Goal: Task Accomplishment & Management: Manage account settings

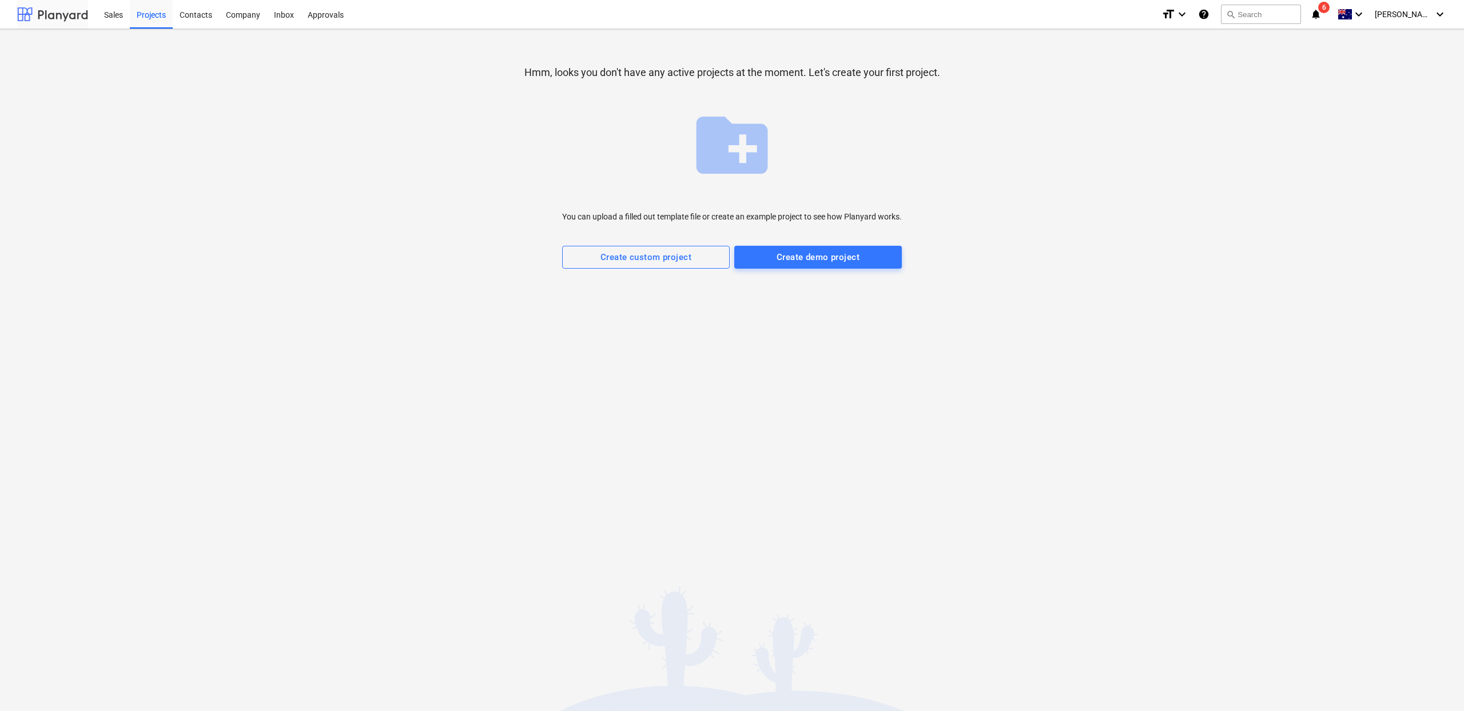
click at [57, 13] on div at bounding box center [52, 14] width 71 height 29
click at [111, 18] on div "Sales" at bounding box center [113, 13] width 33 height 29
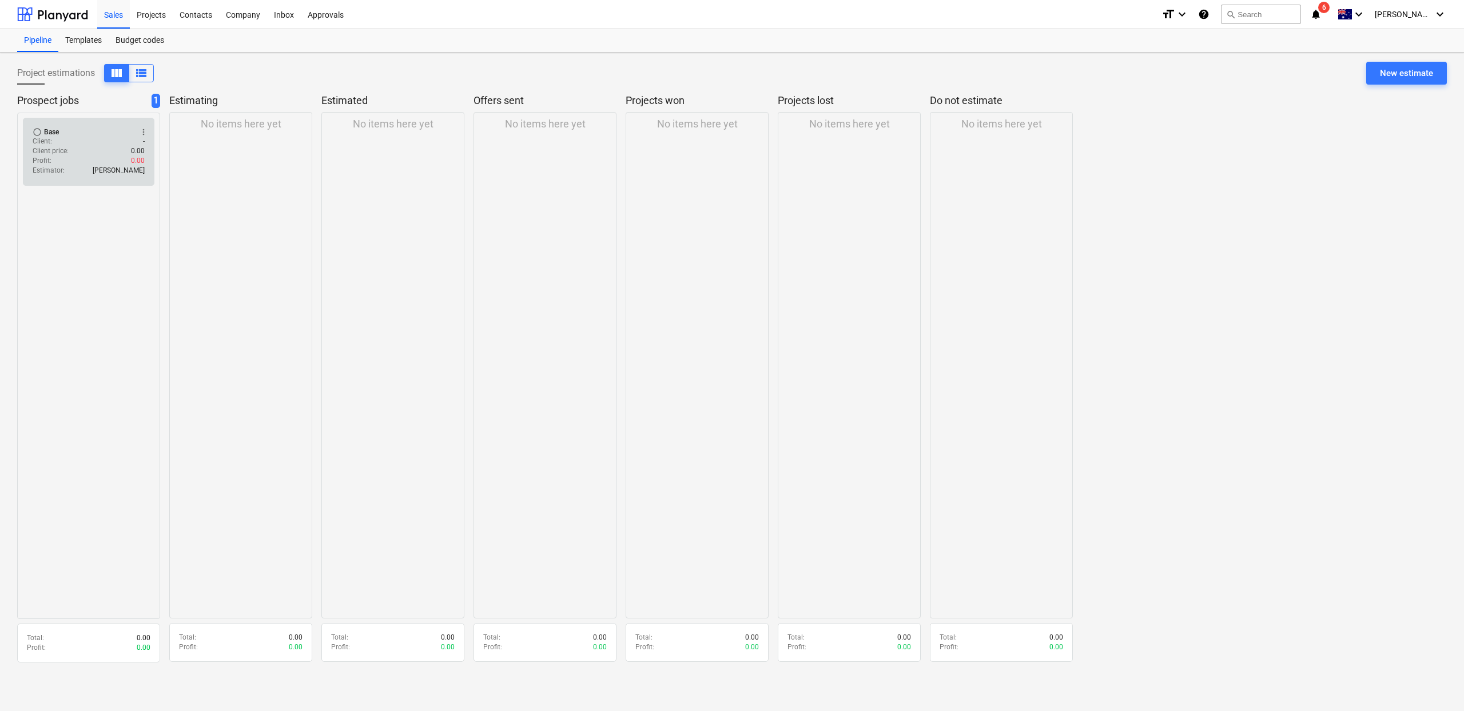
click at [101, 162] on div "Profit : 0.00" at bounding box center [89, 161] width 112 height 10
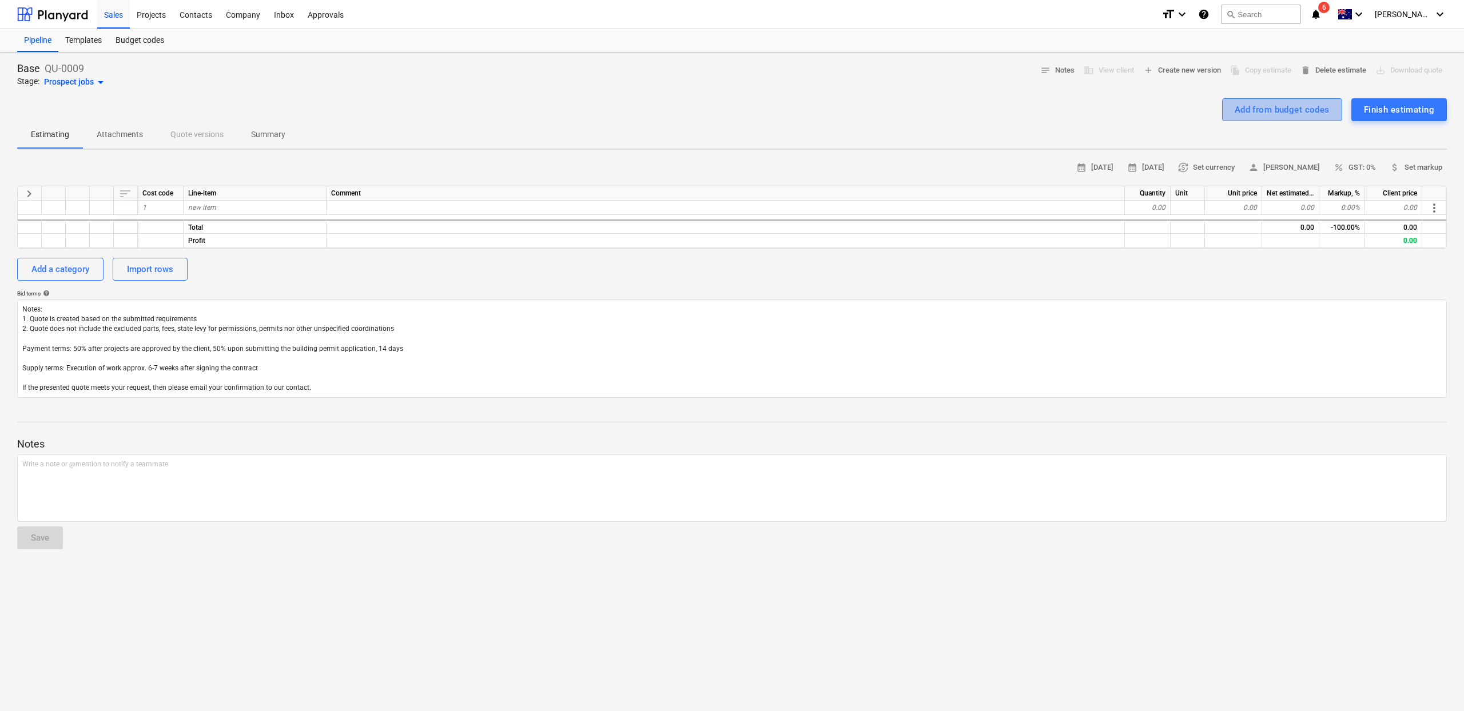
click at [1259, 108] on div "Add from budget codes" at bounding box center [1282, 109] width 95 height 15
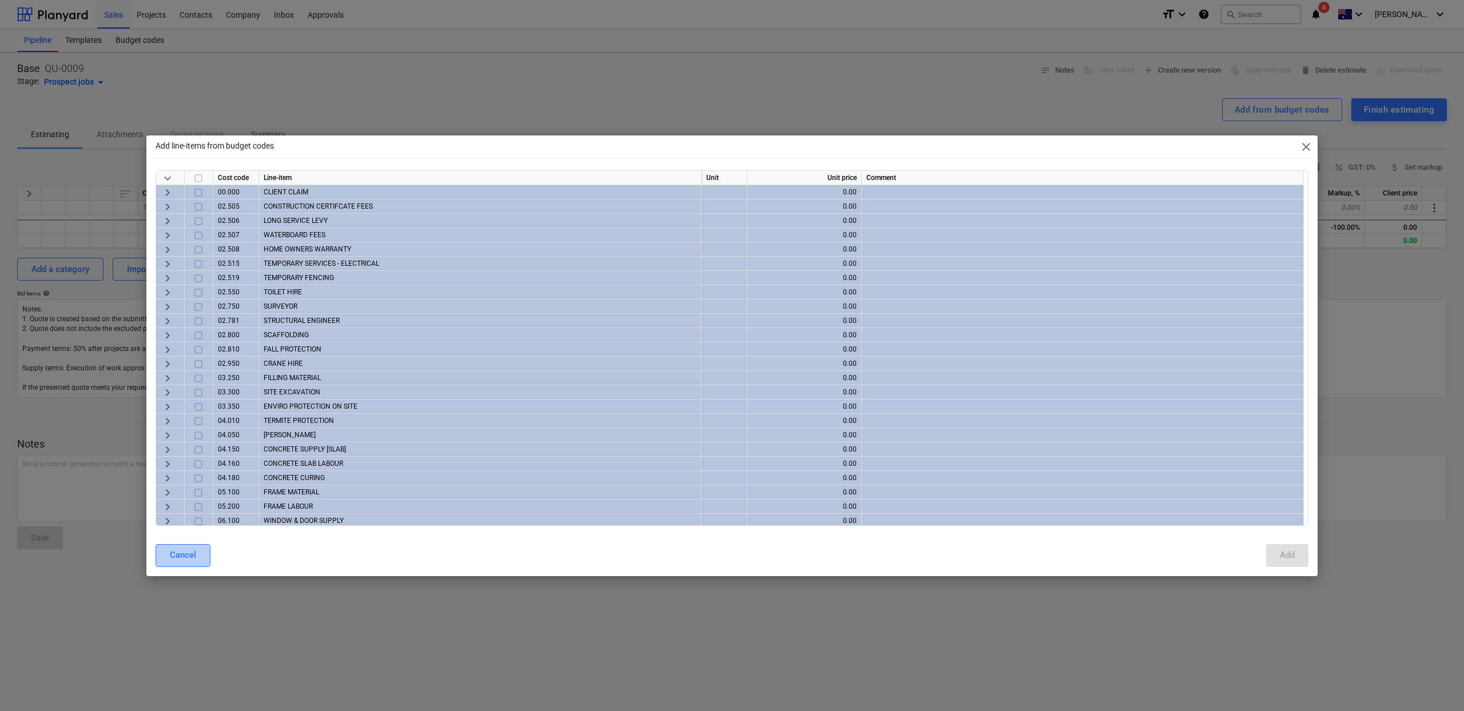
click at [182, 564] on button "Cancel" at bounding box center [183, 555] width 55 height 23
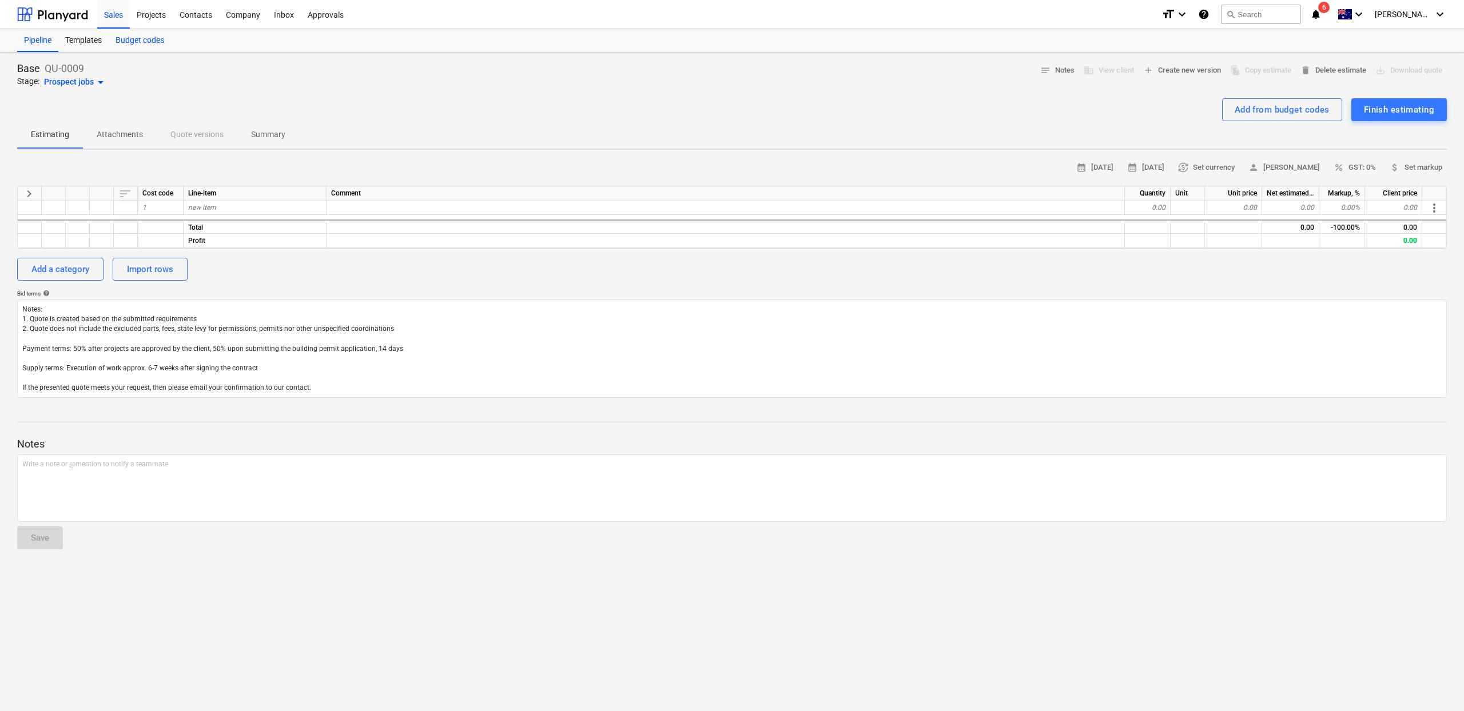
click at [135, 43] on div "Budget codes" at bounding box center [140, 40] width 62 height 23
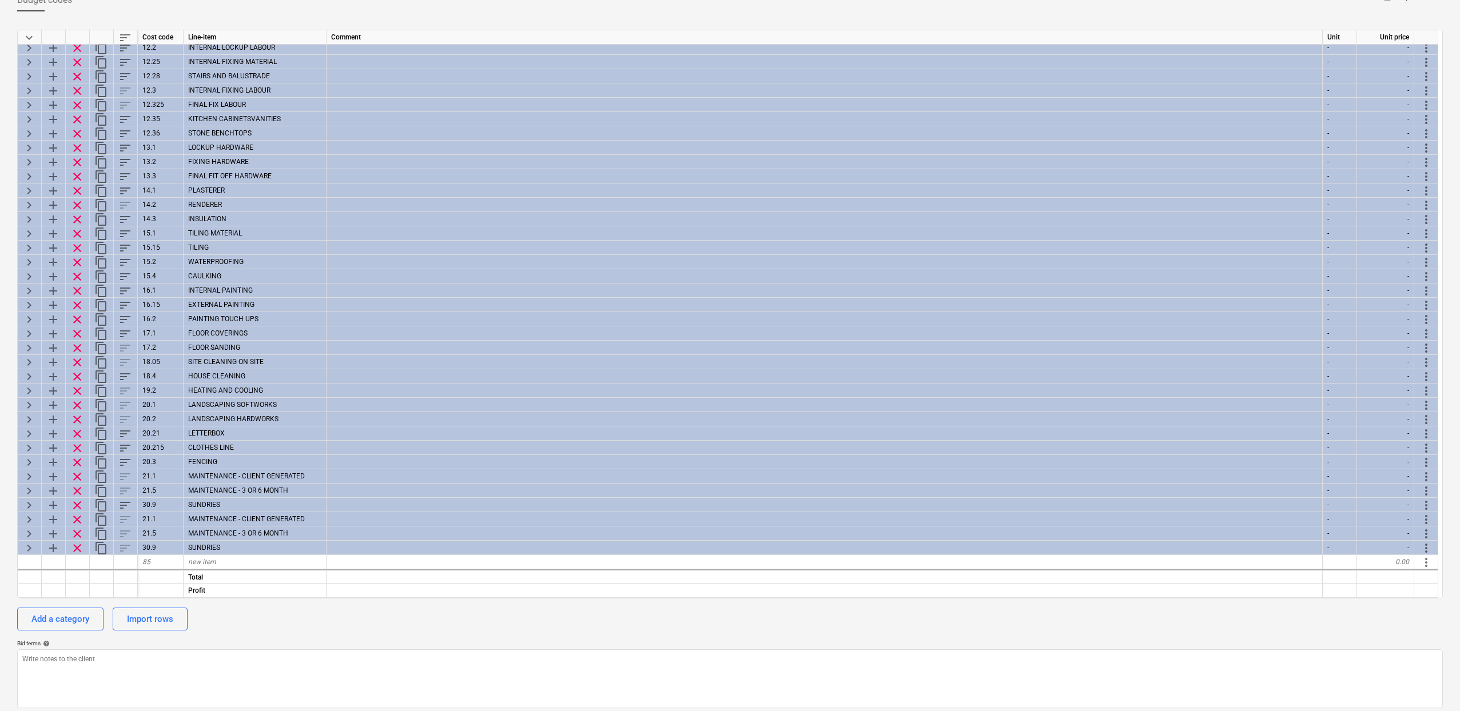
scroll to position [79, 0]
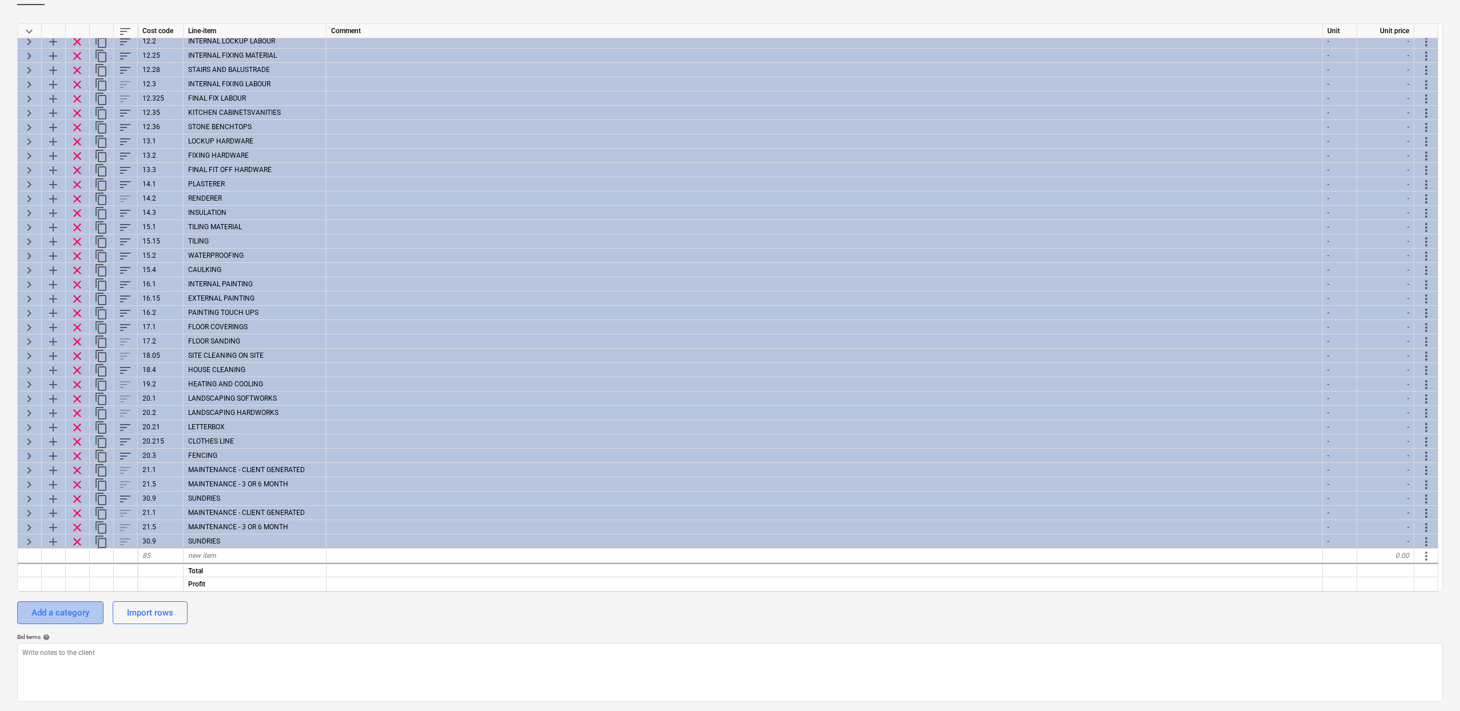
click at [73, 622] on button "Add a category" at bounding box center [60, 613] width 86 height 23
type textarea "x"
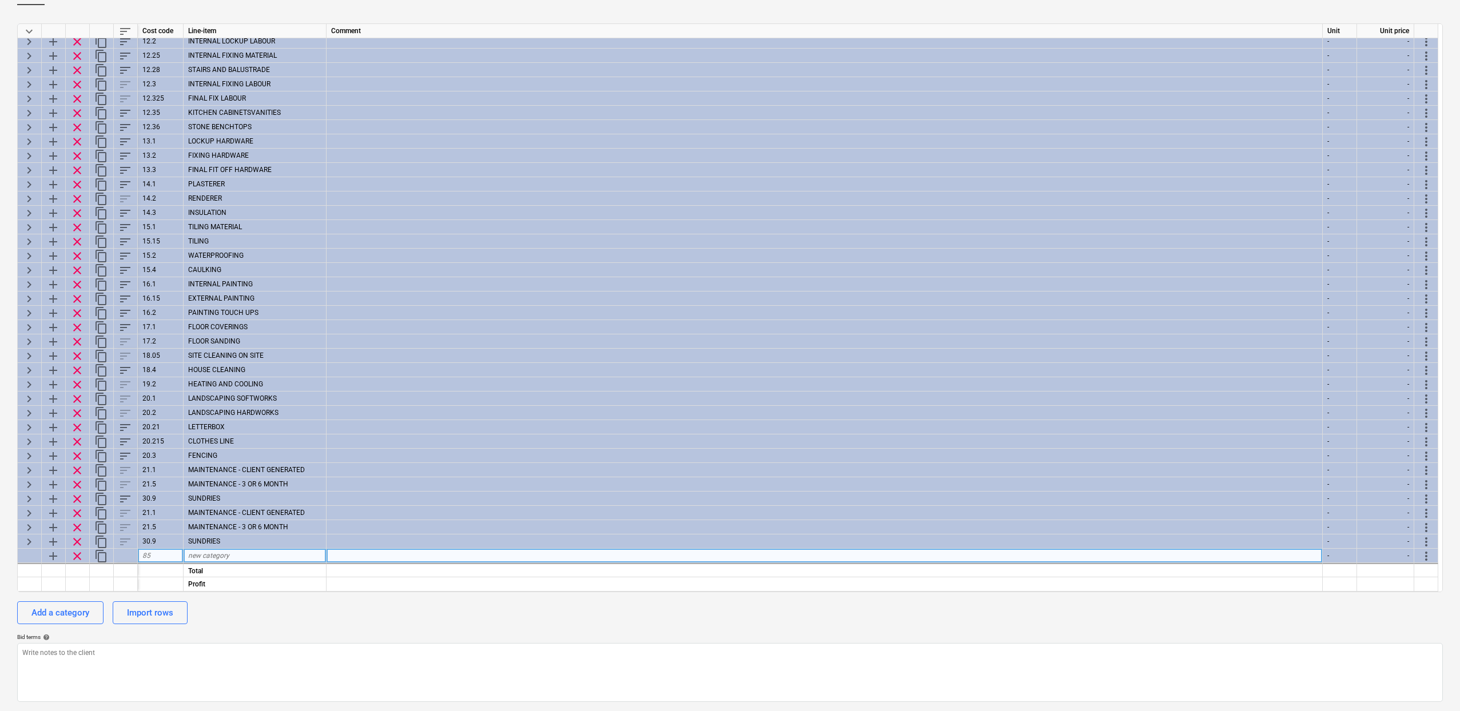
click at [160, 554] on div "85" at bounding box center [161, 556] width 46 height 14
type input "02"
click at [185, 556] on div "new category" at bounding box center [255, 556] width 143 height 14
type textarea "x"
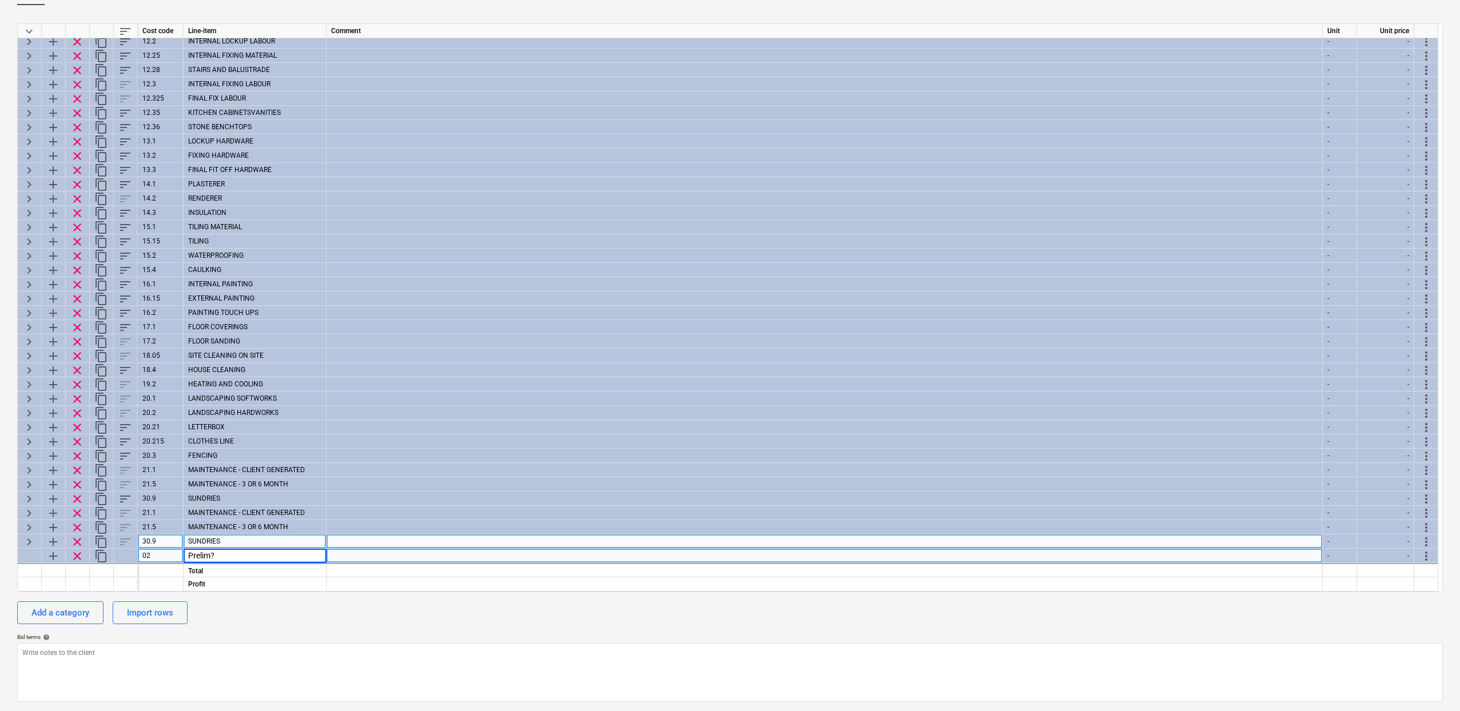
type input "Prelim"
type textarea "x"
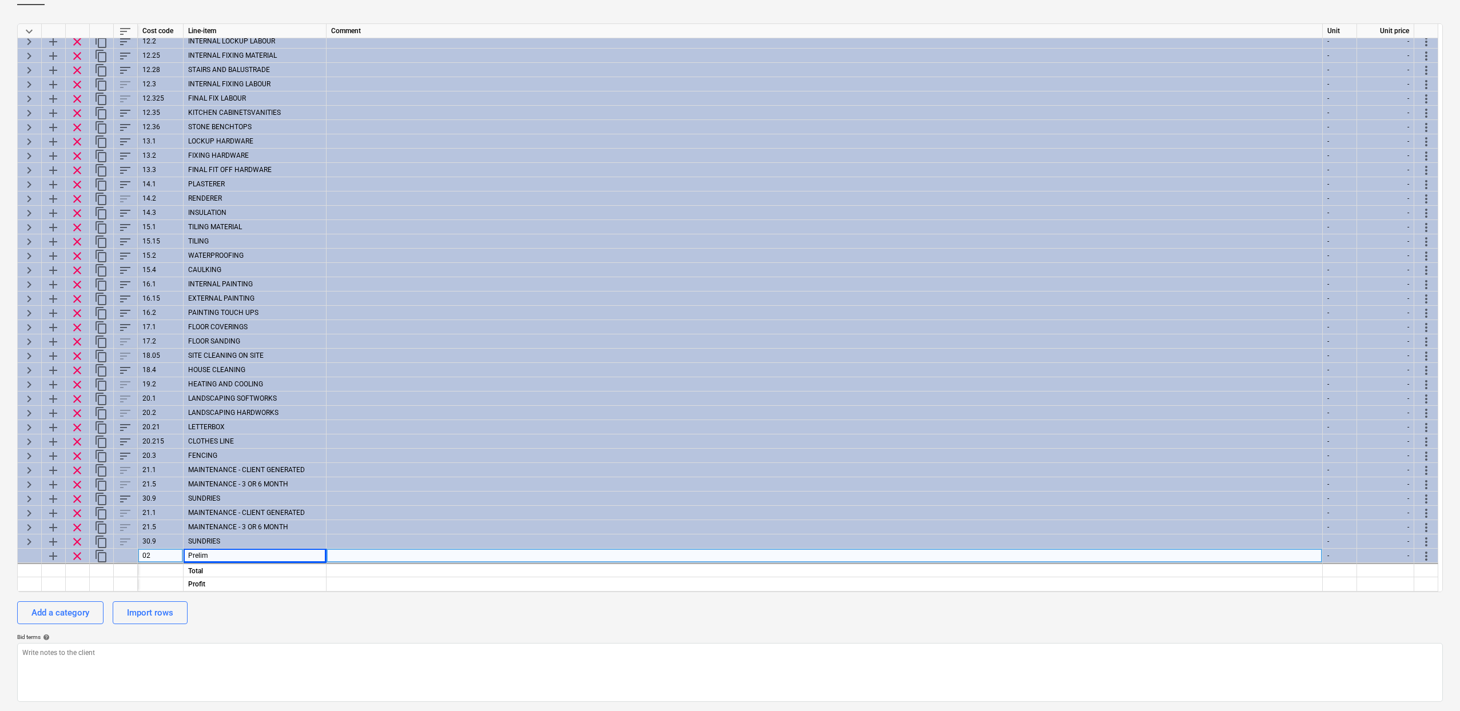
click at [220, 555] on div "Prelim" at bounding box center [255, 556] width 143 height 14
click at [218, 556] on input "Prelim" at bounding box center [255, 556] width 142 height 14
type input "PRELIM"
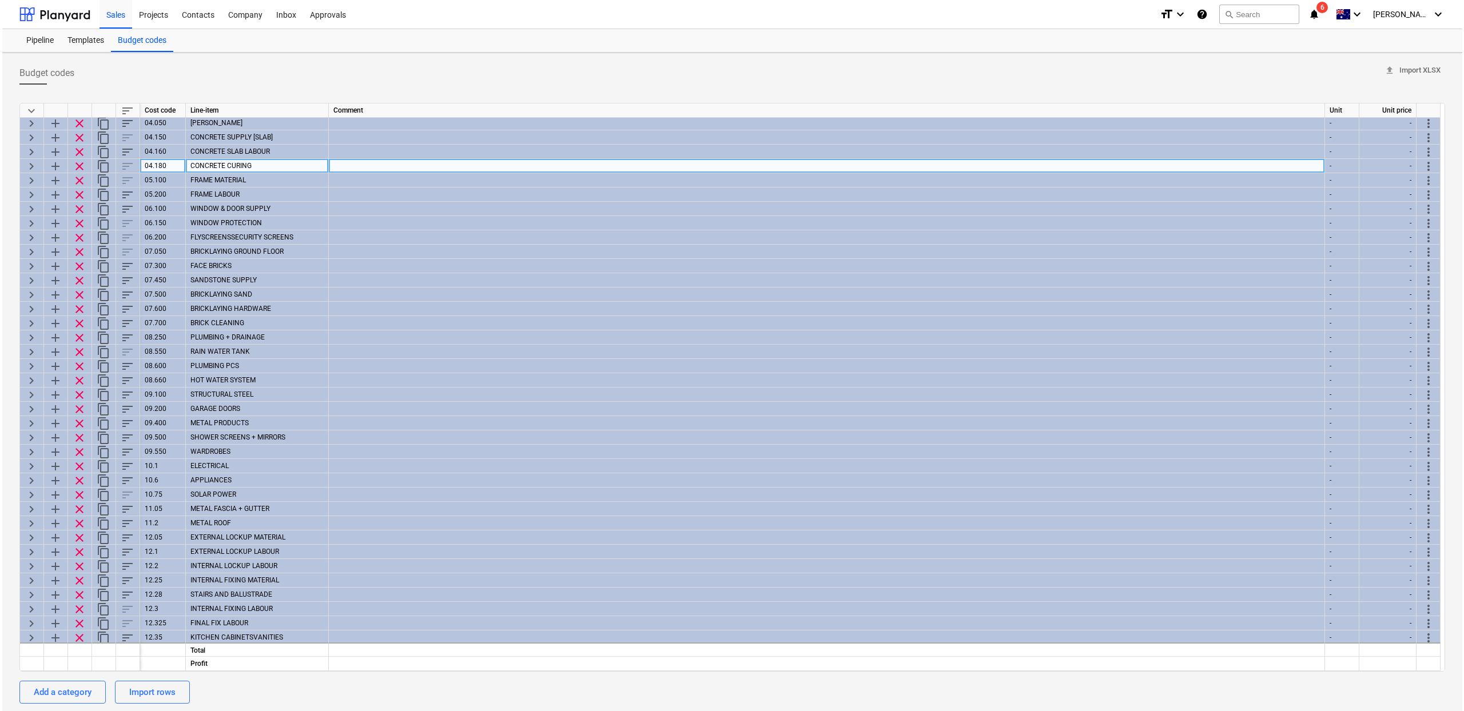
scroll to position [0, 0]
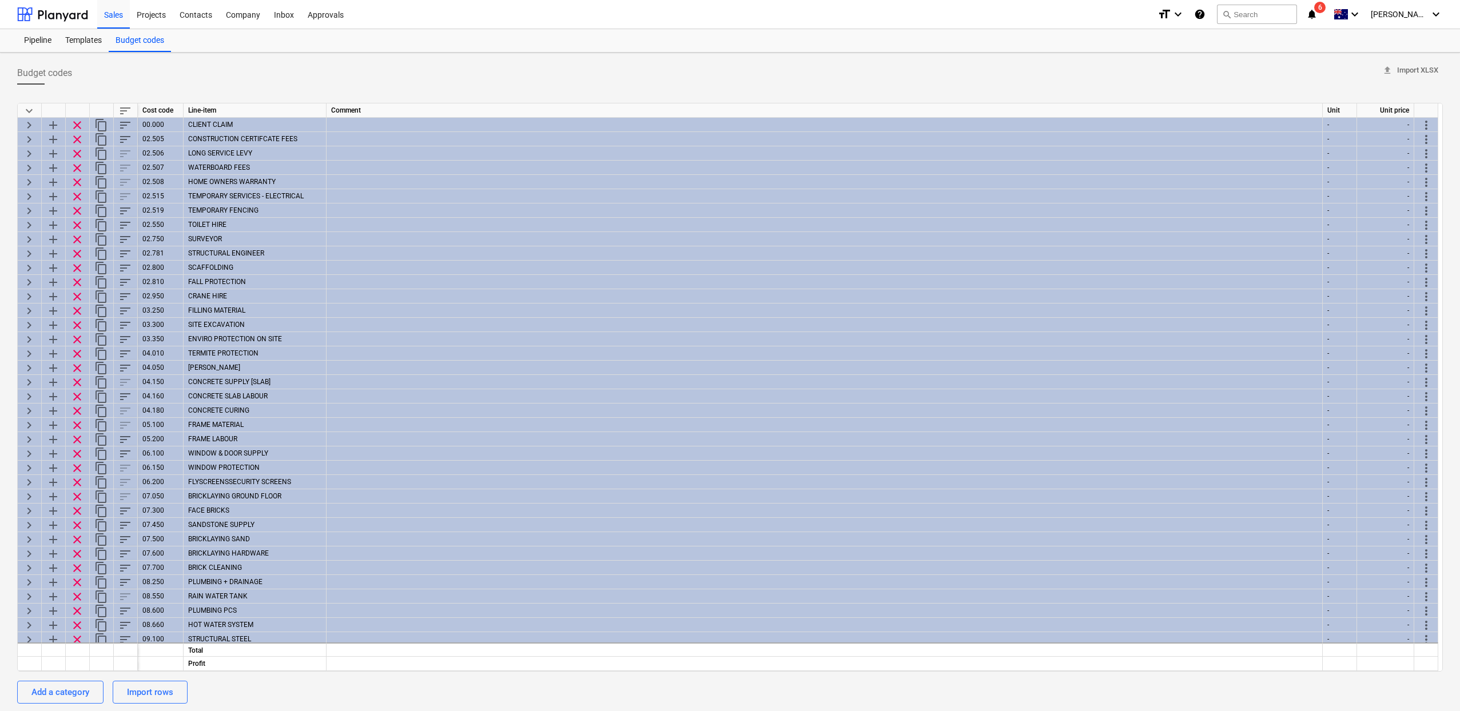
click at [121, 114] on span "sort" at bounding box center [125, 111] width 14 height 14
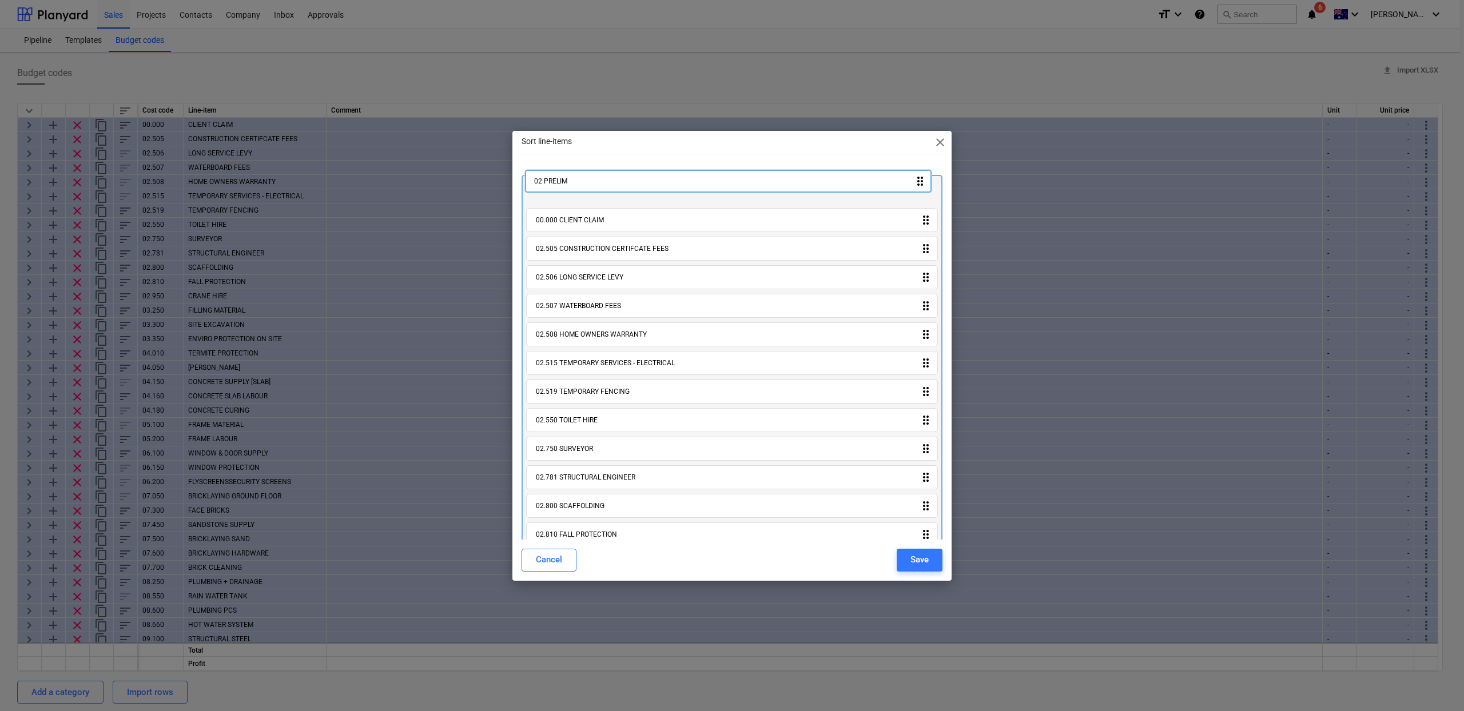
drag, startPoint x: 548, startPoint y: 523, endPoint x: 546, endPoint y: 180, distance: 343.2
drag, startPoint x: 555, startPoint y: 198, endPoint x: 553, endPoint y: 230, distance: 32.7
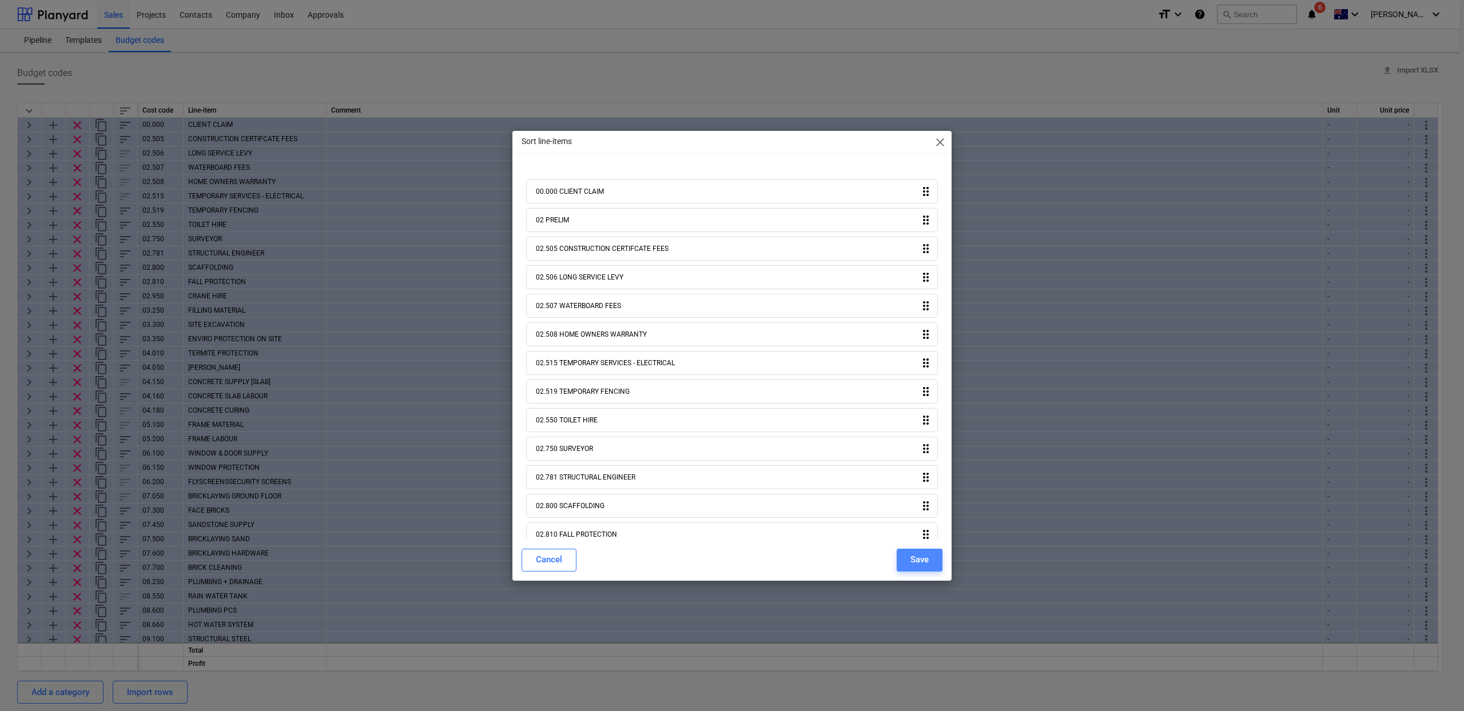
click at [928, 563] on div "Save" at bounding box center [919, 559] width 18 height 15
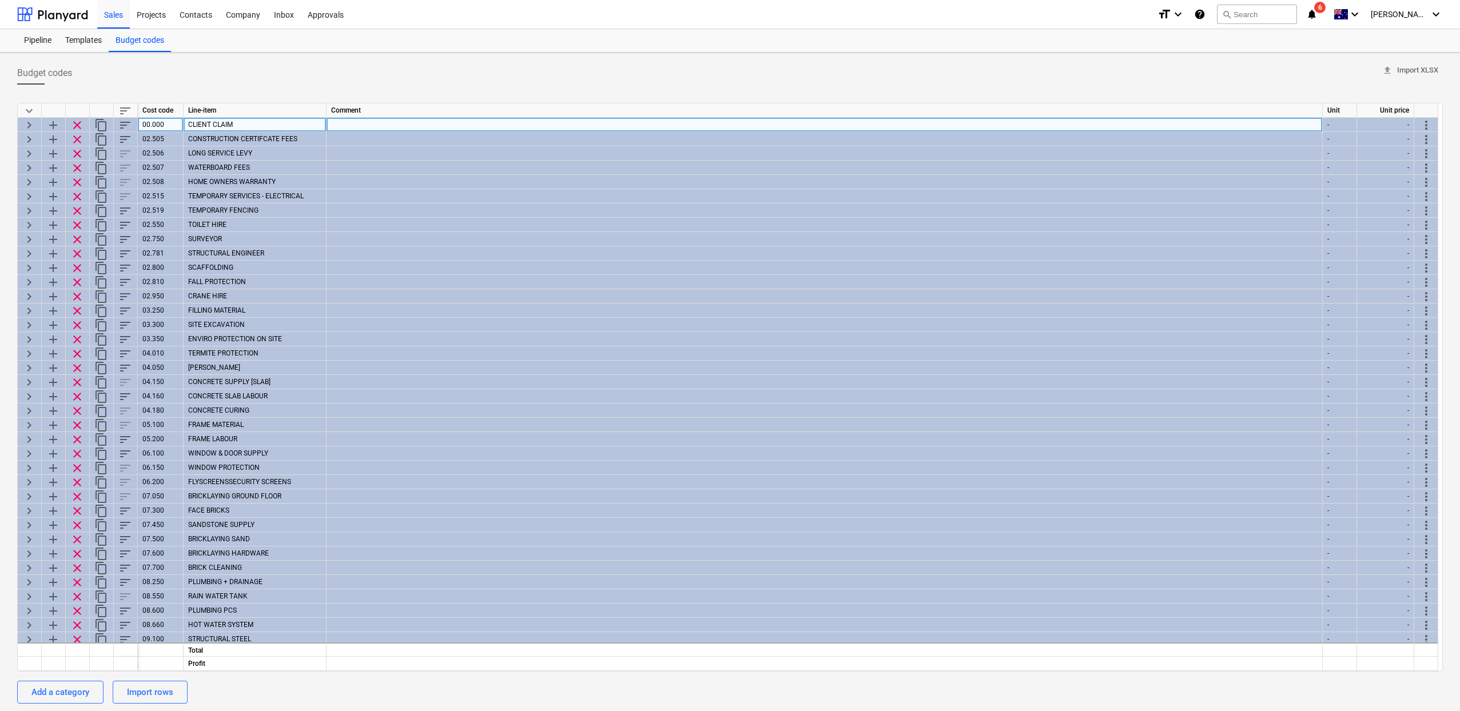
click at [159, 128] on div "00.000" at bounding box center [161, 125] width 46 height 14
click at [164, 127] on div "00.000" at bounding box center [161, 125] width 46 height 14
type textarea "x"
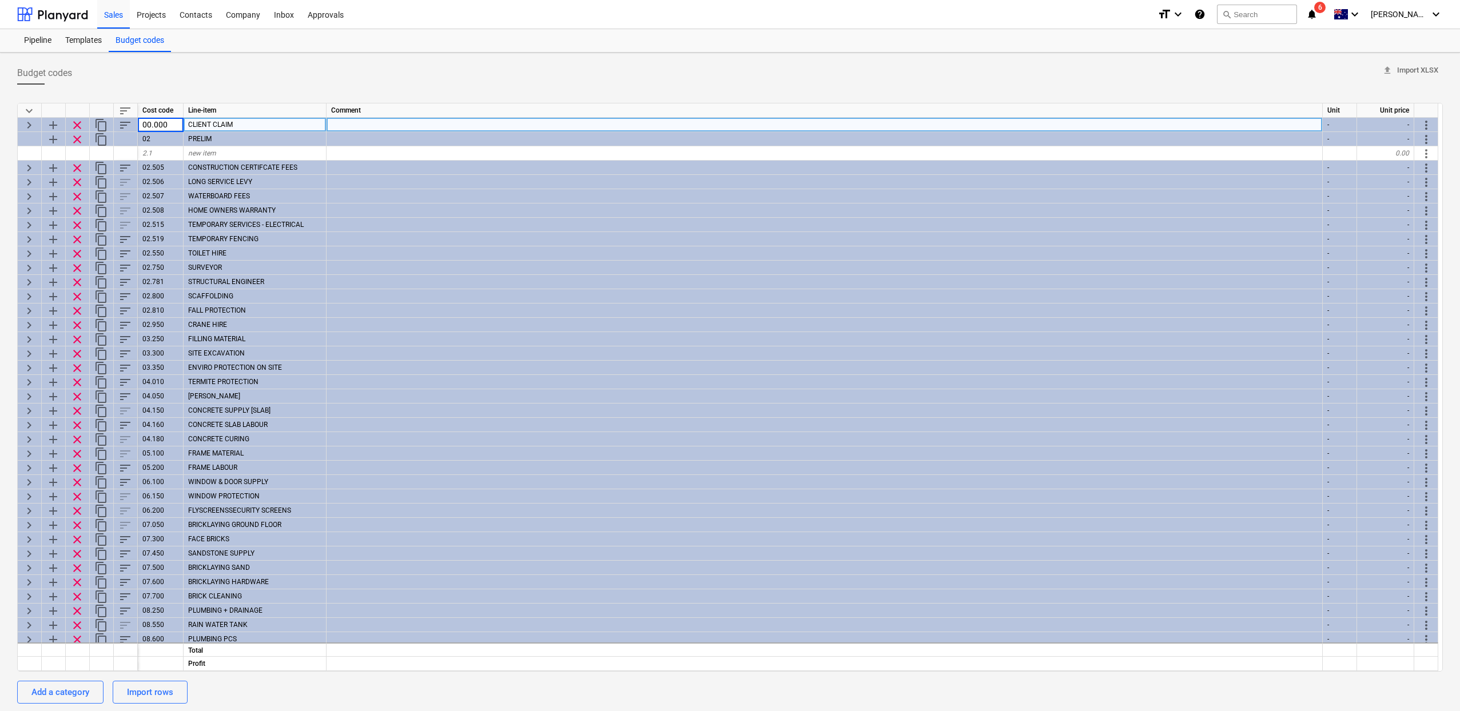
click at [160, 126] on input "00.000" at bounding box center [160, 125] width 45 height 14
click at [164, 126] on input "00.000" at bounding box center [160, 125] width 45 height 14
drag, startPoint x: 170, startPoint y: 126, endPoint x: 154, endPoint y: 125, distance: 16.6
click at [154, 125] on input "00.000" at bounding box center [160, 125] width 45 height 14
type input "00"
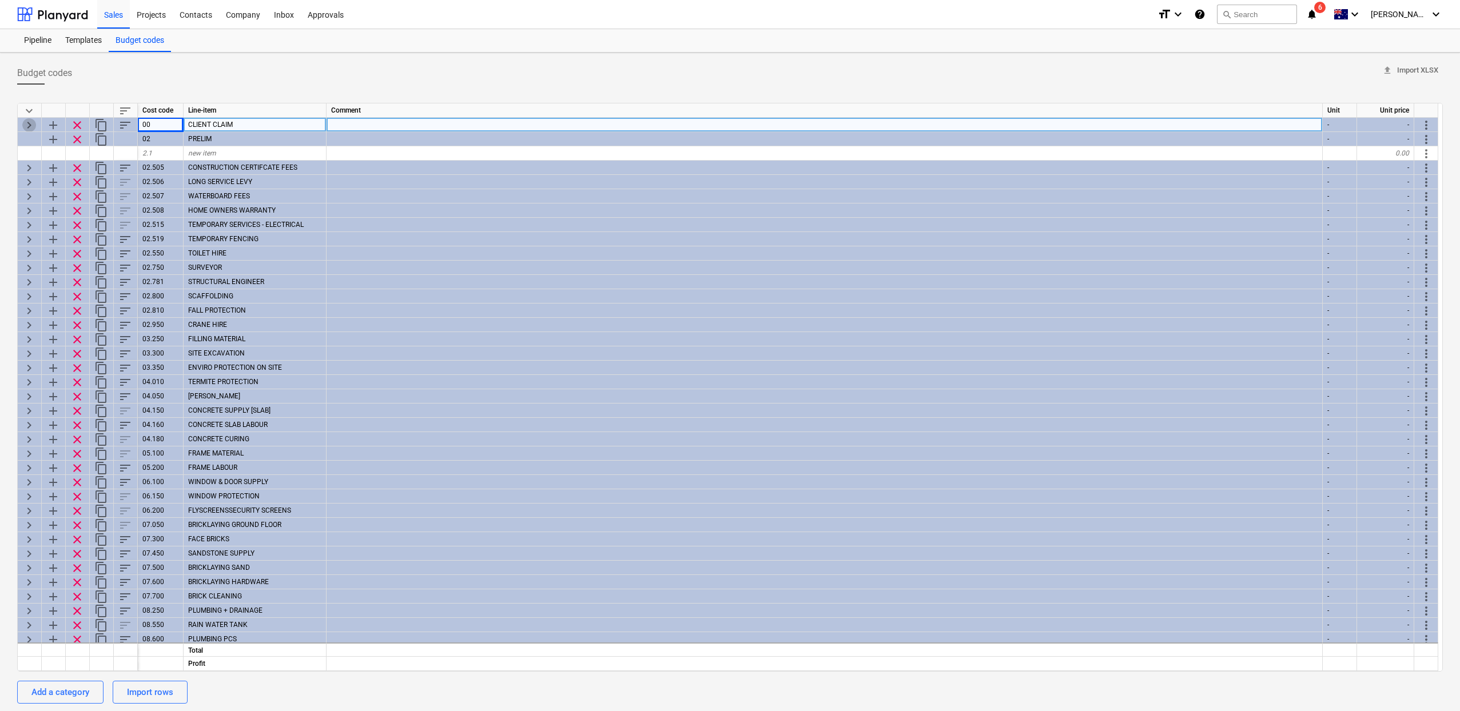
click at [27, 128] on span "keyboard_arrow_right" at bounding box center [29, 125] width 14 height 14
type textarea "x"
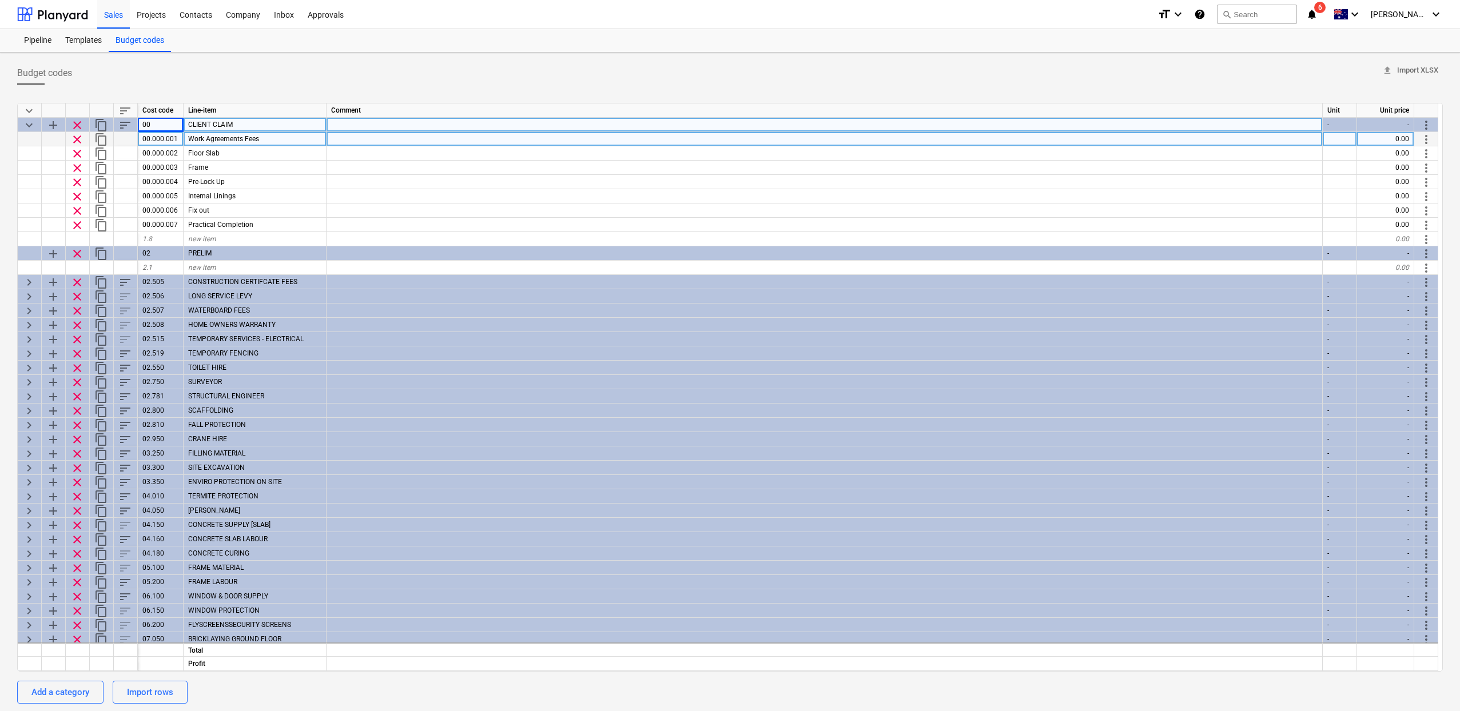
click at [152, 137] on div "00.000.001" at bounding box center [161, 139] width 46 height 14
click at [155, 139] on input "00.000.001" at bounding box center [160, 139] width 45 height 14
click at [154, 140] on input "00.000.001" at bounding box center [160, 139] width 45 height 14
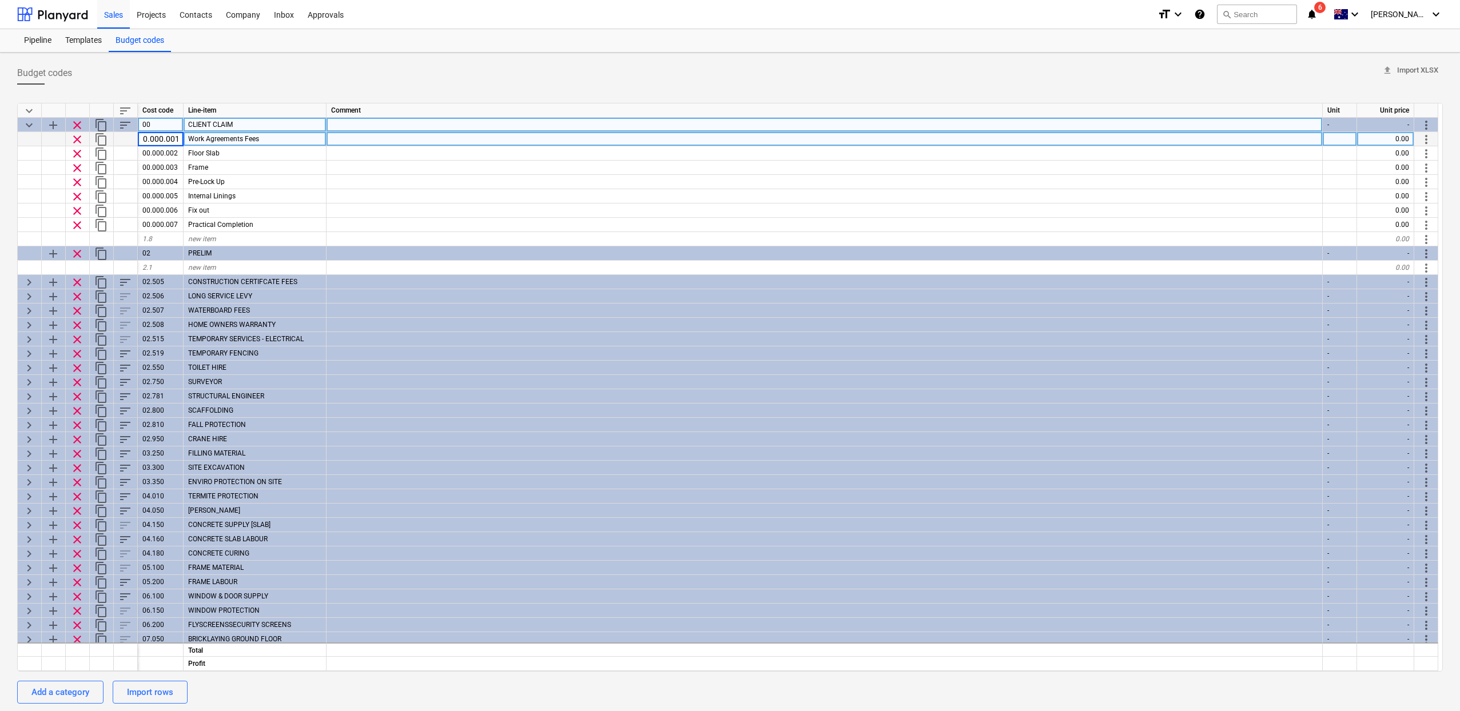
scroll to position [0, 0]
drag, startPoint x: 162, startPoint y: 140, endPoint x: 150, endPoint y: 140, distance: 12.6
click at [150, 140] on input "00.000.001" at bounding box center [160, 139] width 45 height 14
type input "00.001"
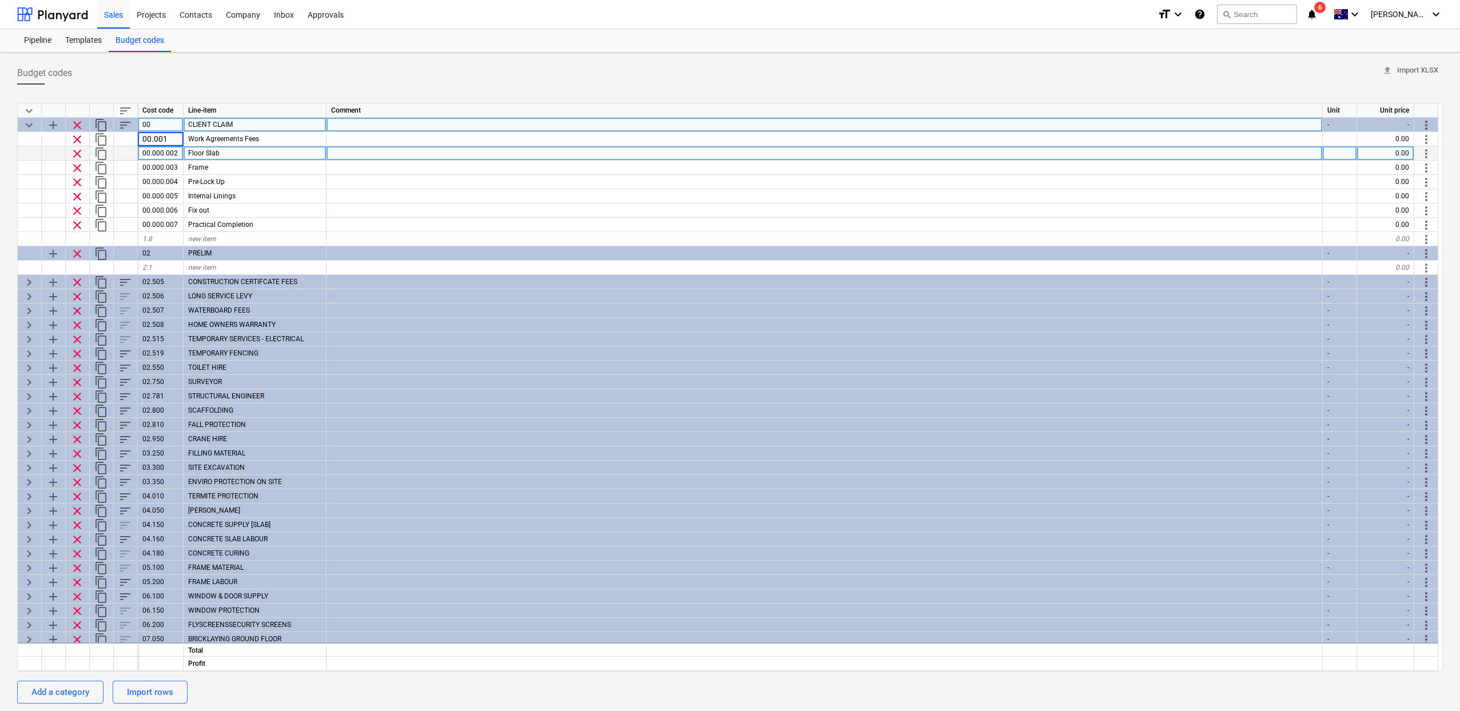
click at [170, 149] on div "00.000.002" at bounding box center [161, 153] width 46 height 14
type textarea "x"
click at [164, 153] on input "00.000.002" at bounding box center [160, 153] width 45 height 14
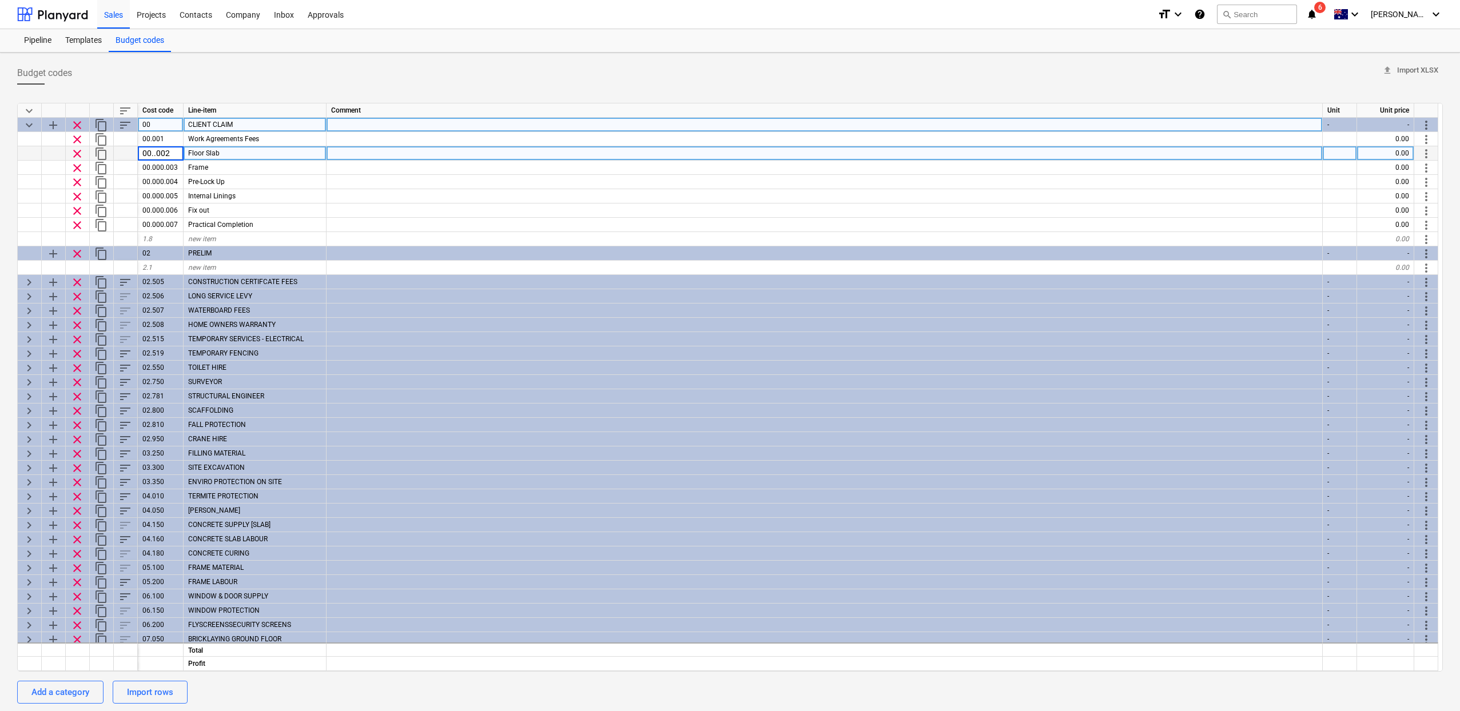
type input "00.002"
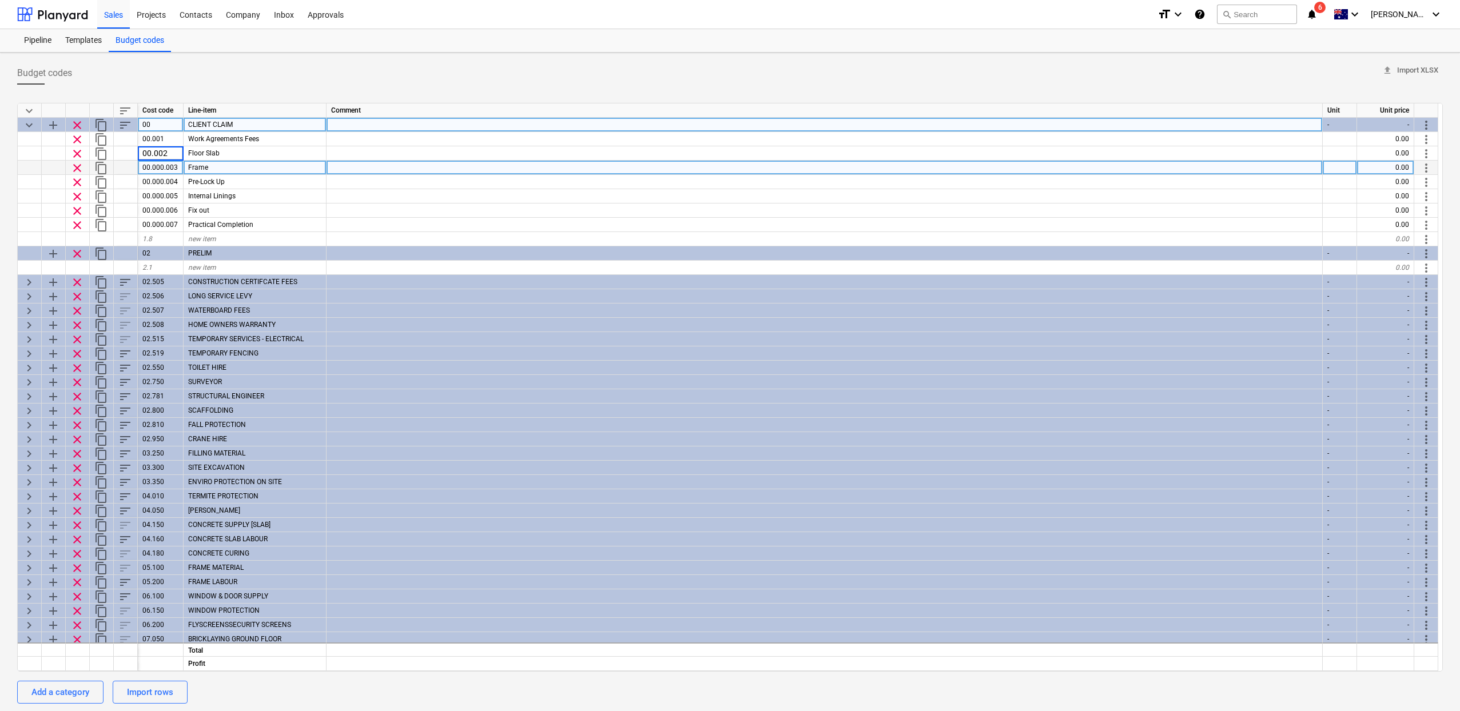
click at [164, 165] on div "00.000.003" at bounding box center [161, 168] width 46 height 14
type textarea "x"
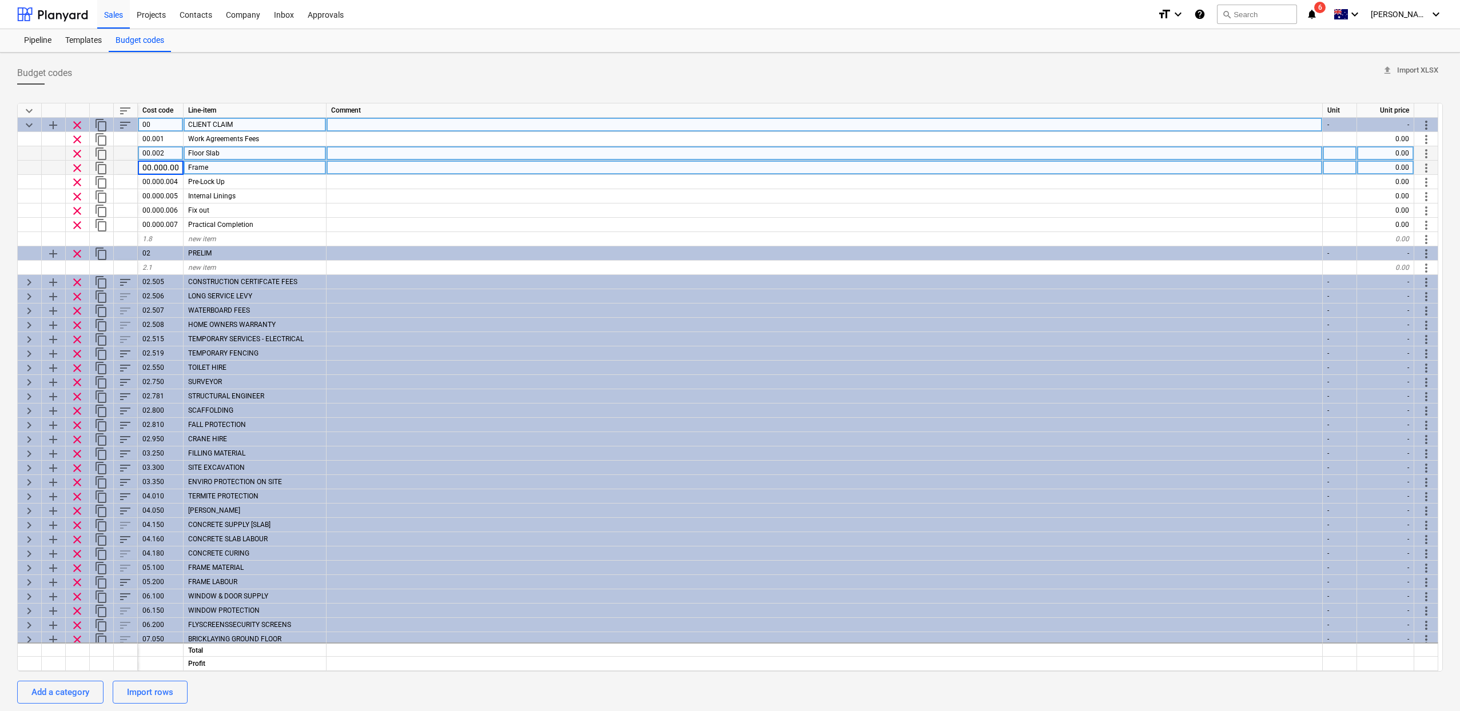
scroll to position [0, 4]
click at [166, 168] on input "00.000.003" at bounding box center [160, 168] width 45 height 14
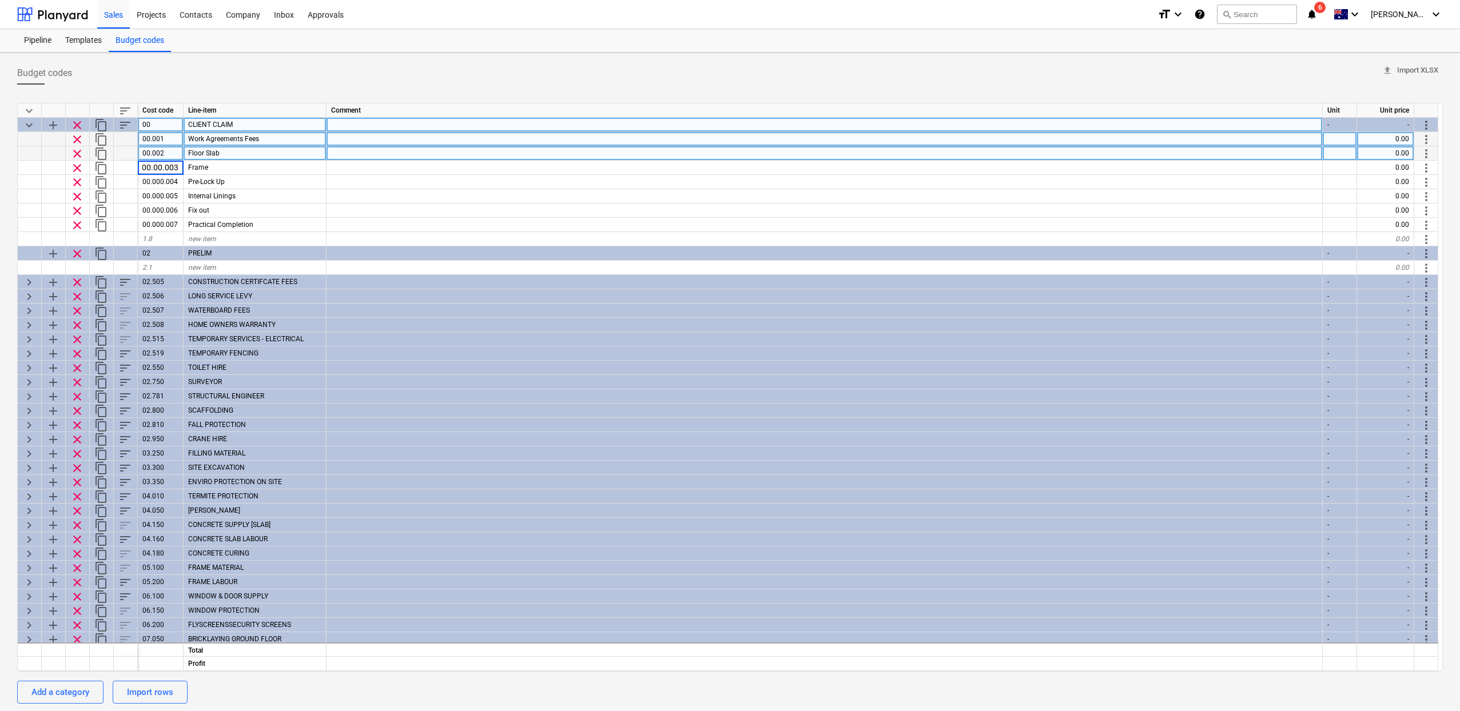
scroll to position [0, 0]
type input "0.003"
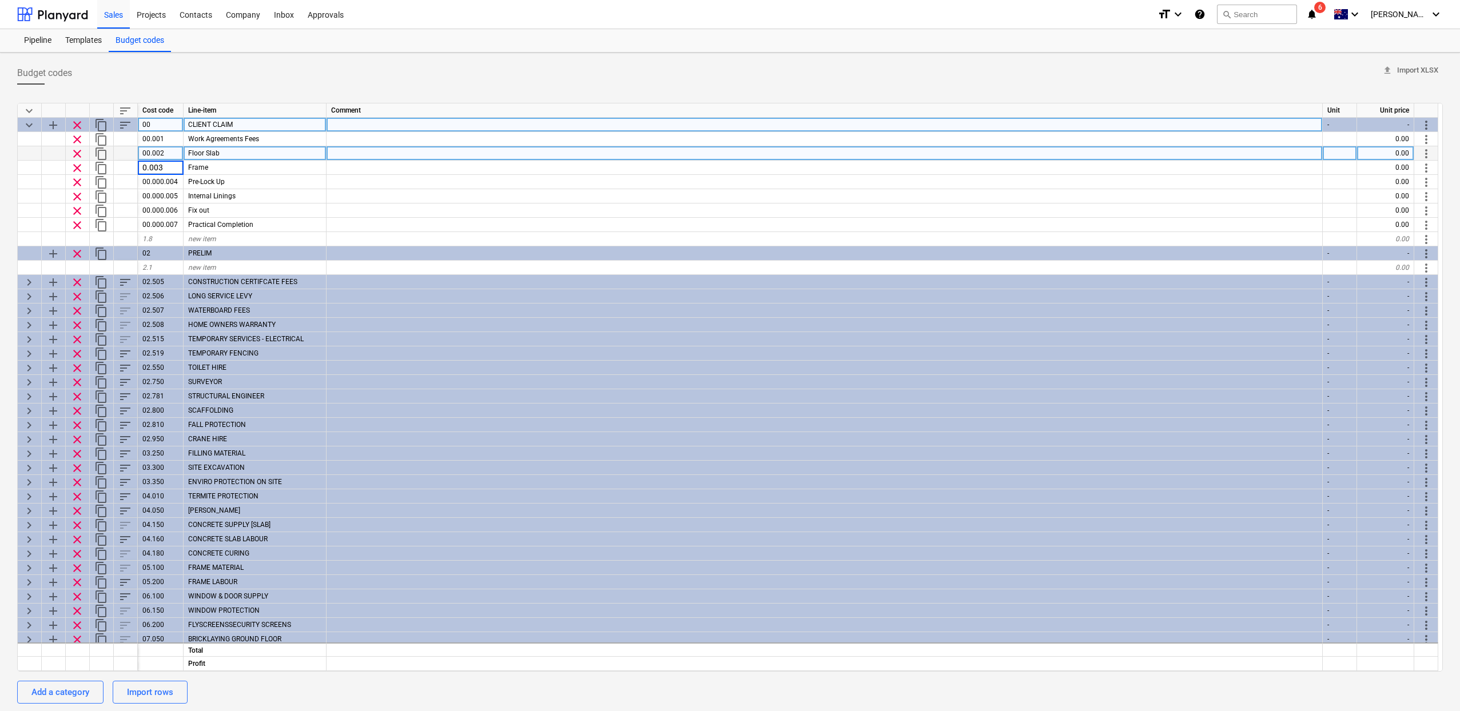
type textarea "x"
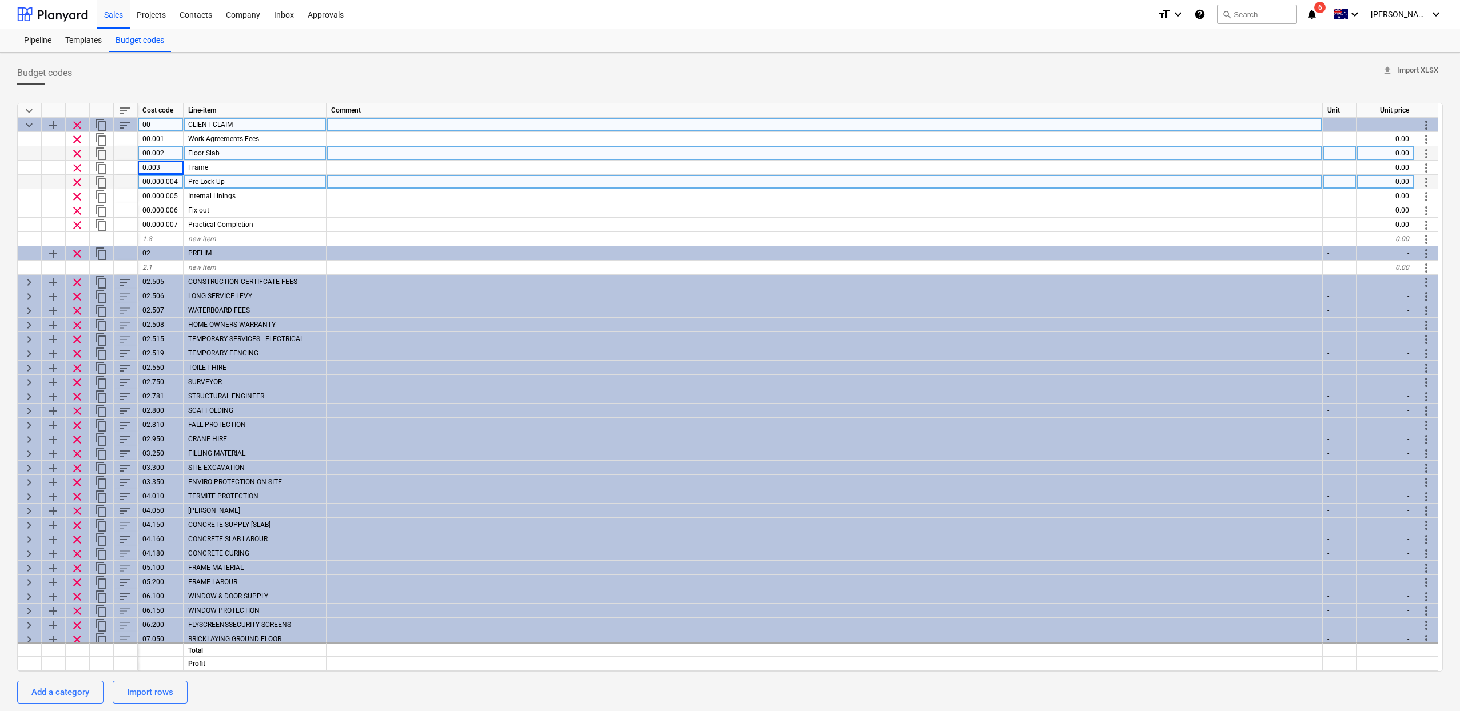
click at [160, 180] on div "00.000.004" at bounding box center [161, 182] width 46 height 14
click at [165, 183] on input "00.000.004" at bounding box center [160, 182] width 45 height 14
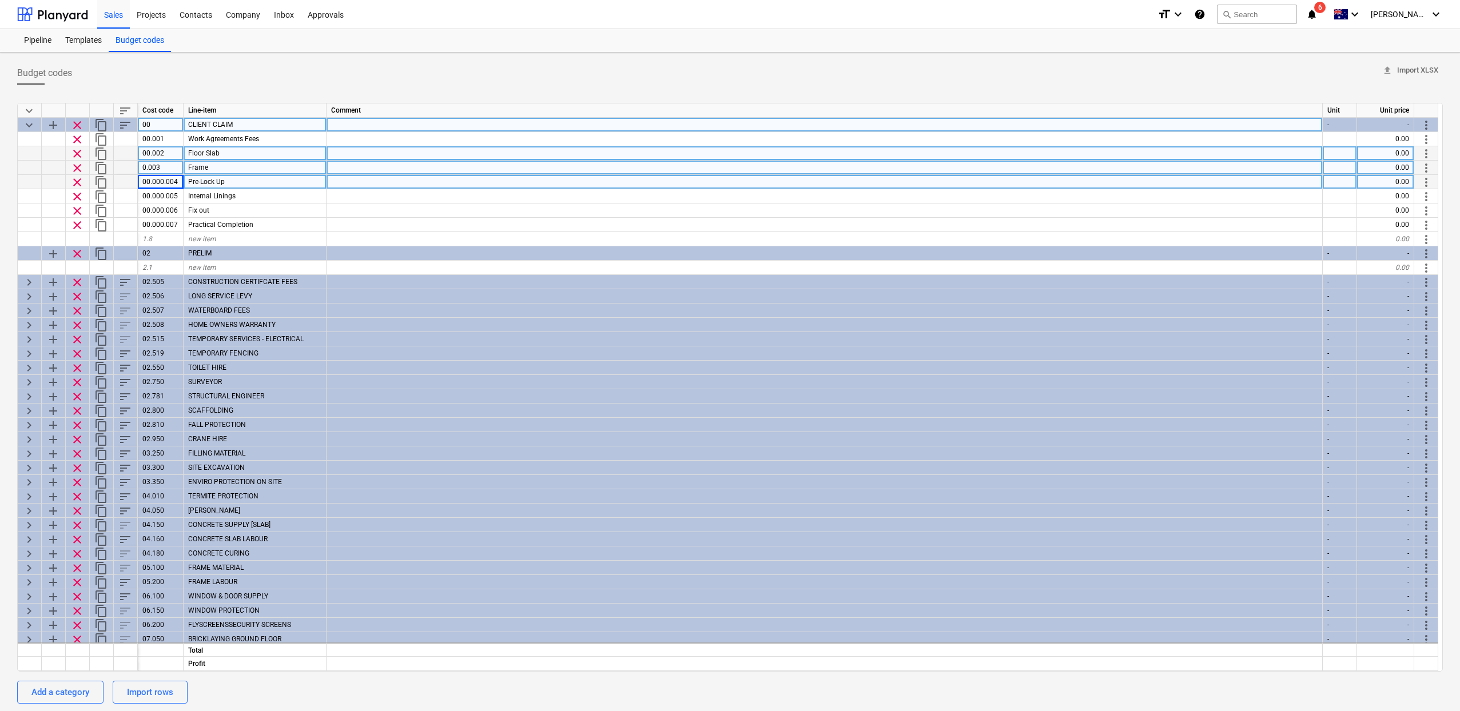
click at [158, 168] on div "0.003" at bounding box center [161, 168] width 46 height 14
click at [142, 168] on input "0.003" at bounding box center [160, 168] width 45 height 14
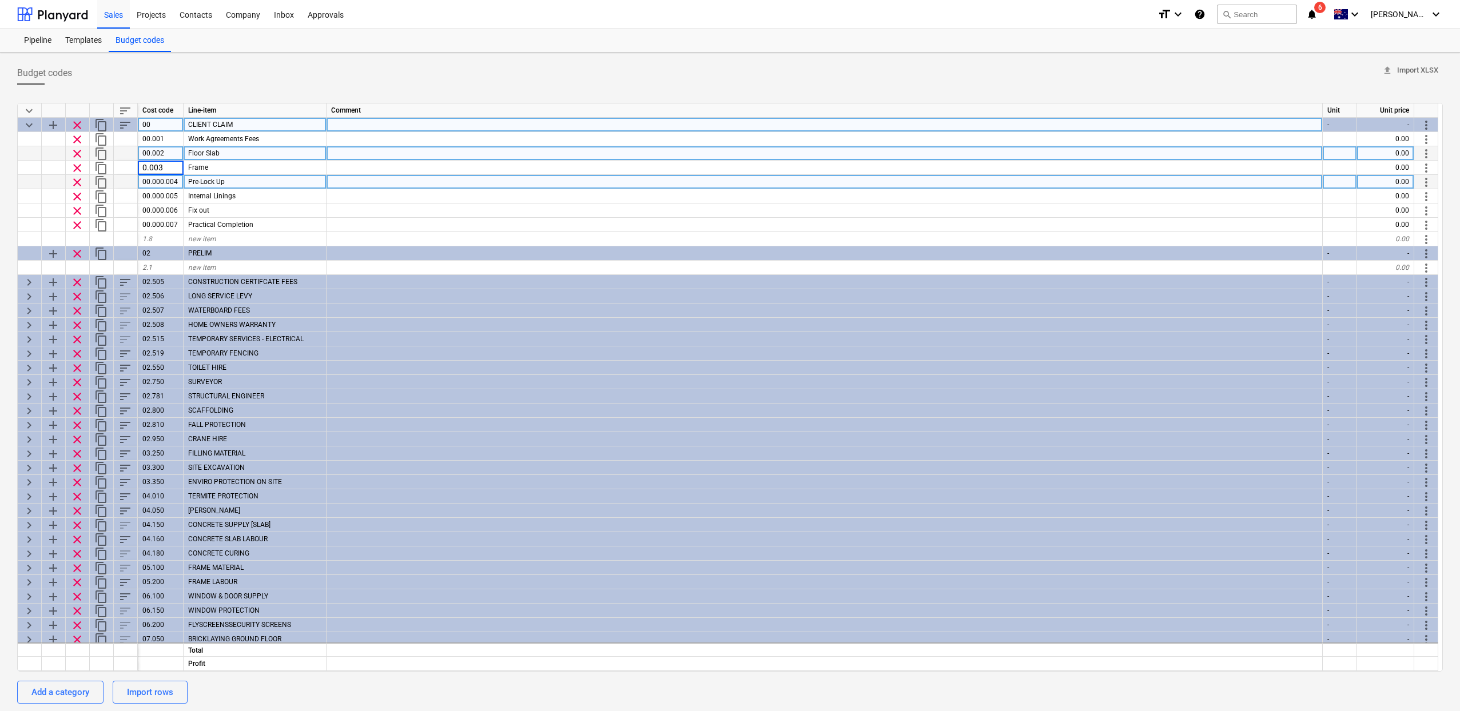
type input "00.003"
type textarea "x"
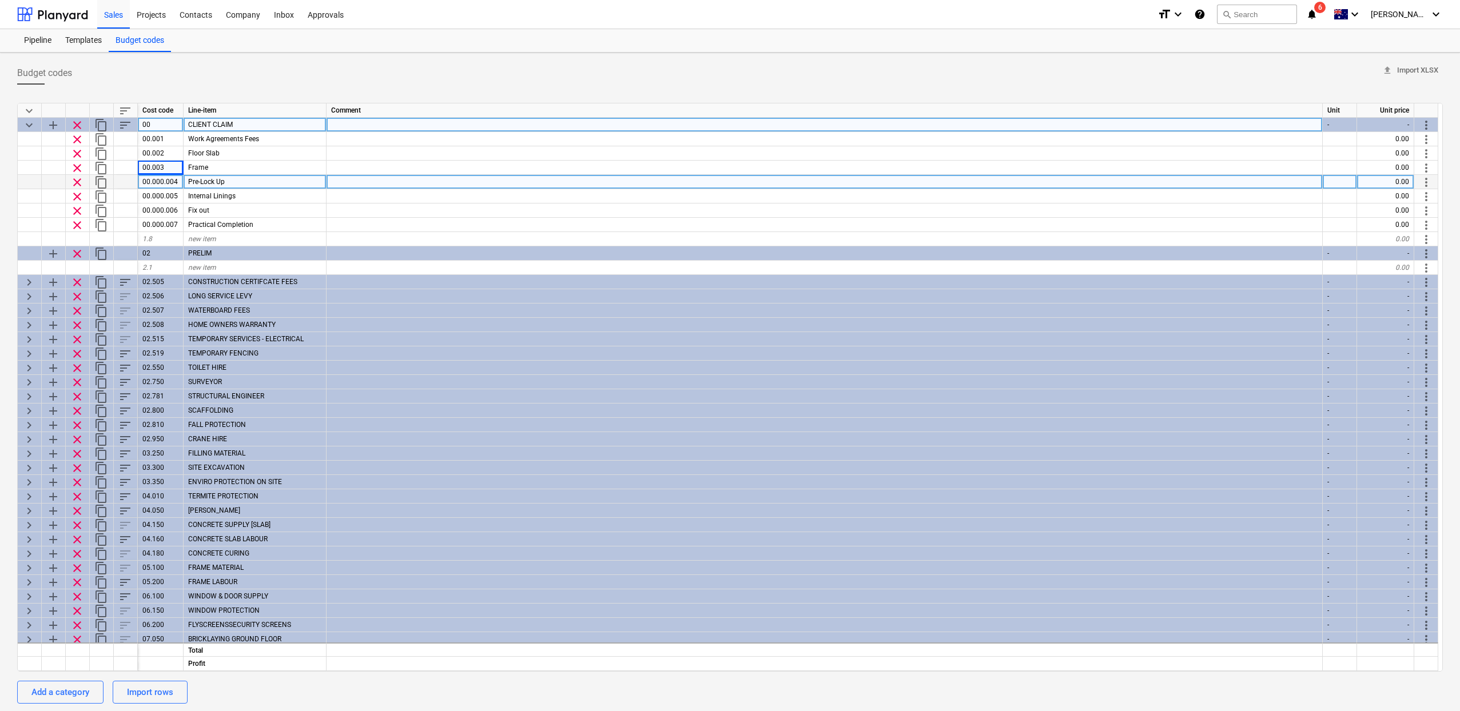
click at [162, 182] on div "00.000.004" at bounding box center [161, 182] width 46 height 14
click at [165, 182] on input "00.000.004" at bounding box center [160, 182] width 45 height 14
drag, startPoint x: 162, startPoint y: 182, endPoint x: 152, endPoint y: 184, distance: 11.0
click at [152, 184] on input "00.000.004" at bounding box center [160, 182] width 45 height 14
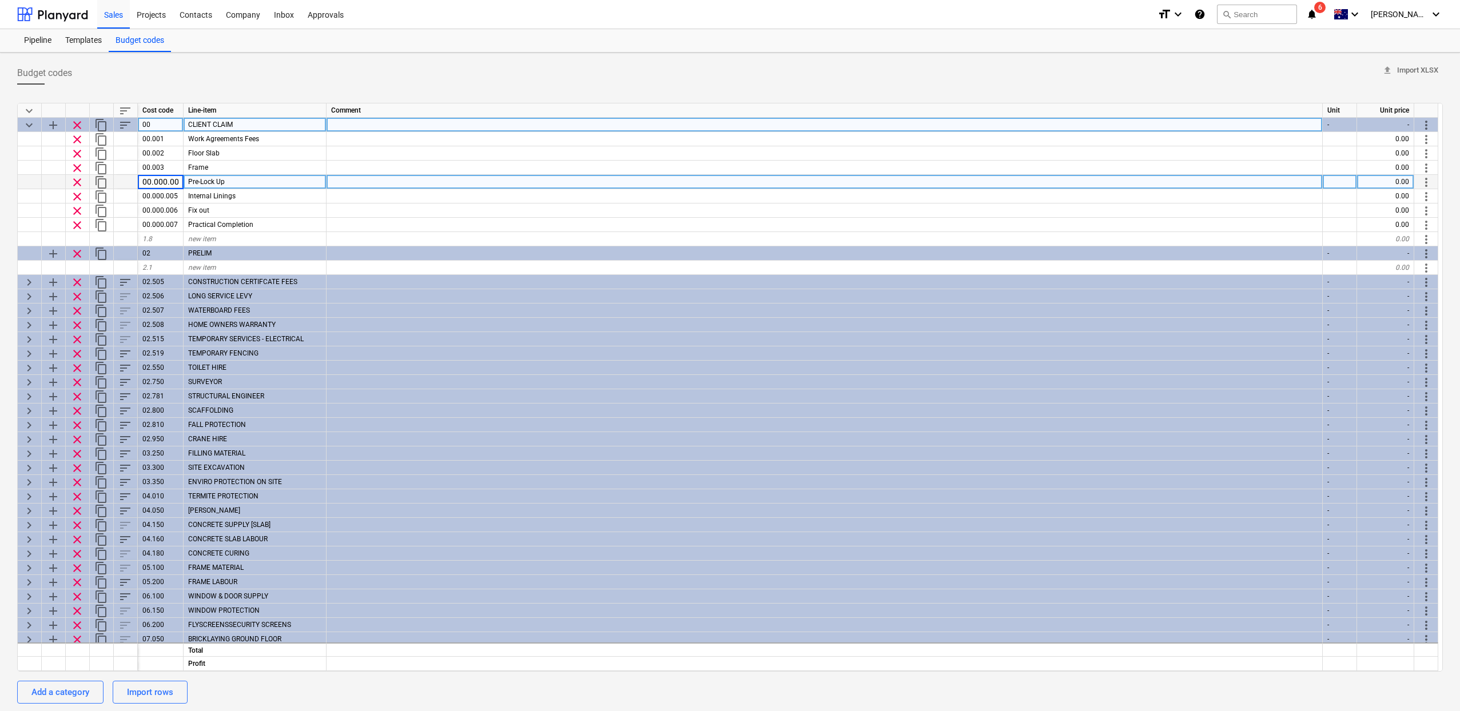
type input "00.004"
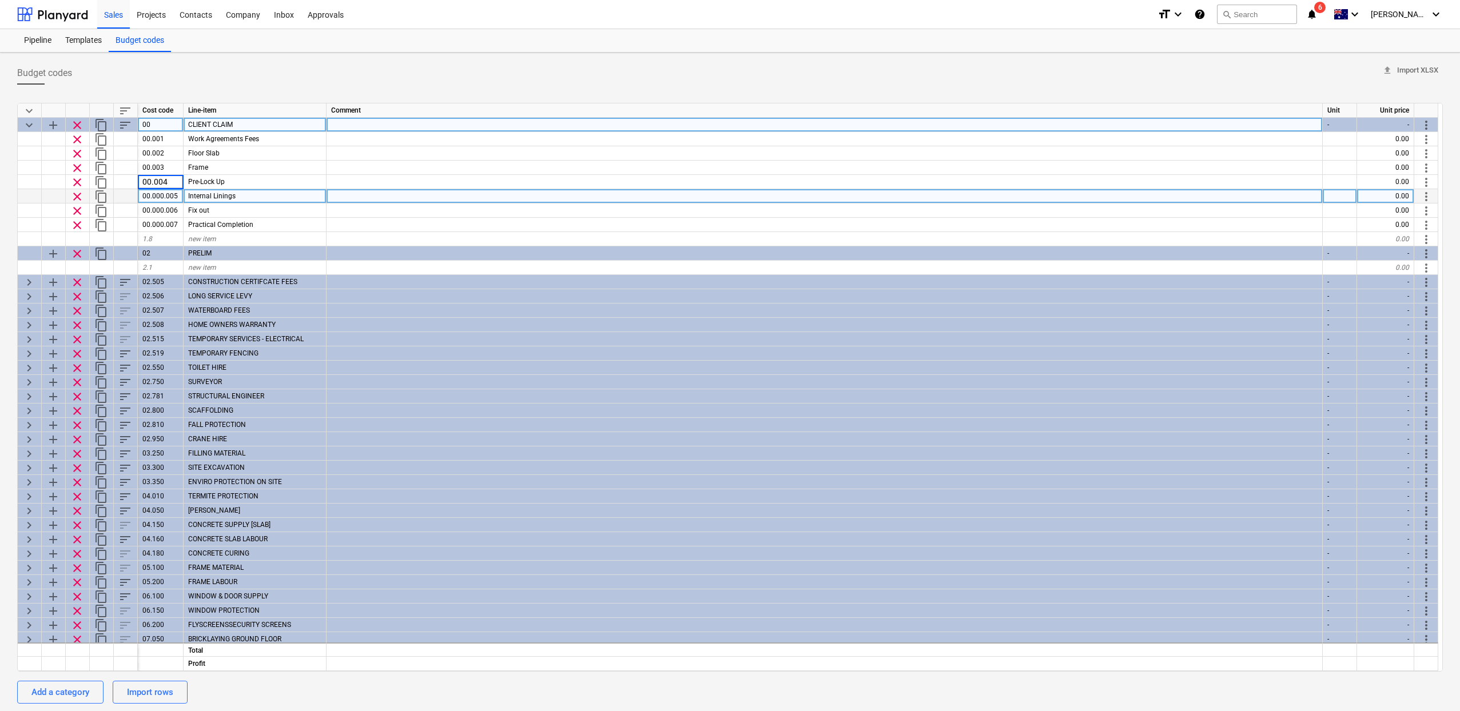
type textarea "x"
drag, startPoint x: 164, startPoint y: 197, endPoint x: 153, endPoint y: 197, distance: 10.9
click at [153, 197] on div "00.000.005" at bounding box center [161, 196] width 46 height 14
click at [150, 194] on div "00.000.005" at bounding box center [161, 196] width 46 height 14
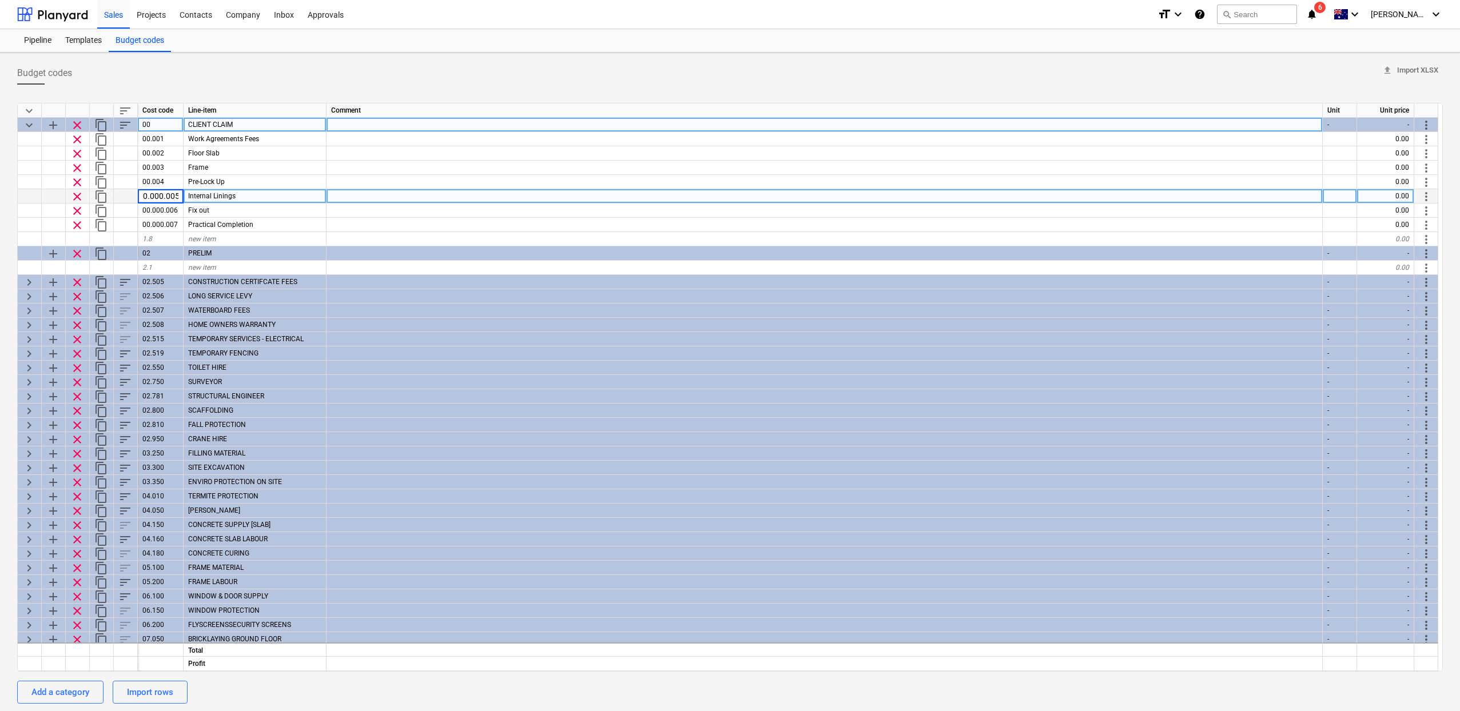
click at [154, 196] on input "00.000.005" at bounding box center [160, 196] width 45 height 14
click at [158, 197] on input "00.000.005" at bounding box center [160, 196] width 45 height 14
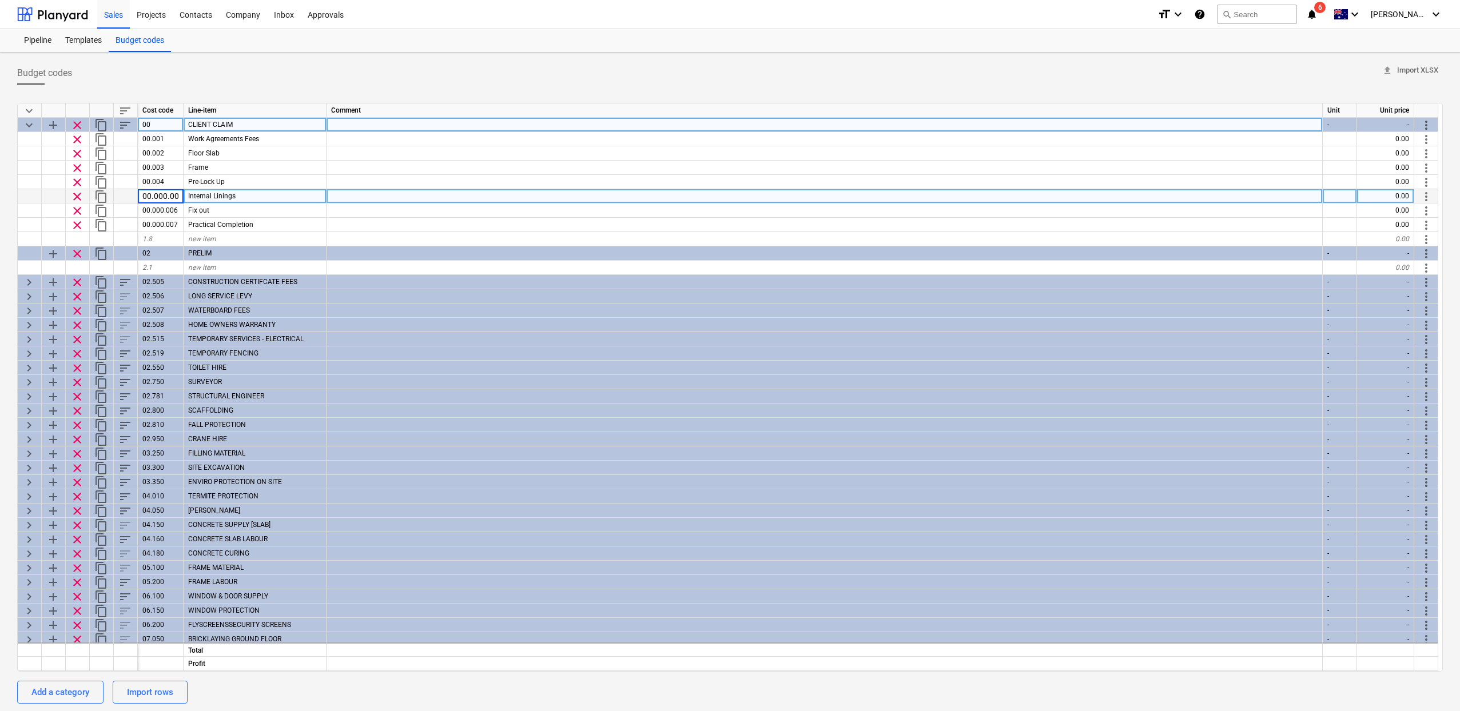
drag, startPoint x: 162, startPoint y: 197, endPoint x: 185, endPoint y: 190, distance: 24.4
click at [149, 197] on input "00.000.005" at bounding box center [160, 196] width 45 height 14
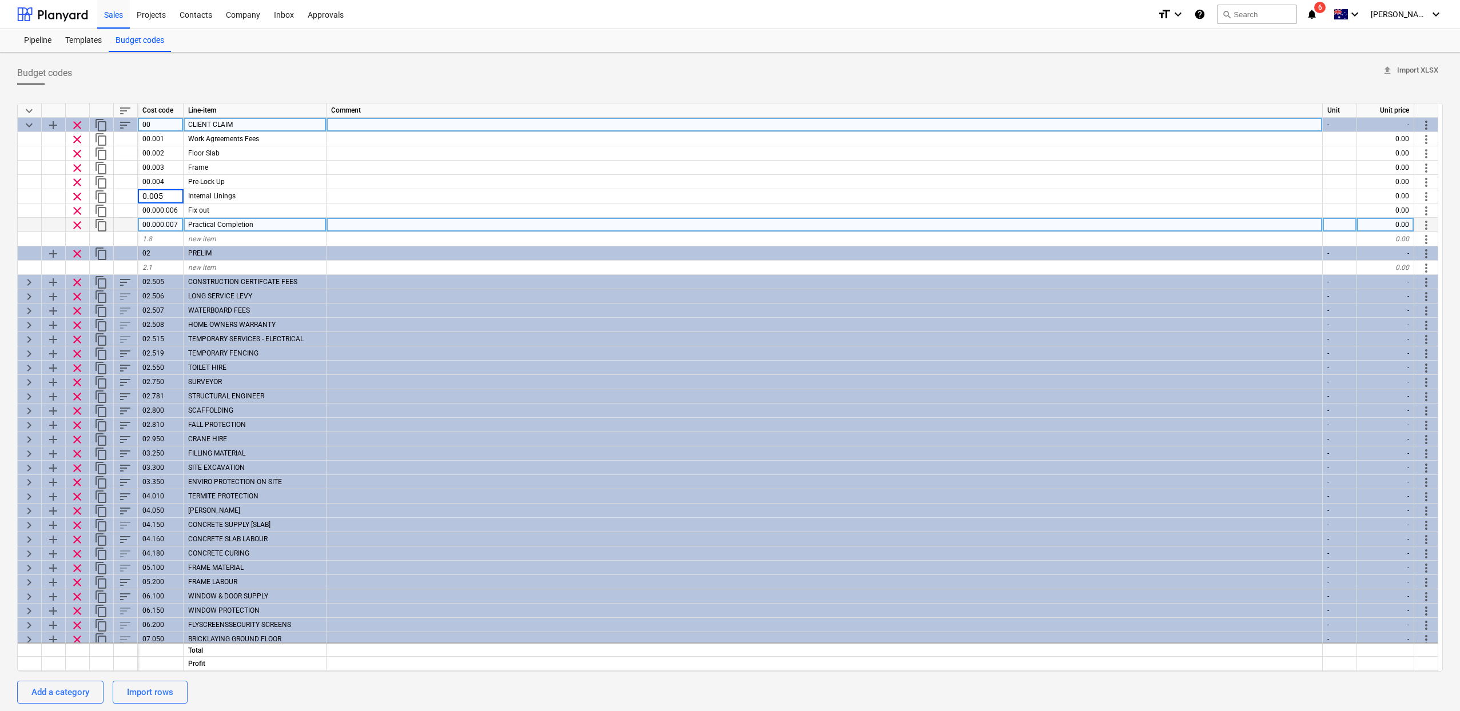
type input "00.005"
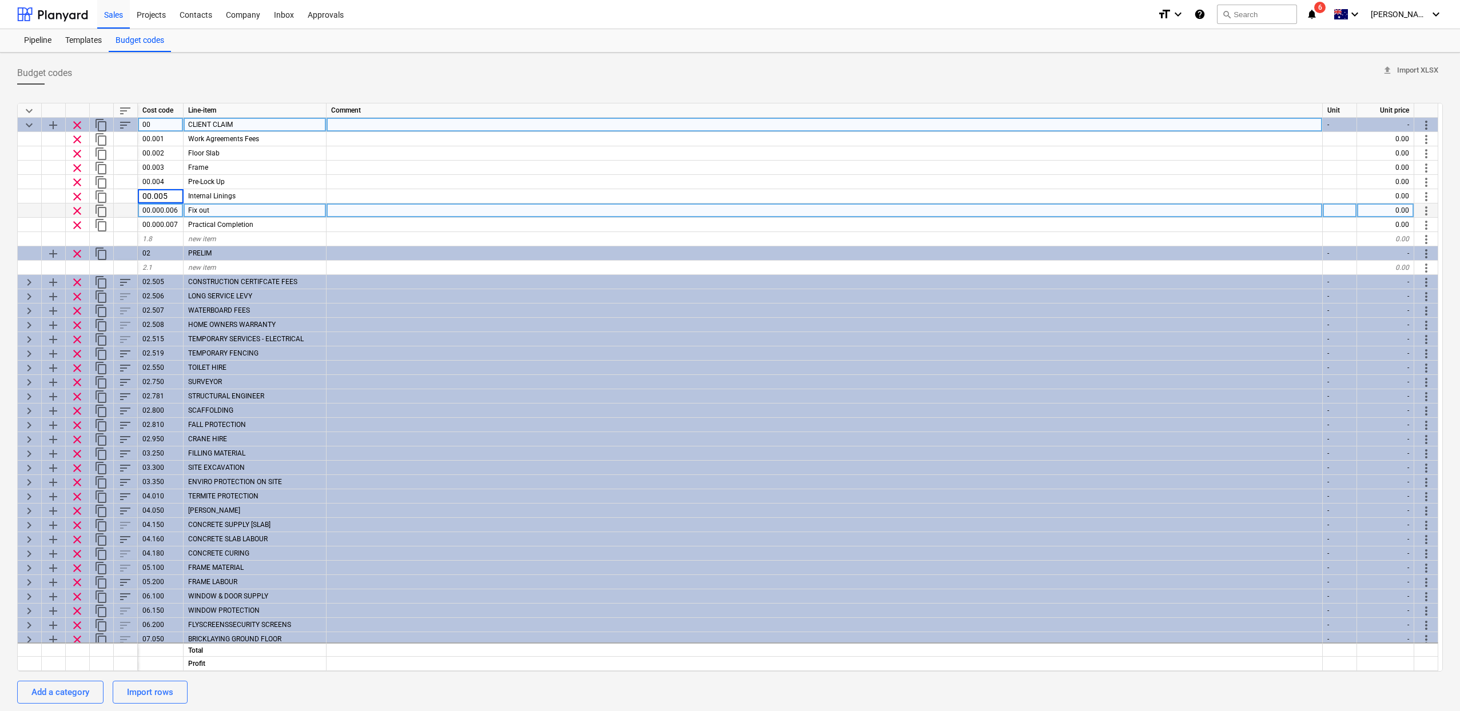
click at [156, 206] on div "00.000.006" at bounding box center [161, 211] width 46 height 14
type textarea "x"
click at [156, 206] on input "00.000.006" at bounding box center [160, 211] width 45 height 14
click at [158, 208] on input "00.000.006" at bounding box center [160, 211] width 45 height 14
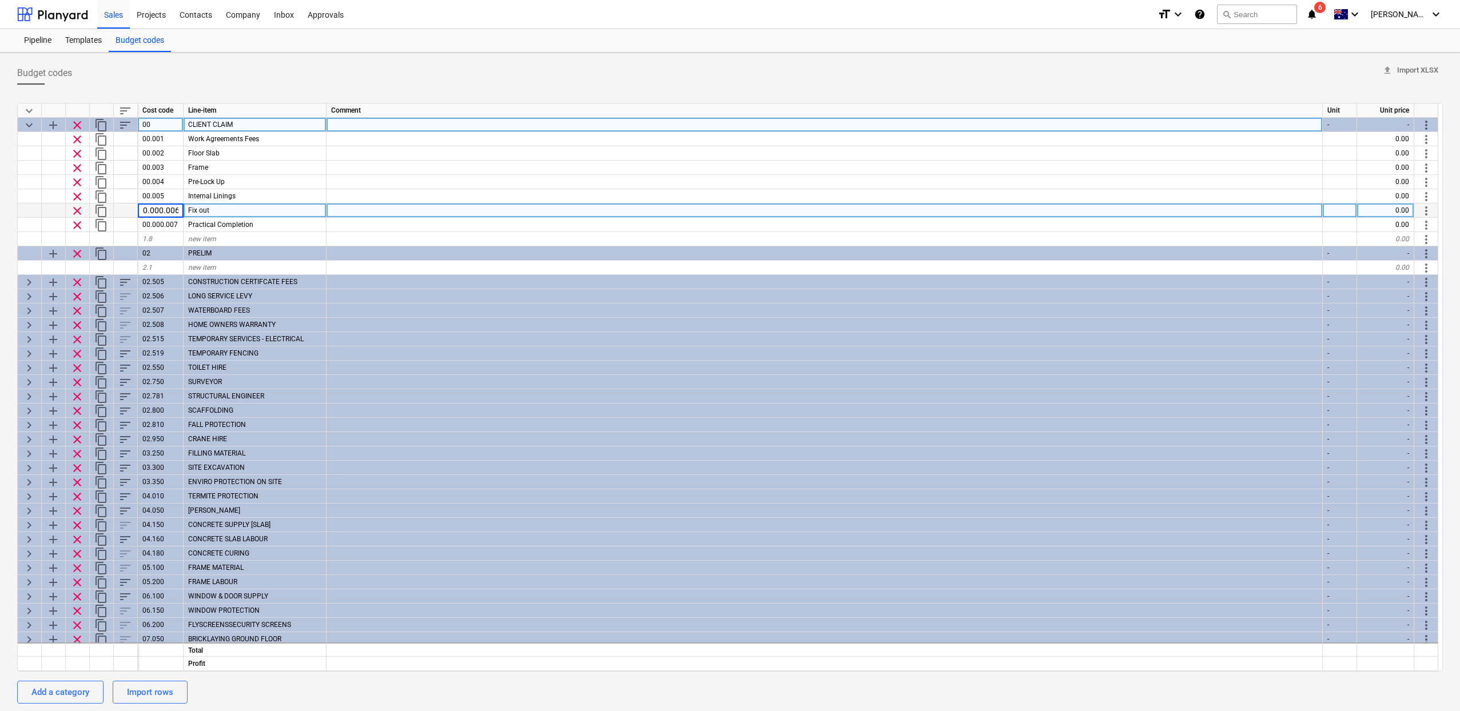
scroll to position [0, 0]
drag, startPoint x: 161, startPoint y: 209, endPoint x: 150, endPoint y: 209, distance: 10.9
click at [150, 209] on input "00.000.006" at bounding box center [160, 211] width 45 height 14
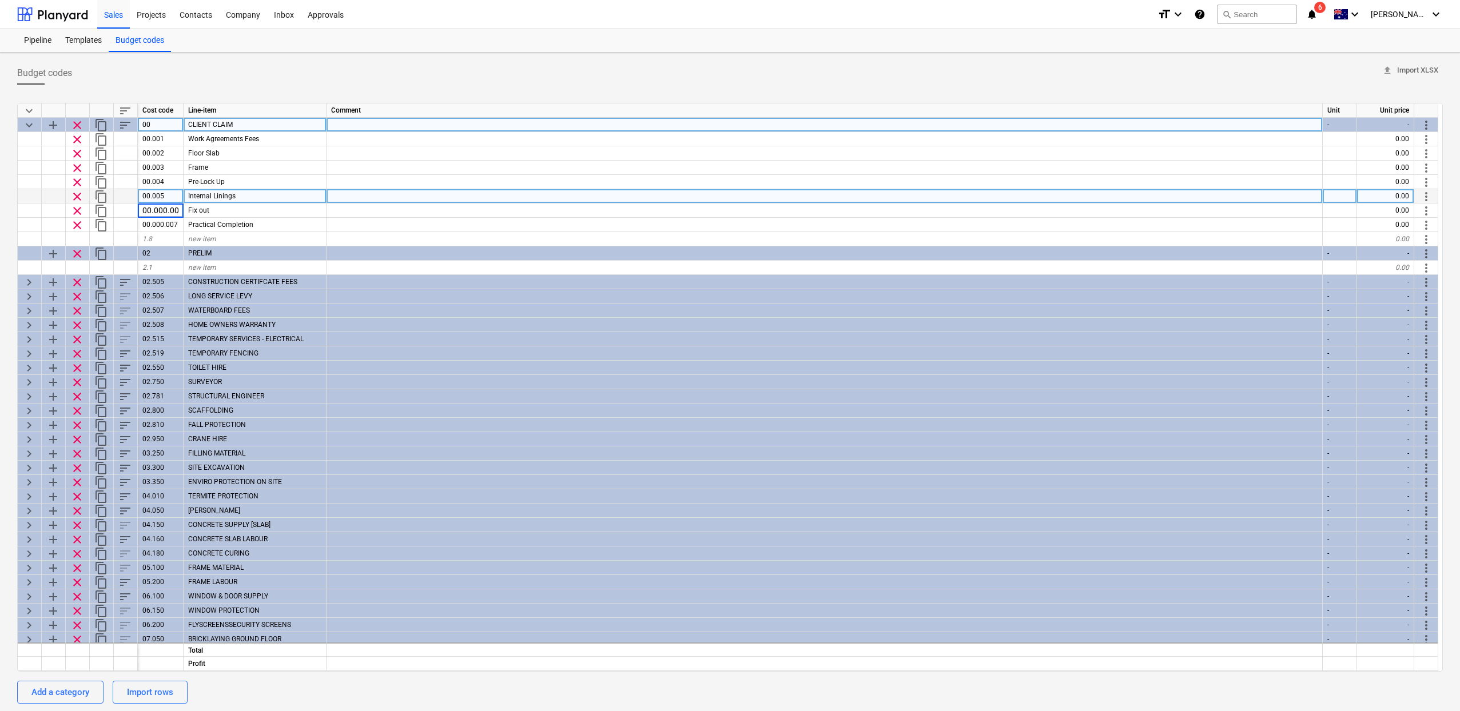
type input "00.006"
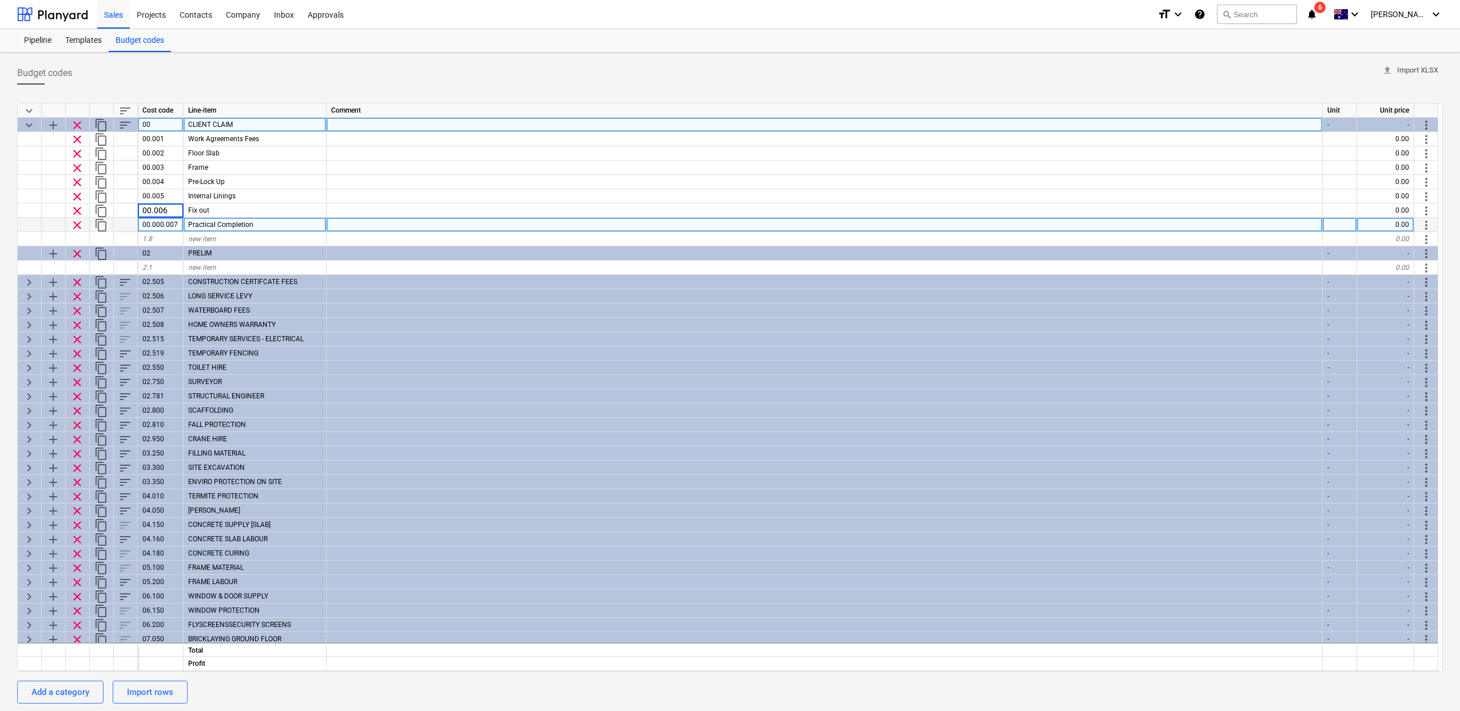
click at [163, 225] on div "00.000.007" at bounding box center [161, 225] width 46 height 14
type textarea "x"
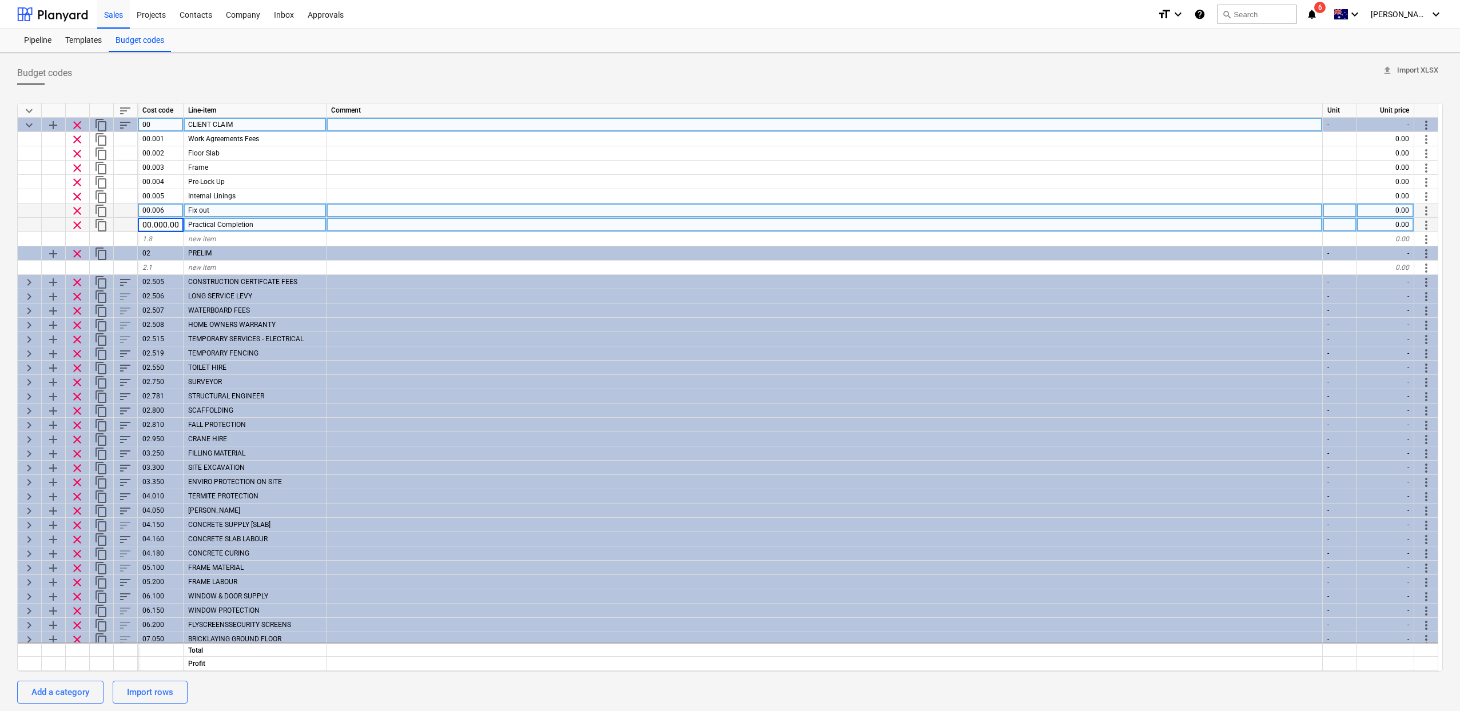
scroll to position [0, 4]
click at [152, 227] on input "00.000.007" at bounding box center [160, 225] width 45 height 14
click at [162, 225] on input "00.000.007" at bounding box center [160, 225] width 45 height 14
type input "00.007"
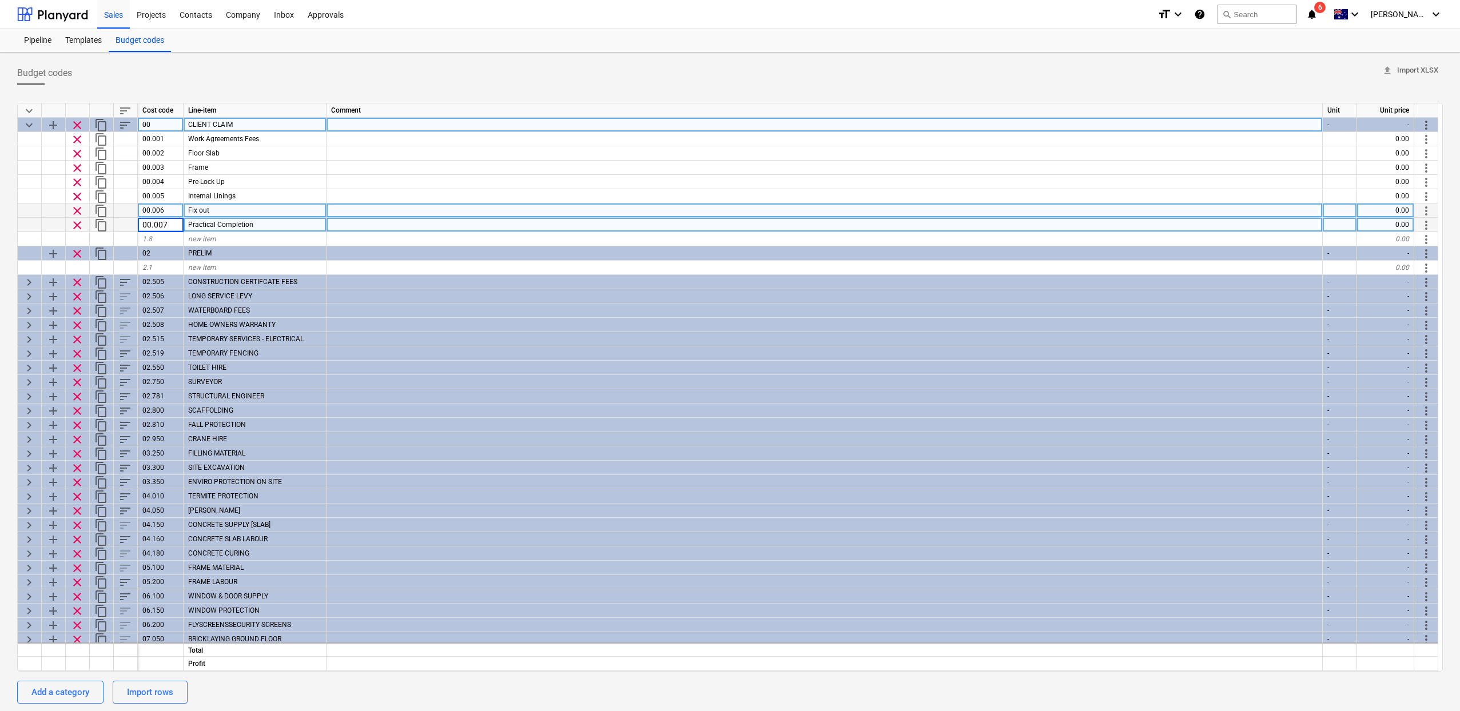
type textarea "x"
click at [294, 80] on div "Budget codes upload Import XLSX" at bounding box center [730, 73] width 1426 height 23
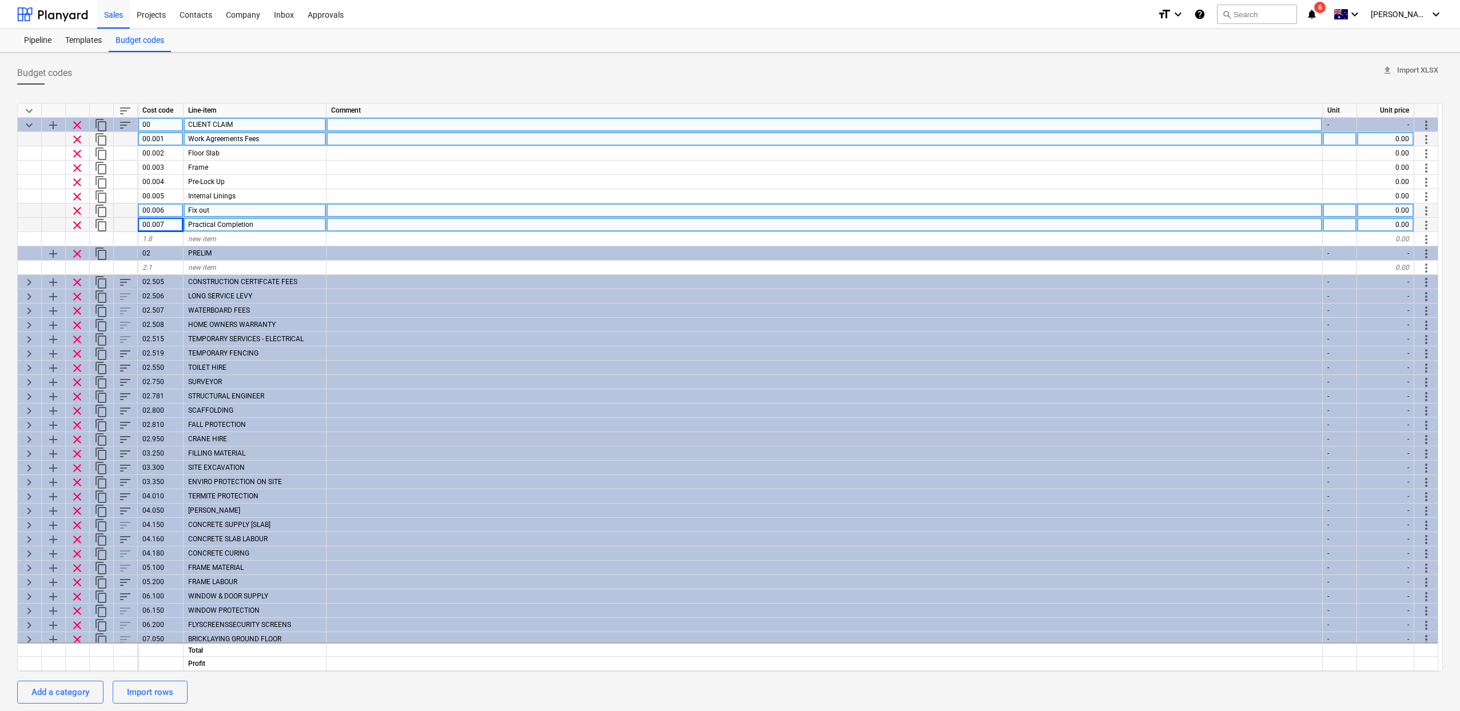
click at [226, 140] on span "Work Agreements Fees" at bounding box center [223, 139] width 71 height 8
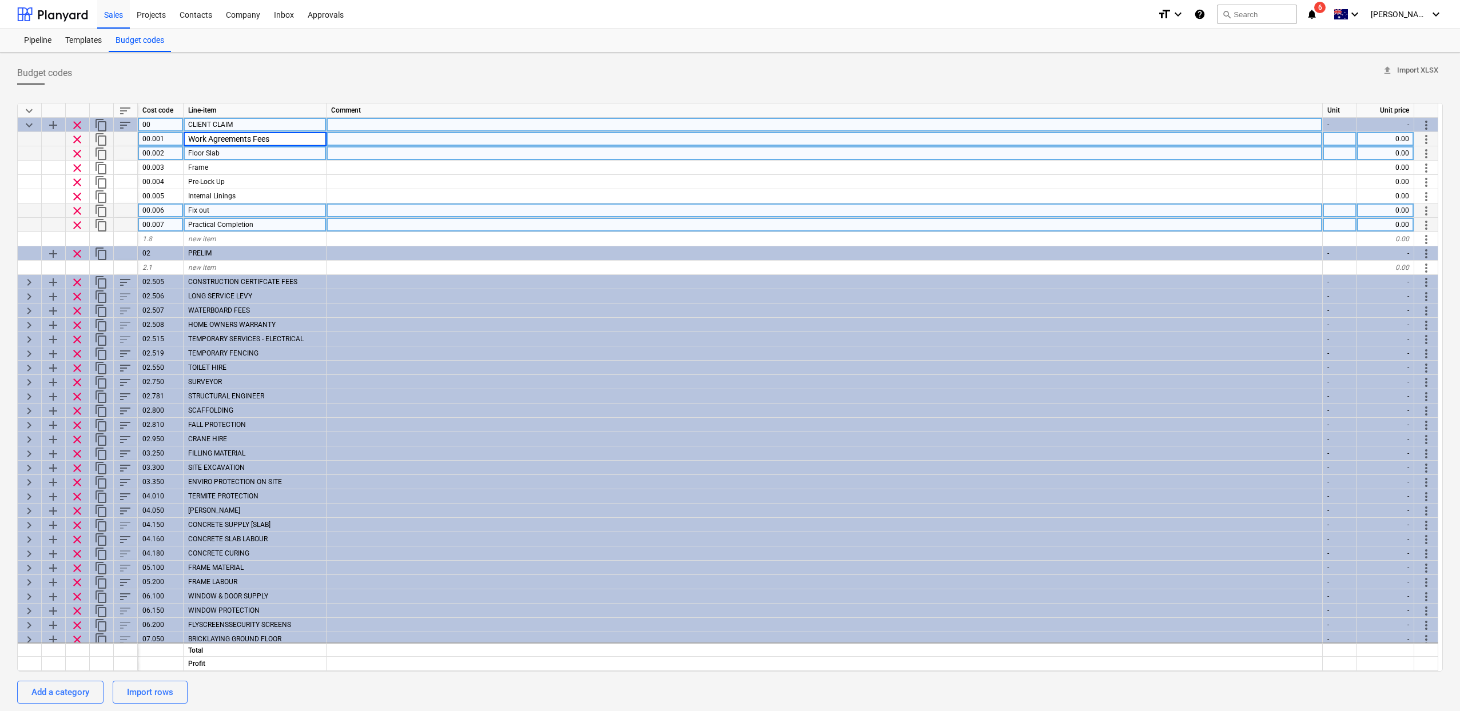
click at [234, 157] on div "Floor Slab" at bounding box center [255, 153] width 143 height 14
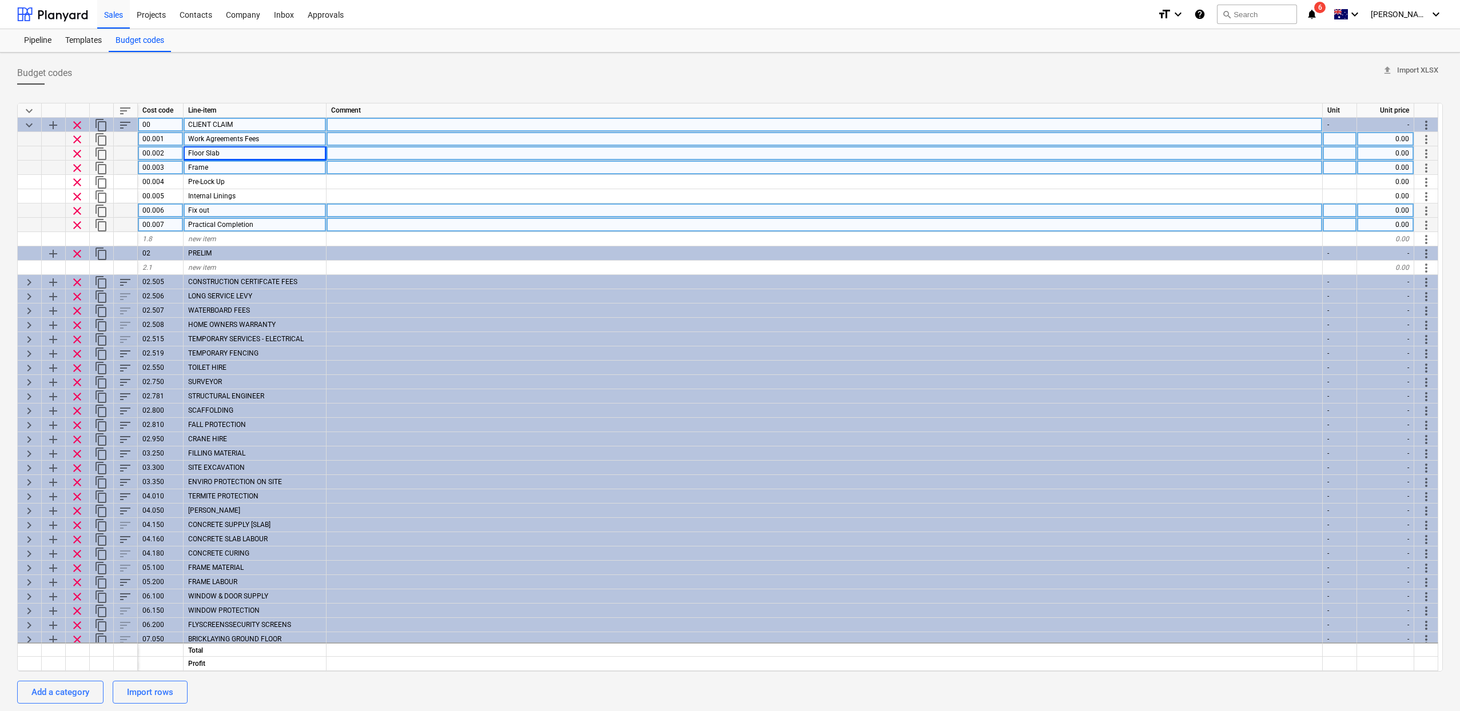
click at [233, 165] on div "Frame" at bounding box center [255, 168] width 143 height 14
click at [203, 121] on span "CLIENT CLAIM" at bounding box center [210, 125] width 45 height 8
click at [192, 122] on input "CLIENT CLAIM" at bounding box center [255, 125] width 142 height 14
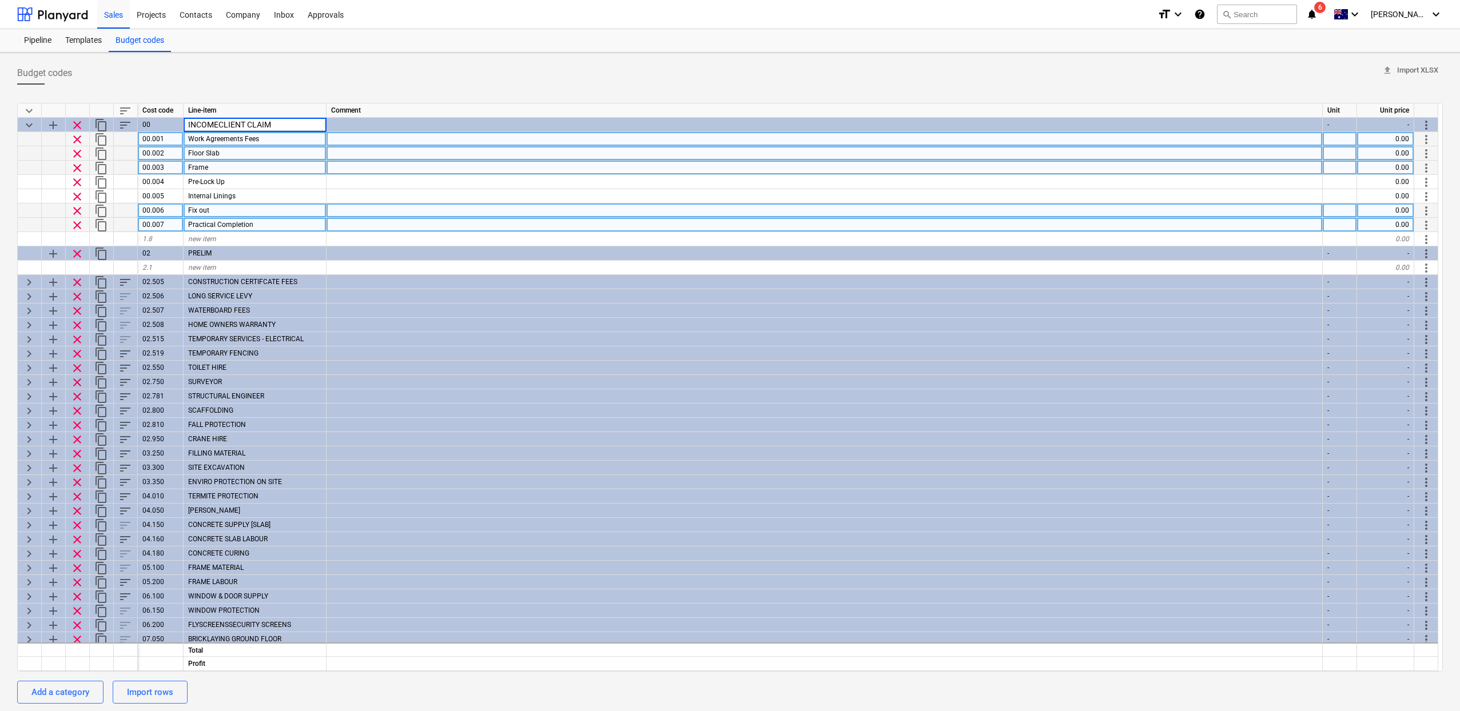
type input "INCOME CLIENT CLAIM"
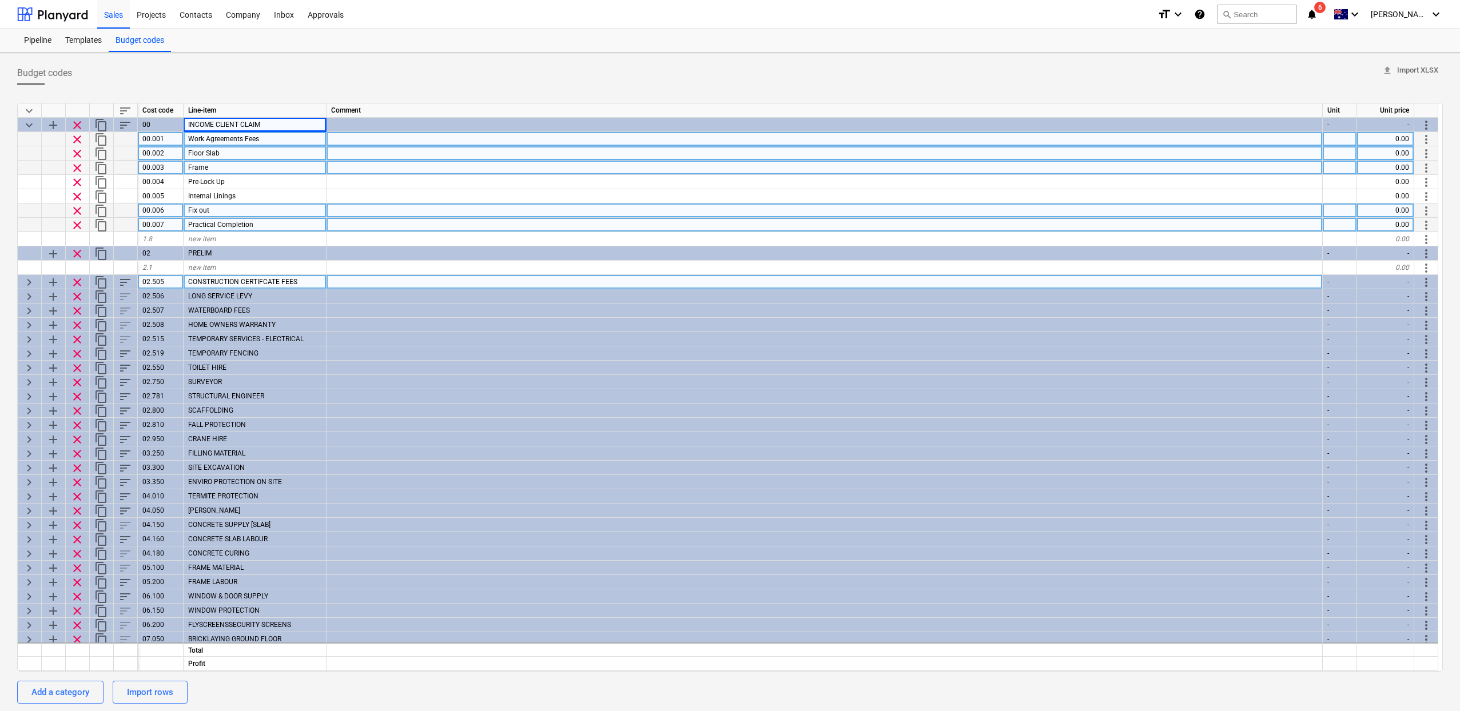
click at [1426, 279] on span "more_vert" at bounding box center [1426, 283] width 14 height 14
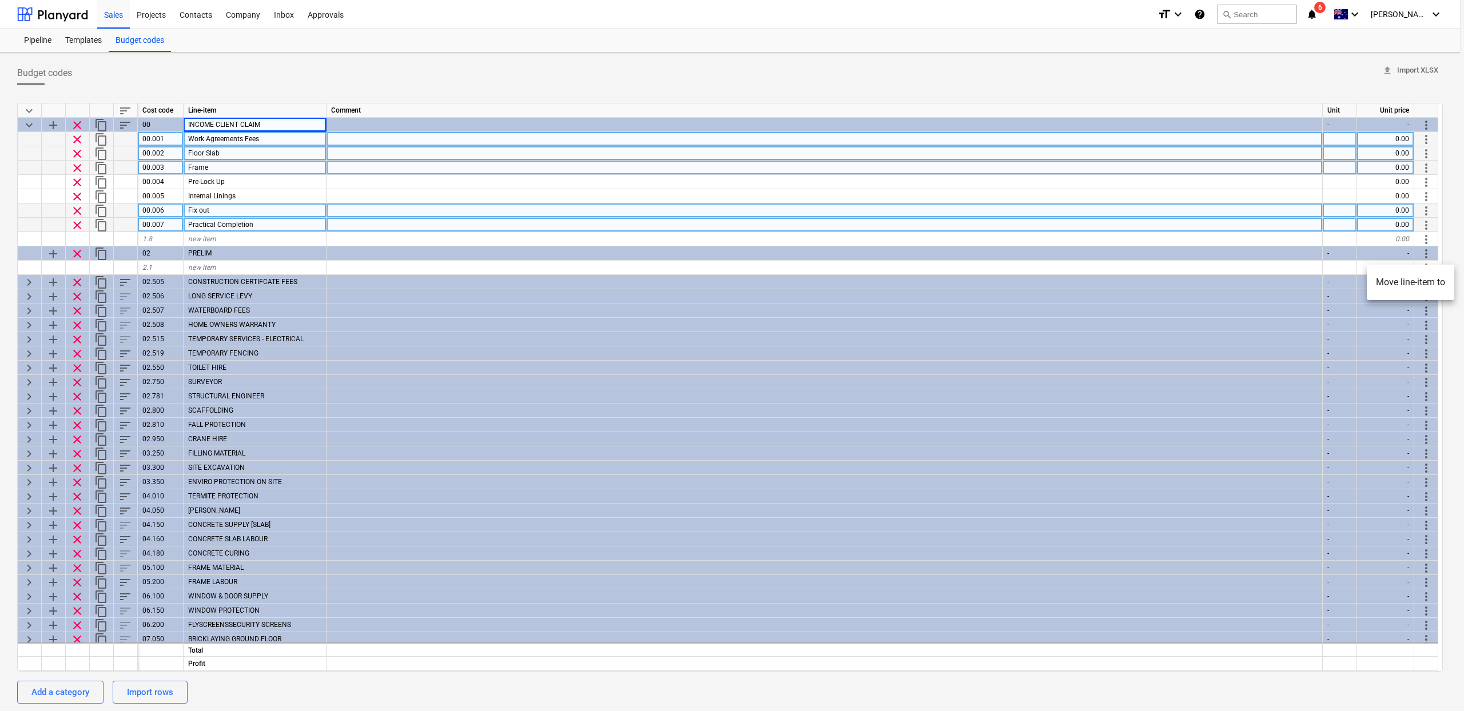
click at [1416, 285] on li "Move line-item to" at bounding box center [1411, 282] width 88 height 26
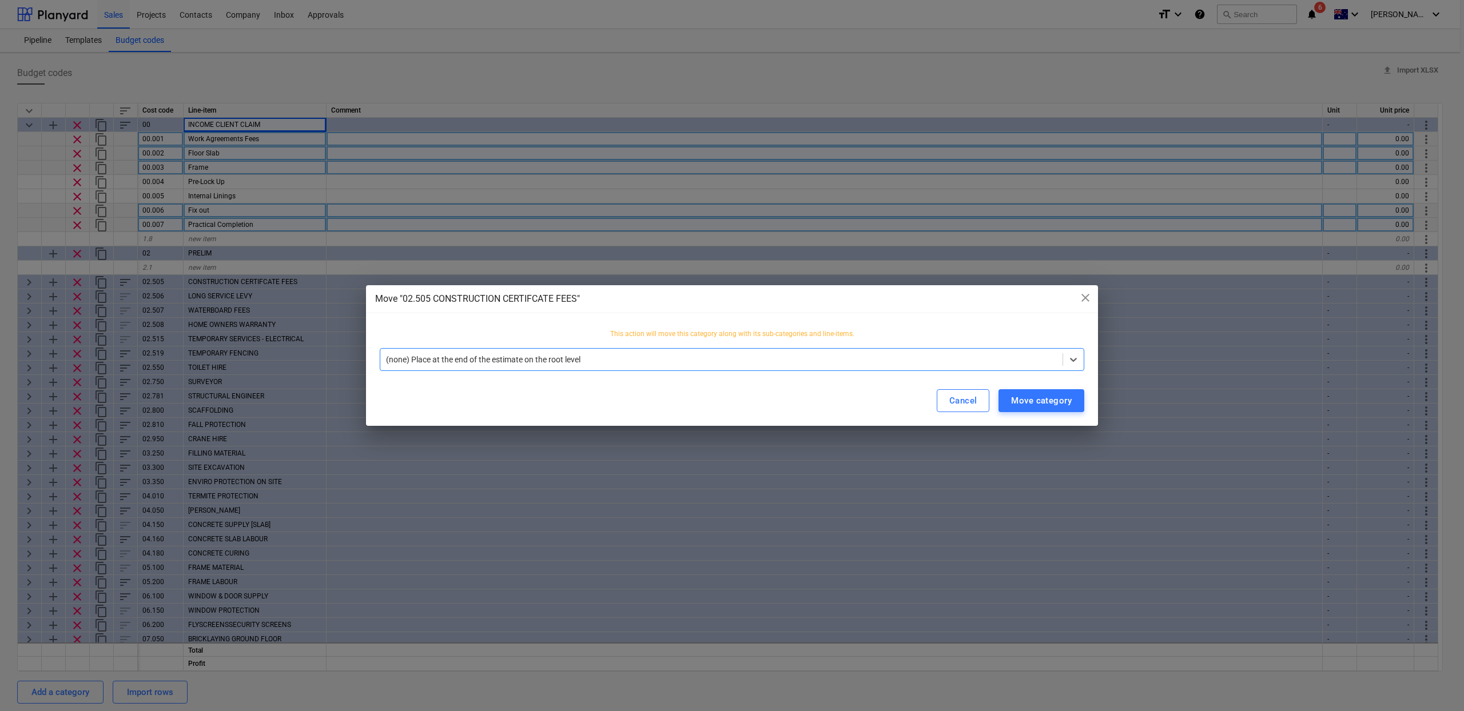
click at [674, 354] on div at bounding box center [721, 359] width 671 height 11
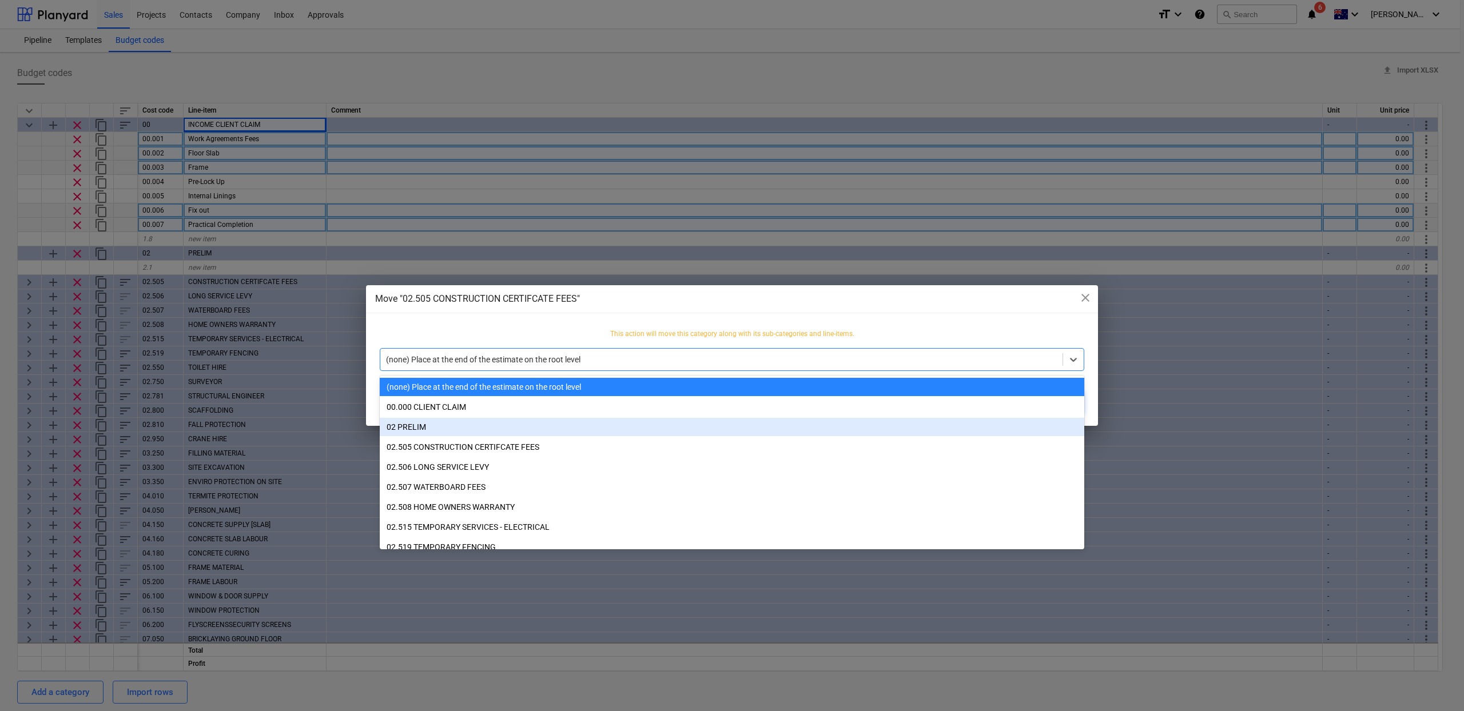
click at [530, 422] on div "02 PRELIM" at bounding box center [732, 427] width 705 height 18
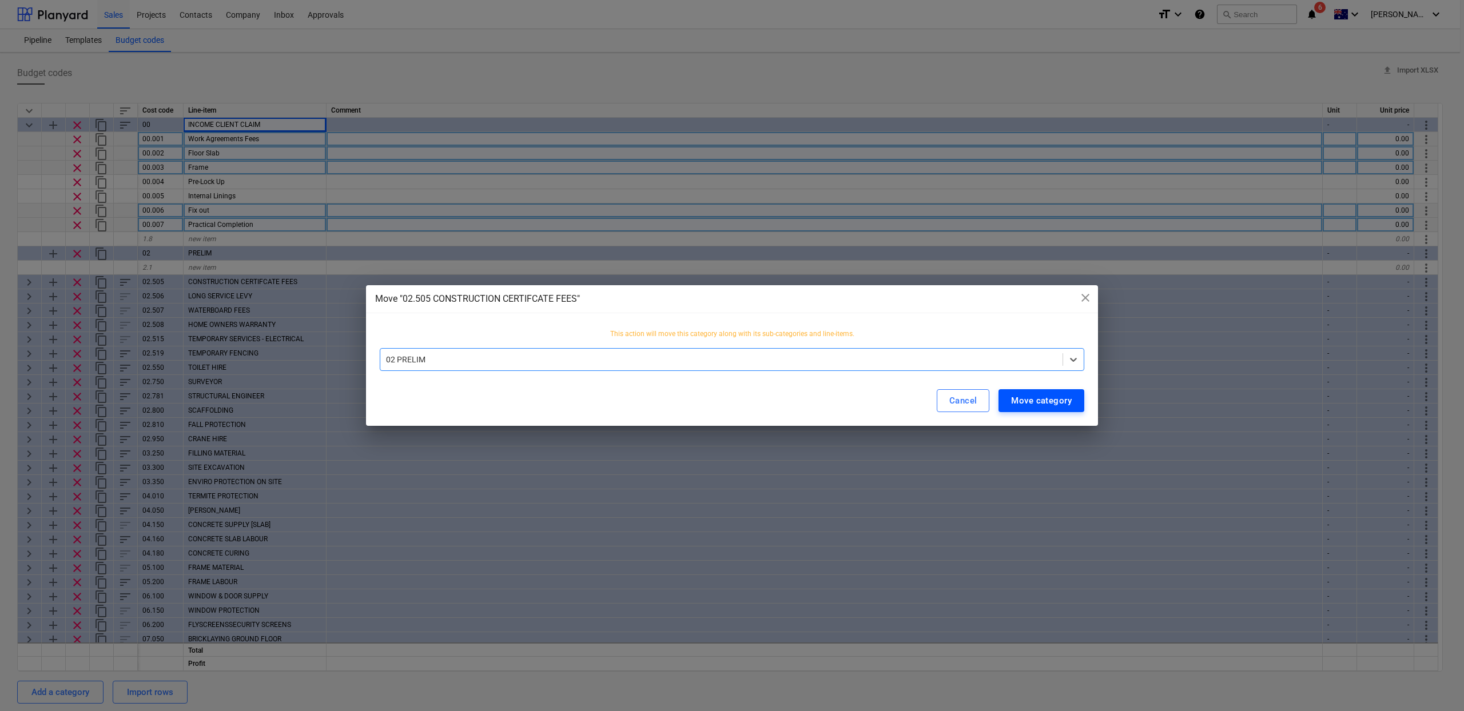
click at [1050, 405] on div "Move category" at bounding box center [1041, 400] width 61 height 15
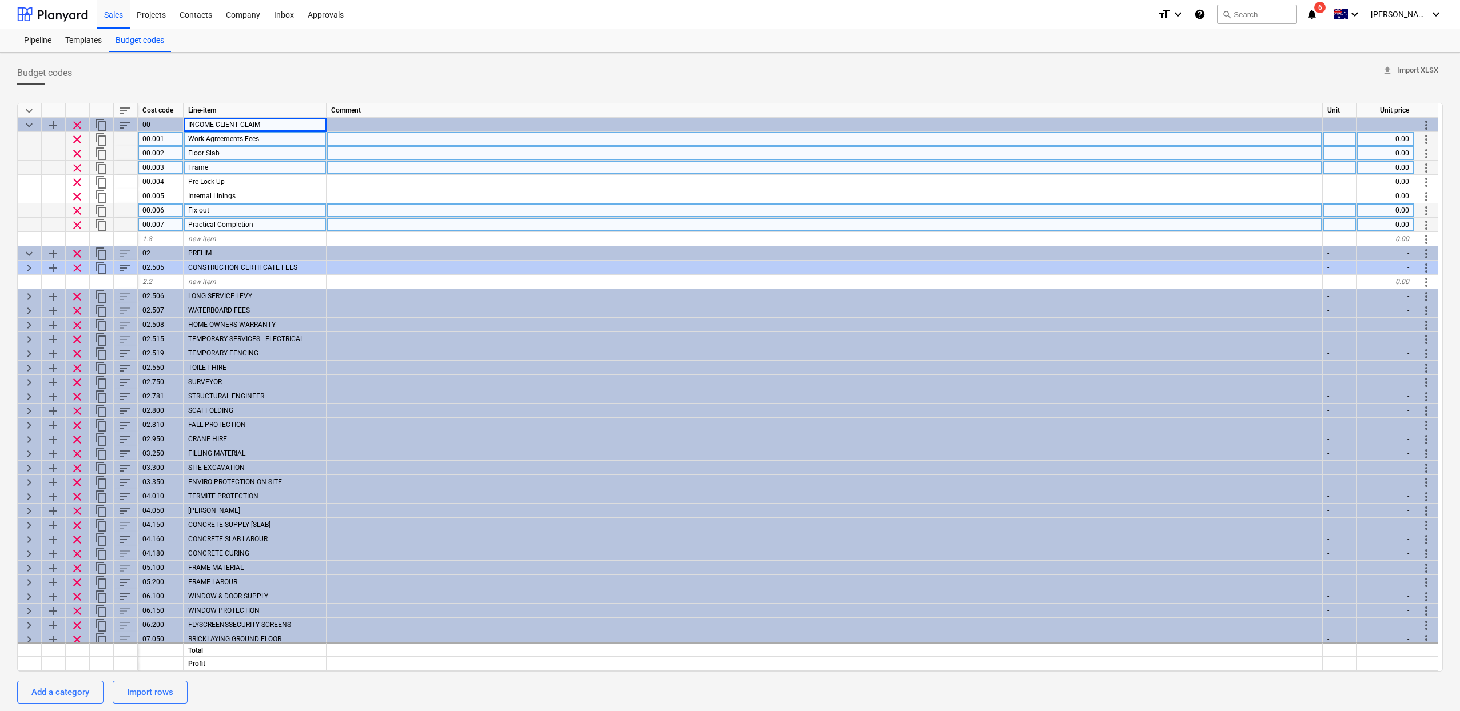
click at [17, 267] on div "Budget codes upload Import XLSX keyboard_arrow_down sort Cost code Line-item Co…" at bounding box center [730, 422] width 1460 height 738
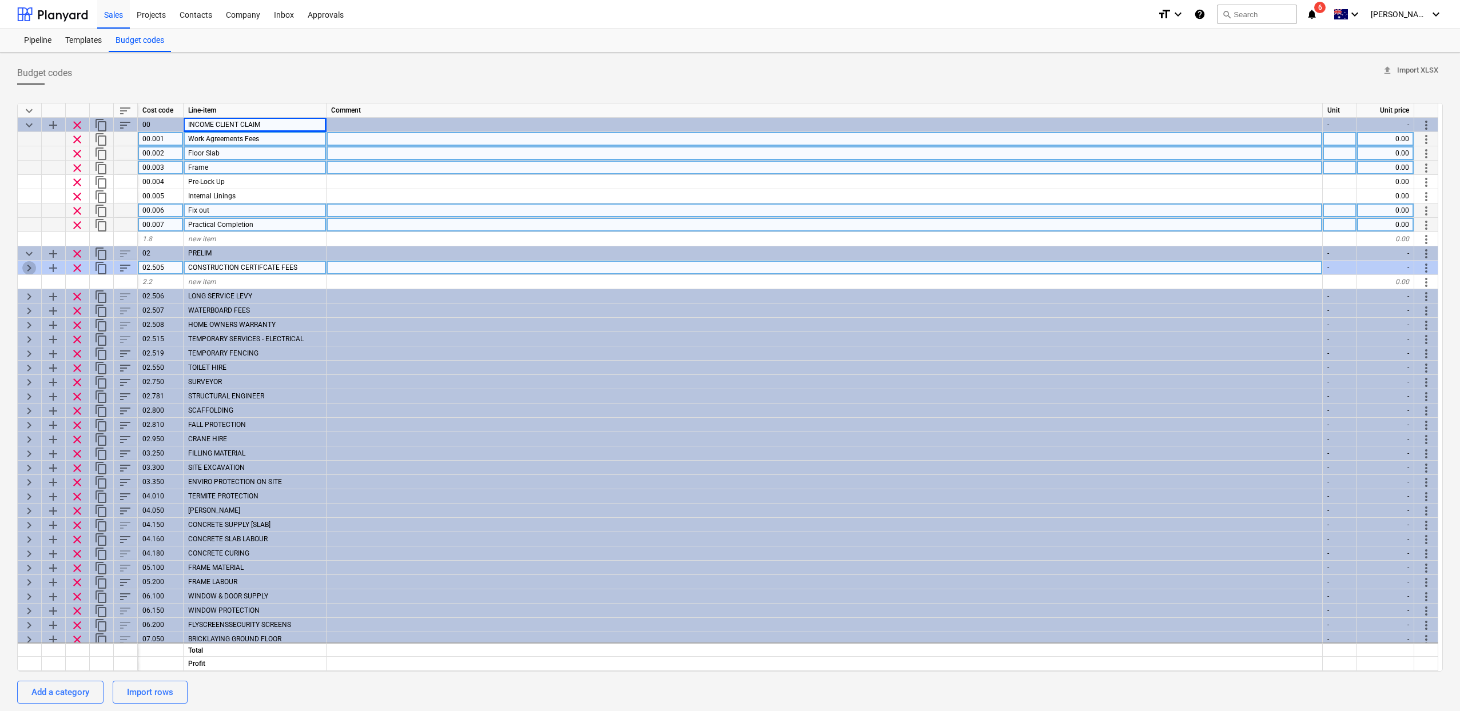
click at [22, 269] on span "keyboard_arrow_right" at bounding box center [29, 268] width 14 height 14
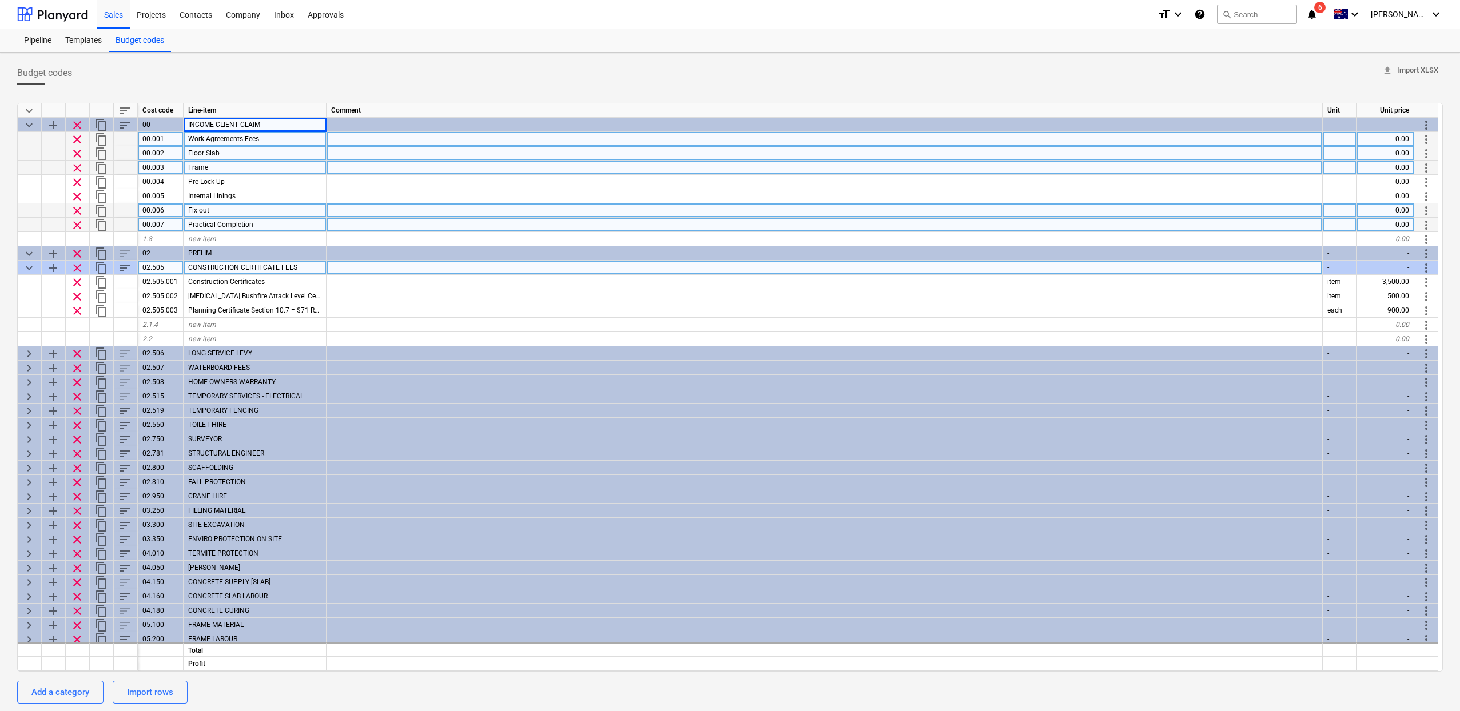
click at [22, 269] on span "keyboard_arrow_down" at bounding box center [29, 268] width 14 height 14
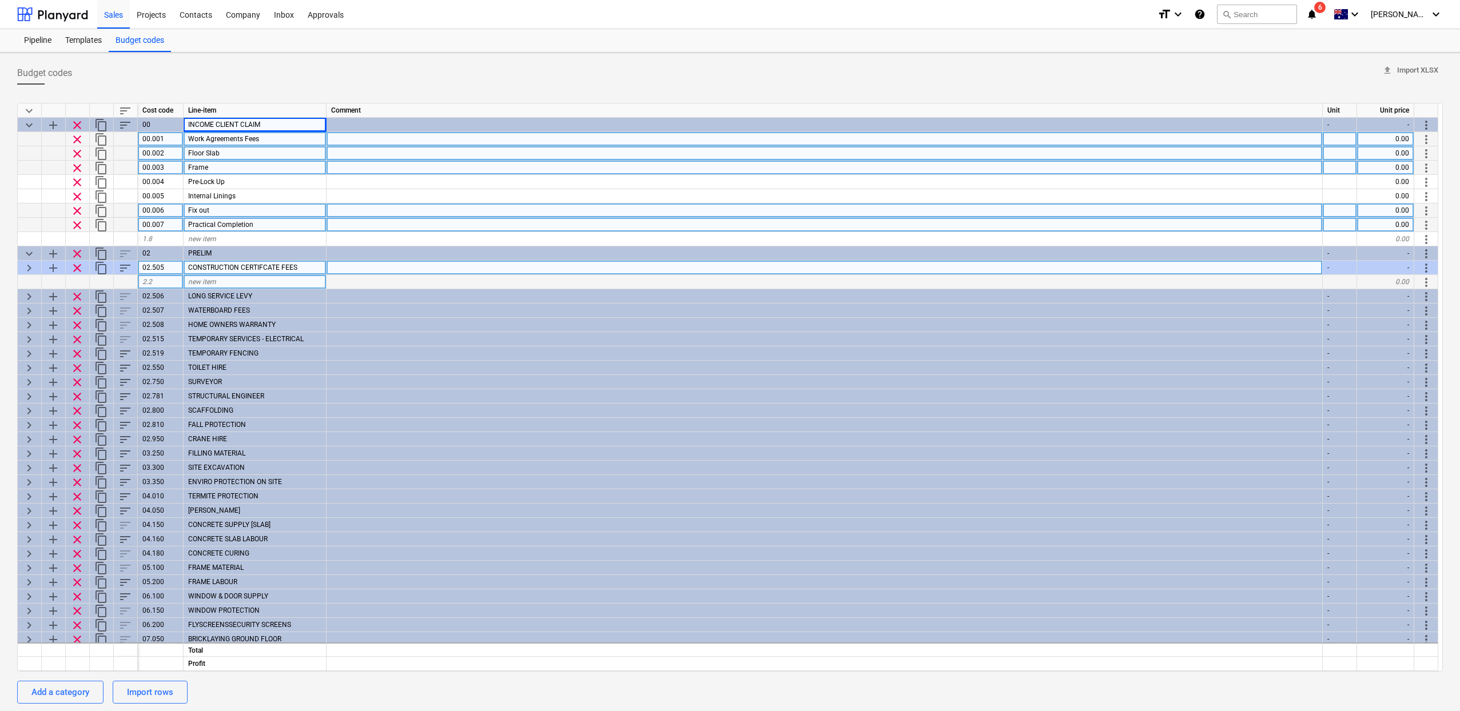
click at [248, 283] on div "new item" at bounding box center [255, 282] width 143 height 14
click at [1432, 266] on span "more_vert" at bounding box center [1426, 268] width 14 height 14
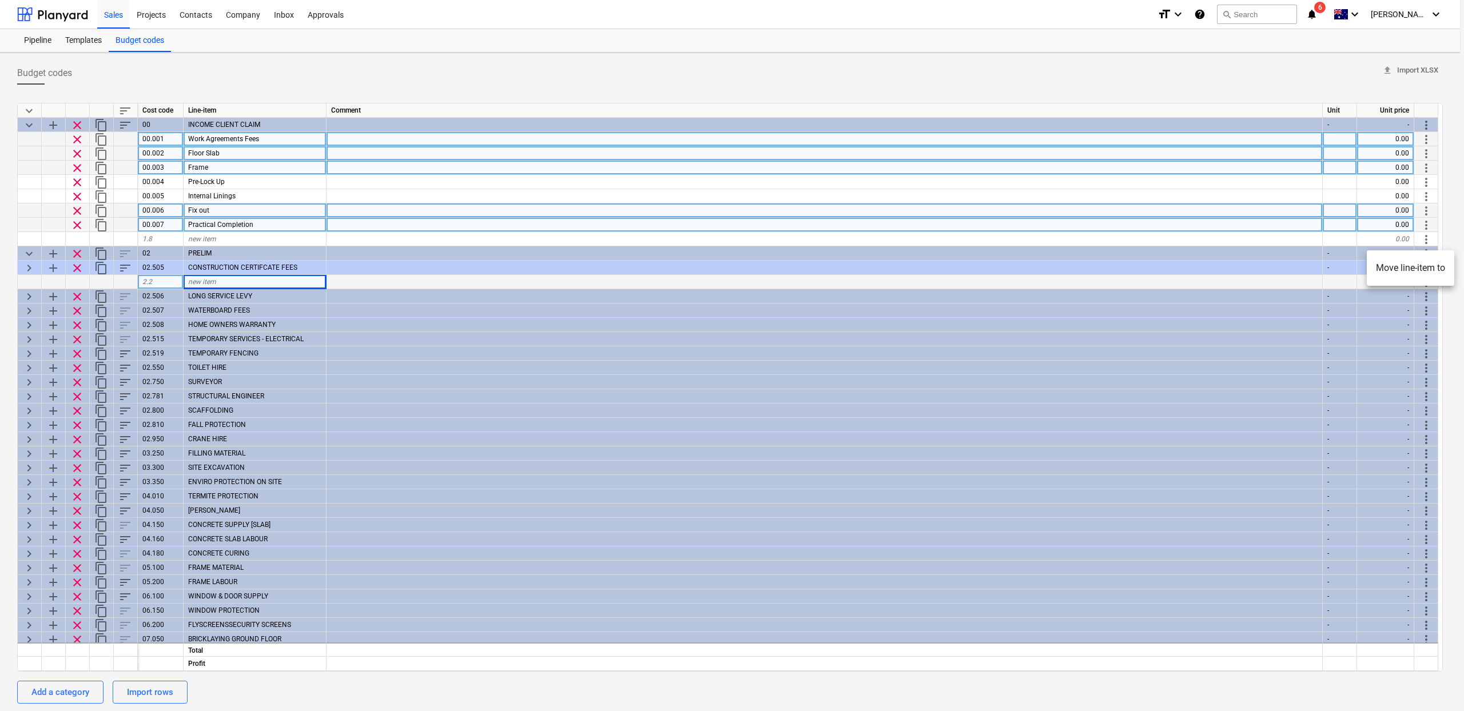
click at [1417, 275] on li "Move line-item to" at bounding box center [1411, 268] width 88 height 26
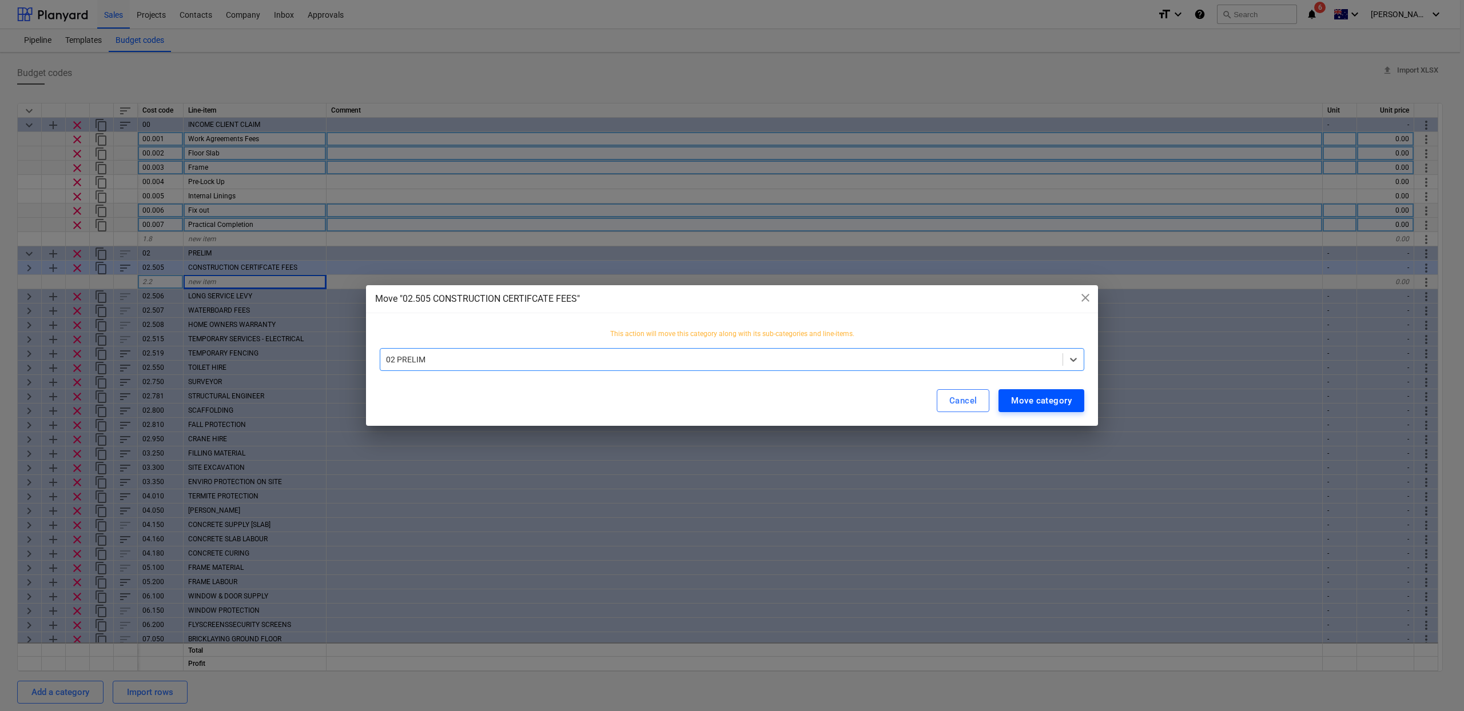
click at [1033, 397] on div "Move category" at bounding box center [1041, 400] width 61 height 15
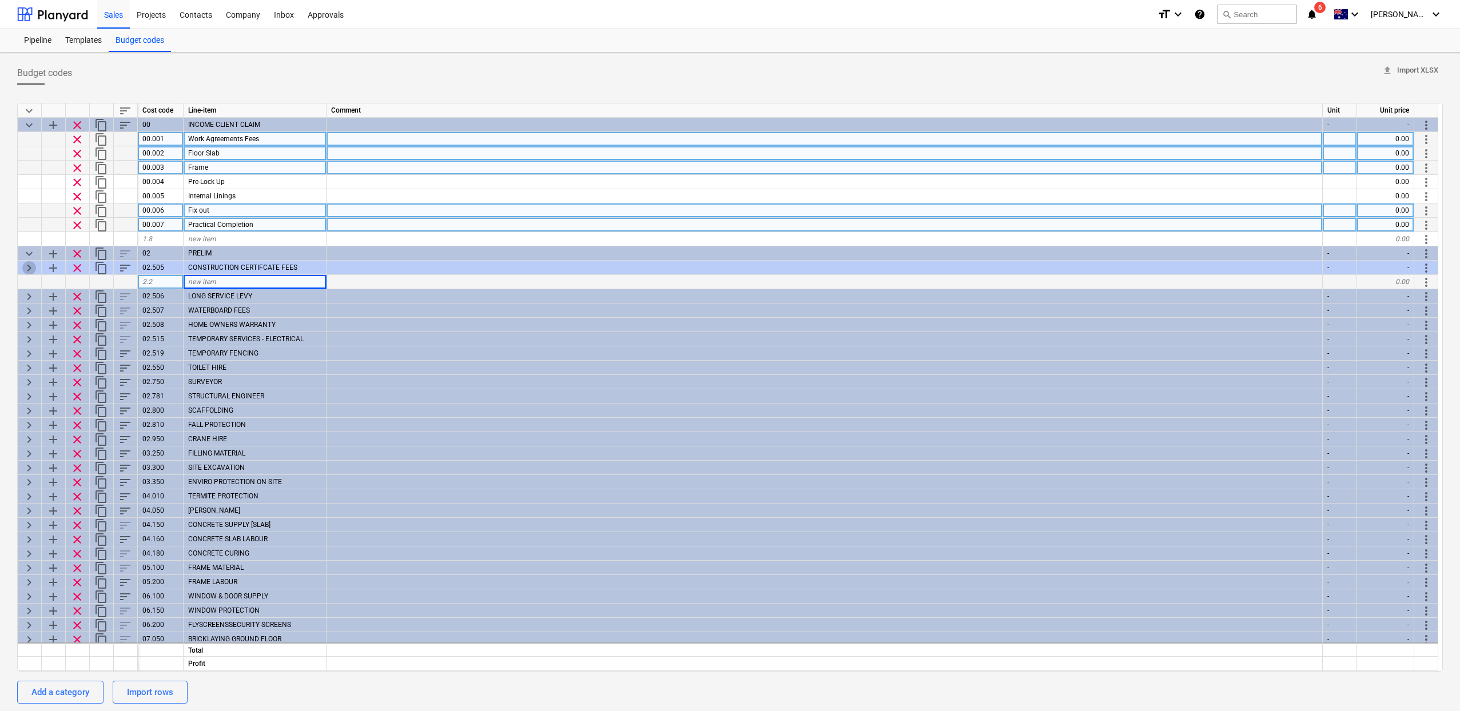
click at [35, 267] on span "keyboard_arrow_right" at bounding box center [29, 268] width 14 height 14
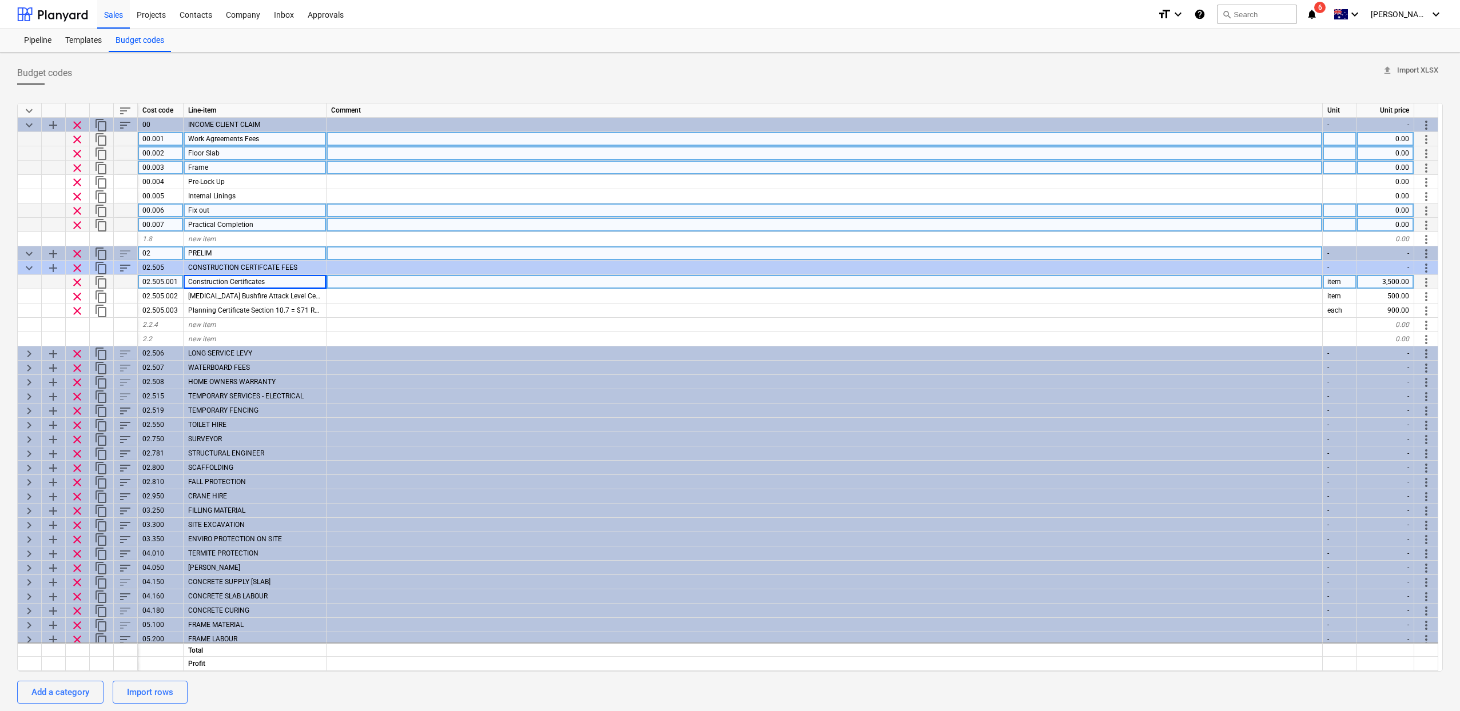
click at [29, 250] on span "keyboard_arrow_down" at bounding box center [29, 254] width 14 height 14
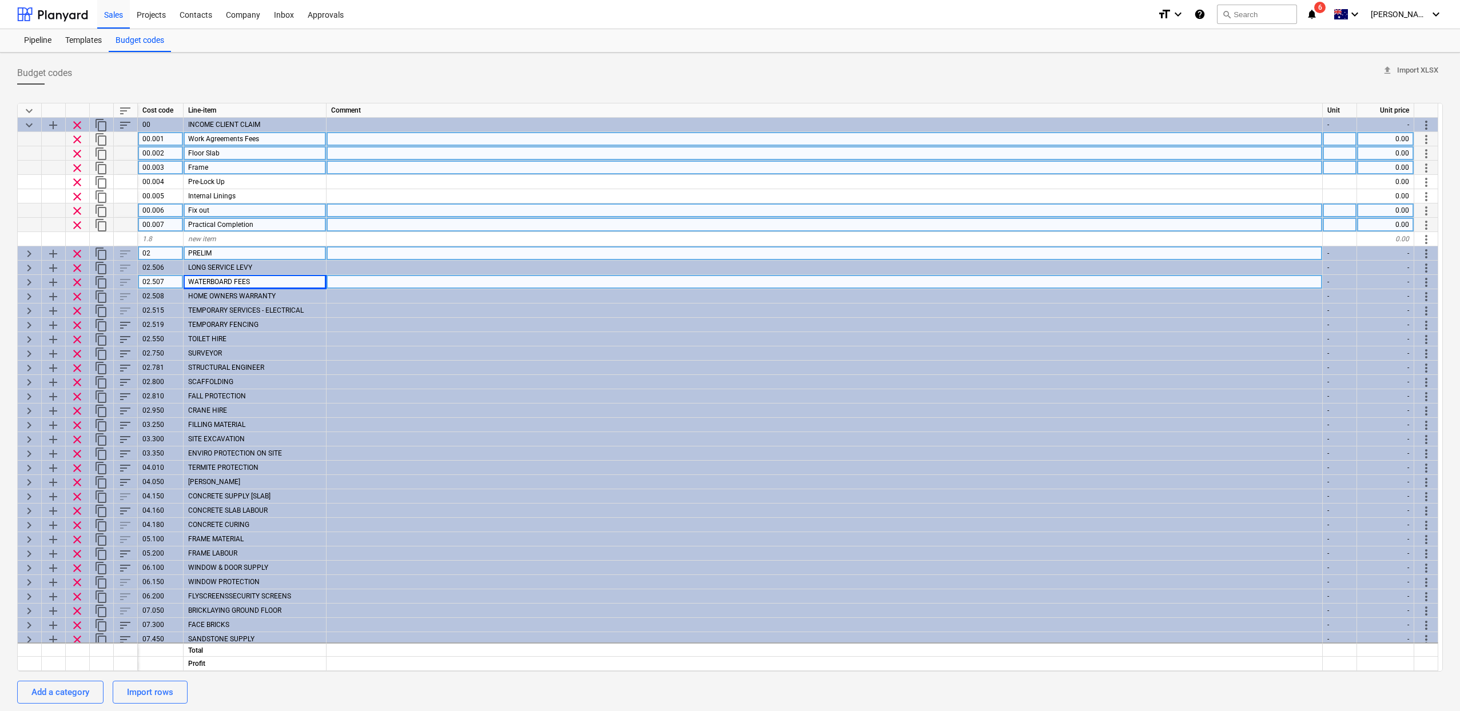
click at [29, 253] on span "keyboard_arrow_right" at bounding box center [29, 254] width 14 height 14
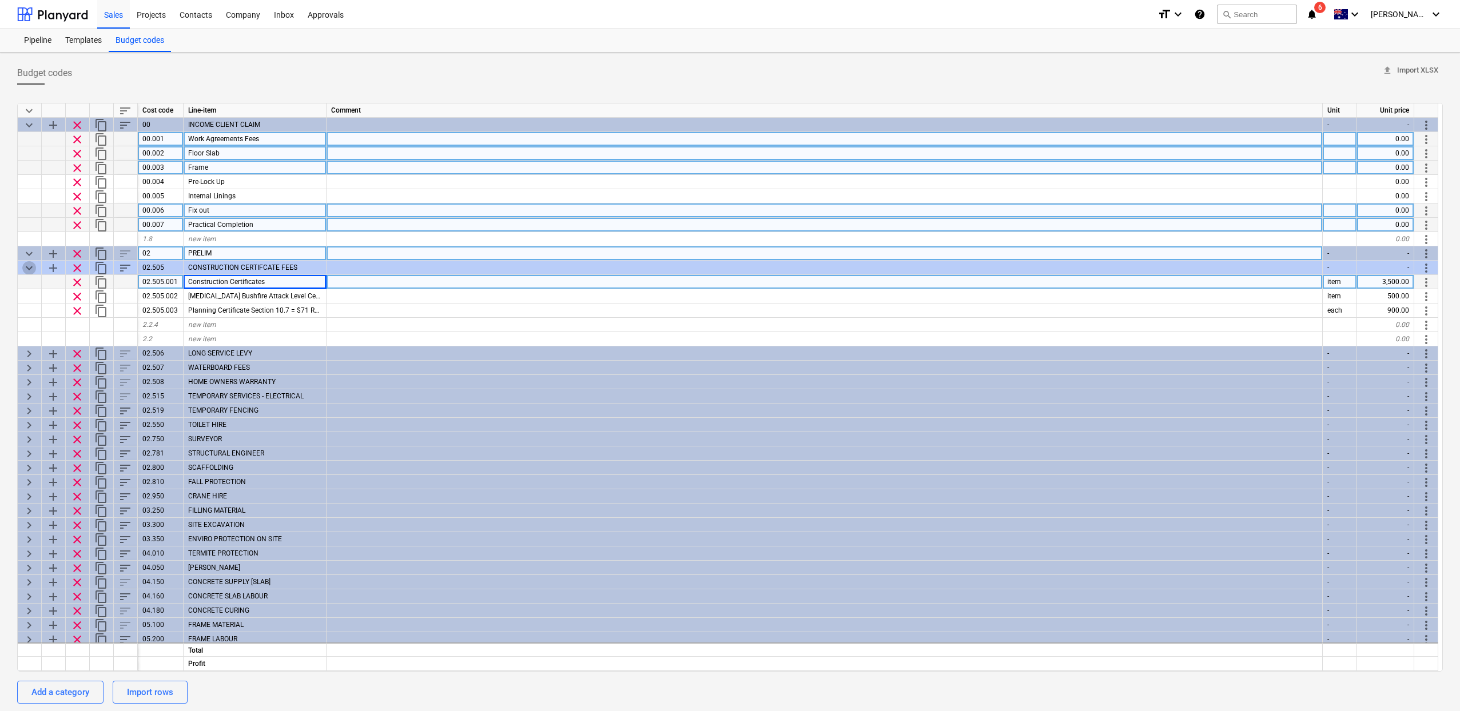
click at [35, 272] on span "keyboard_arrow_down" at bounding box center [29, 268] width 14 height 14
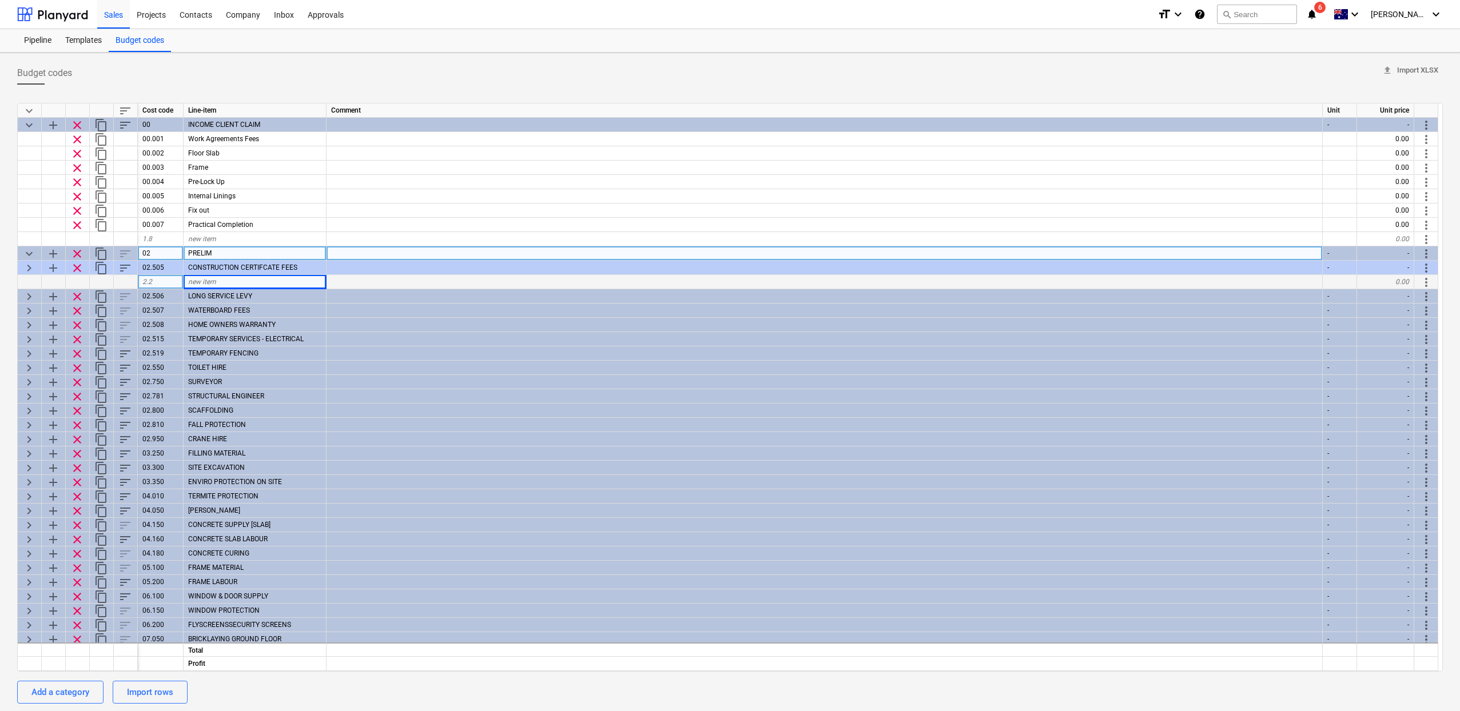
click at [23, 271] on span "keyboard_arrow_right" at bounding box center [29, 268] width 14 height 14
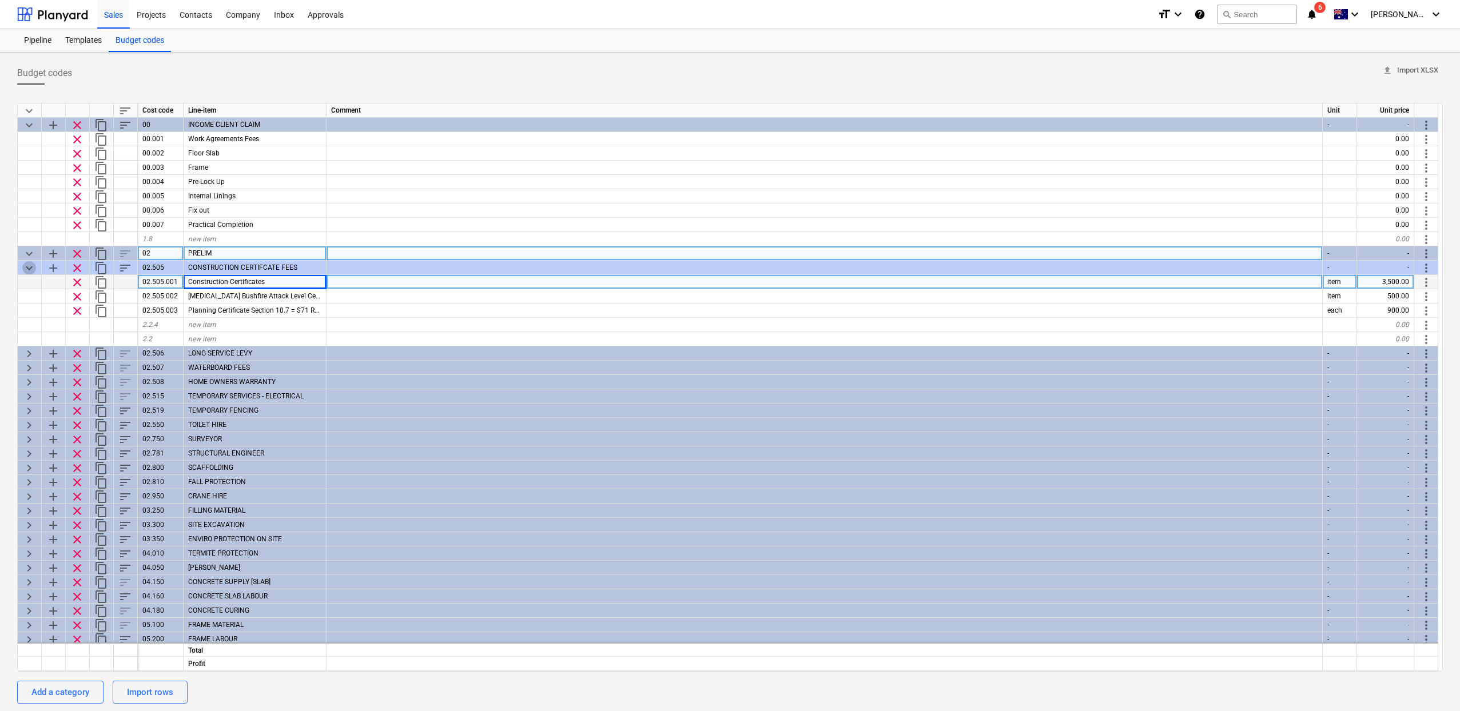
click at [23, 271] on span "keyboard_arrow_down" at bounding box center [29, 268] width 14 height 14
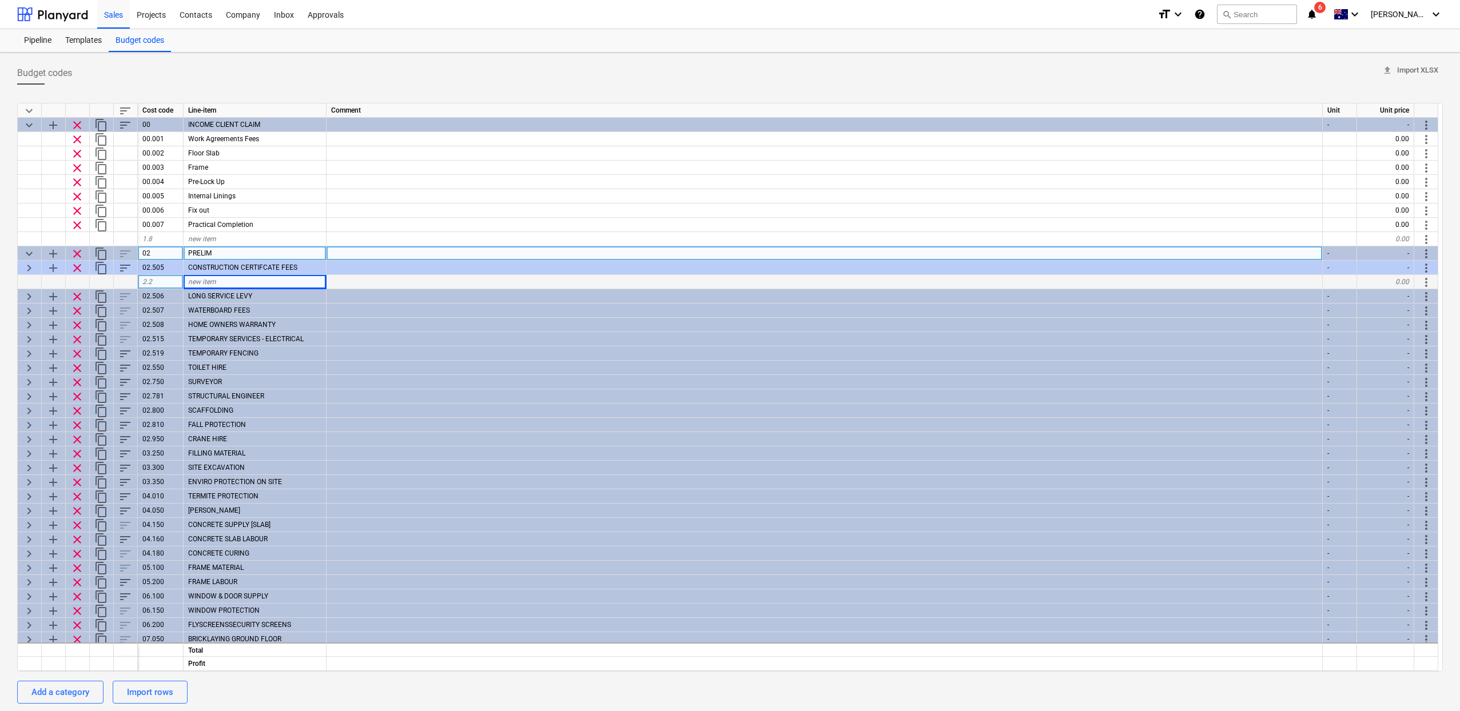
click at [25, 255] on span "keyboard_arrow_down" at bounding box center [29, 254] width 14 height 14
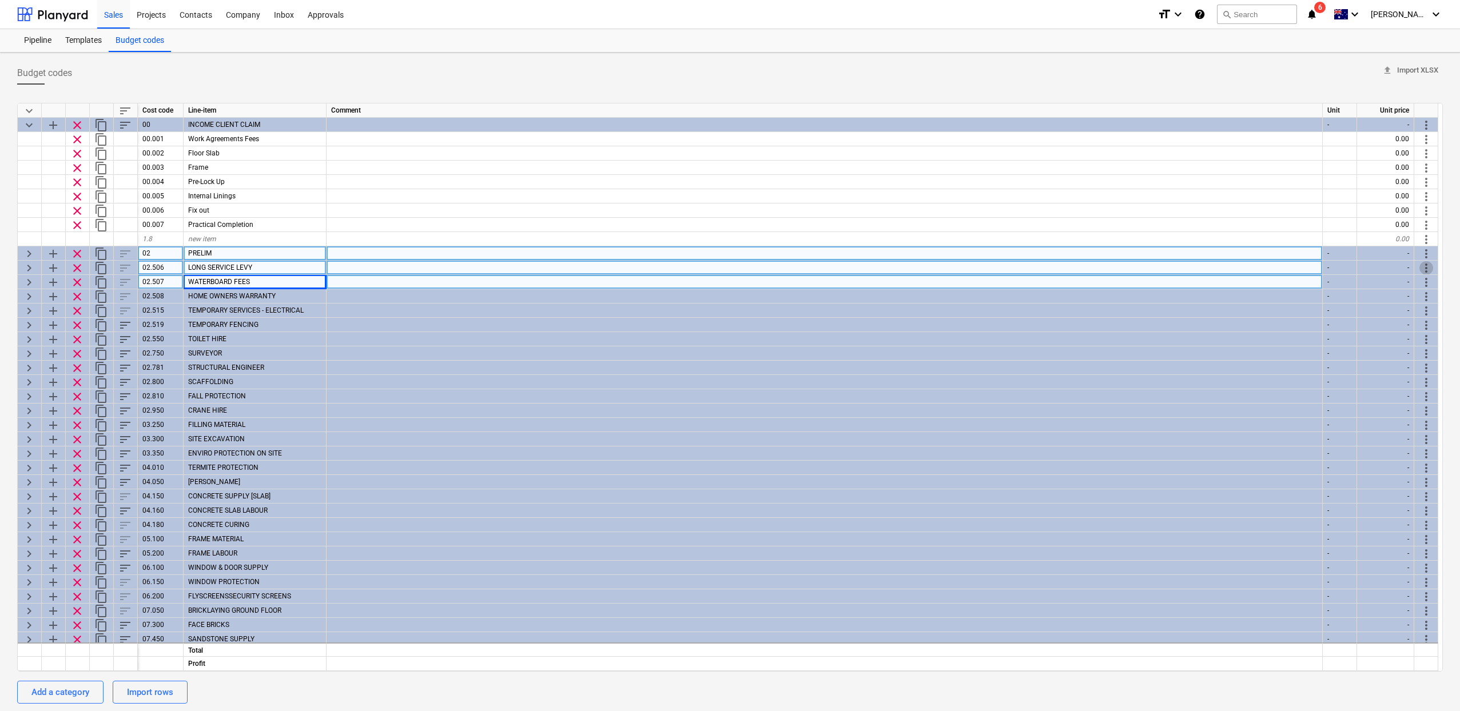
click at [1422, 271] on span "more_vert" at bounding box center [1426, 268] width 14 height 14
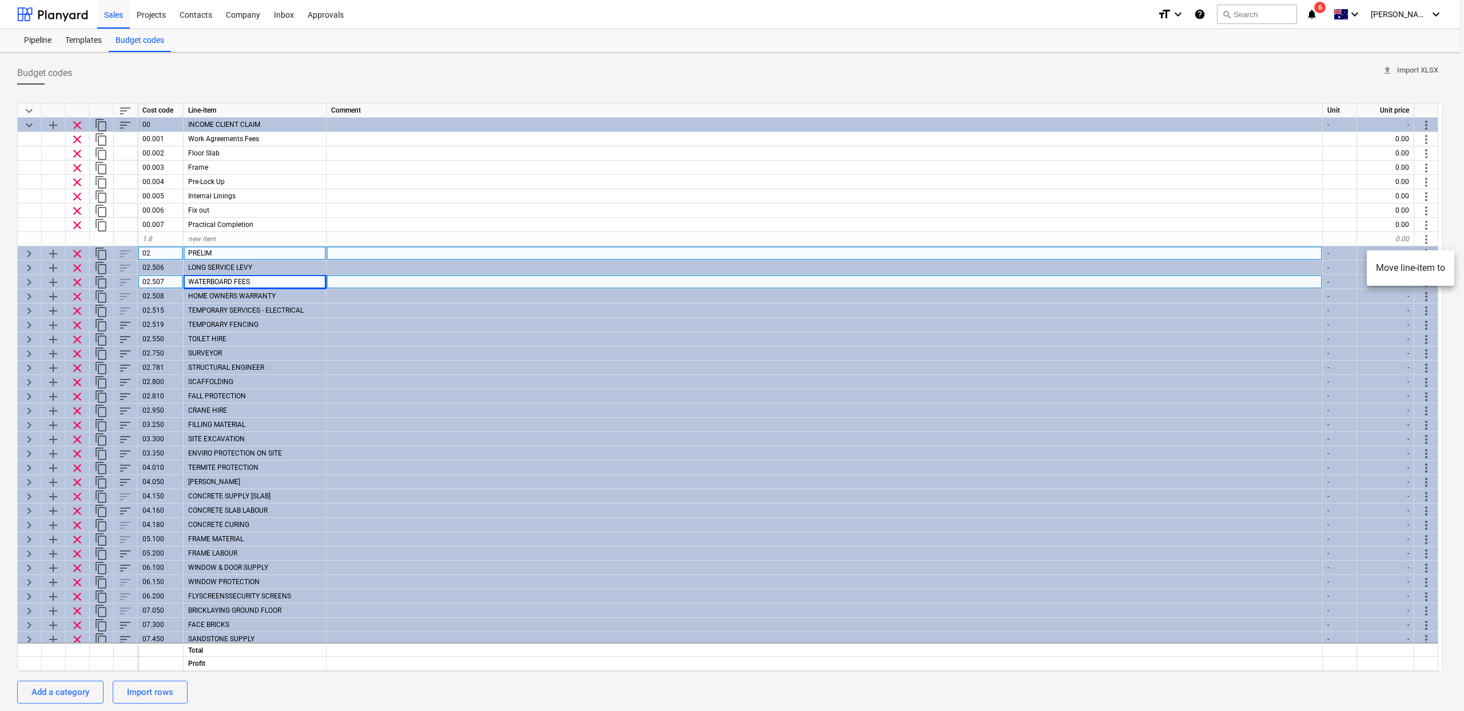
click at [1375, 271] on li "Move line-item to" at bounding box center [1411, 268] width 88 height 26
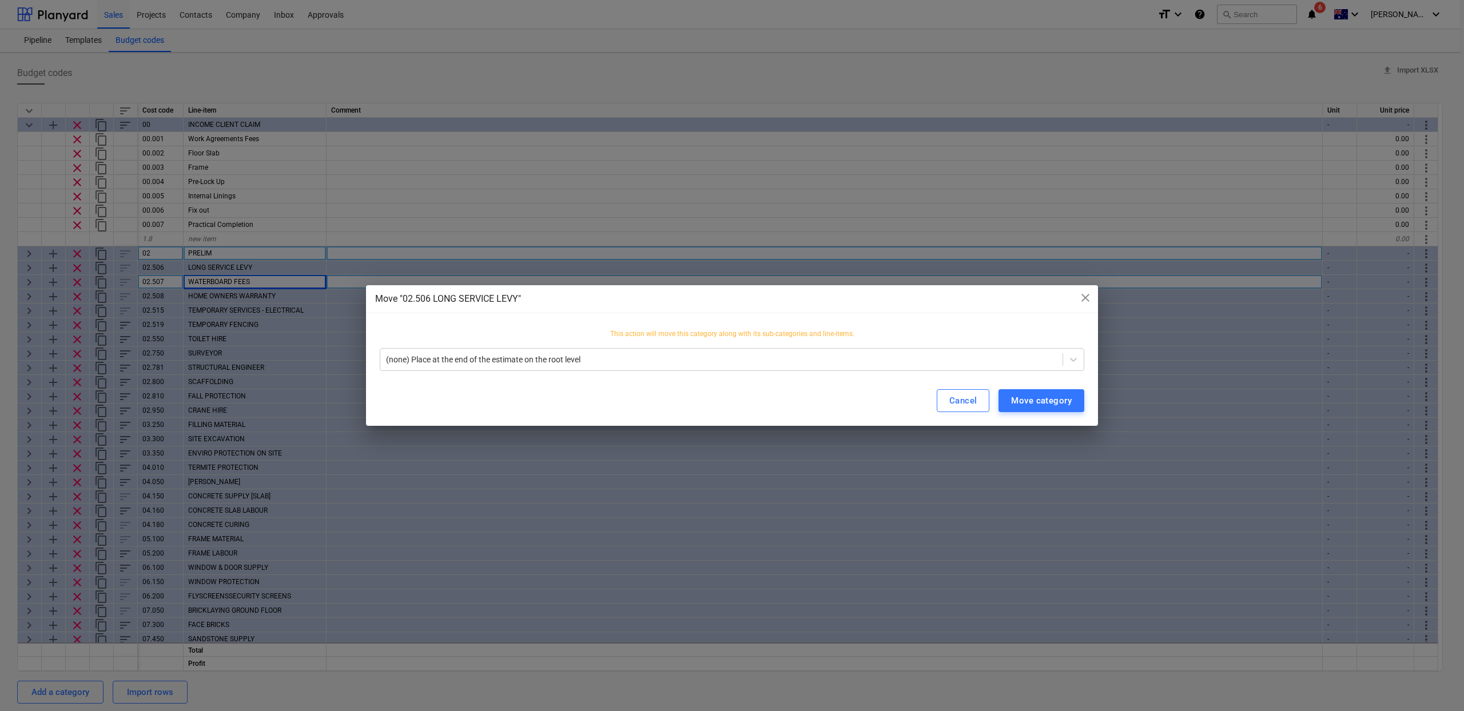
click at [663, 346] on div "This action will move this category along with its sub-categories and line-item…" at bounding box center [732, 338] width 705 height 19
click at [650, 358] on div at bounding box center [721, 359] width 671 height 11
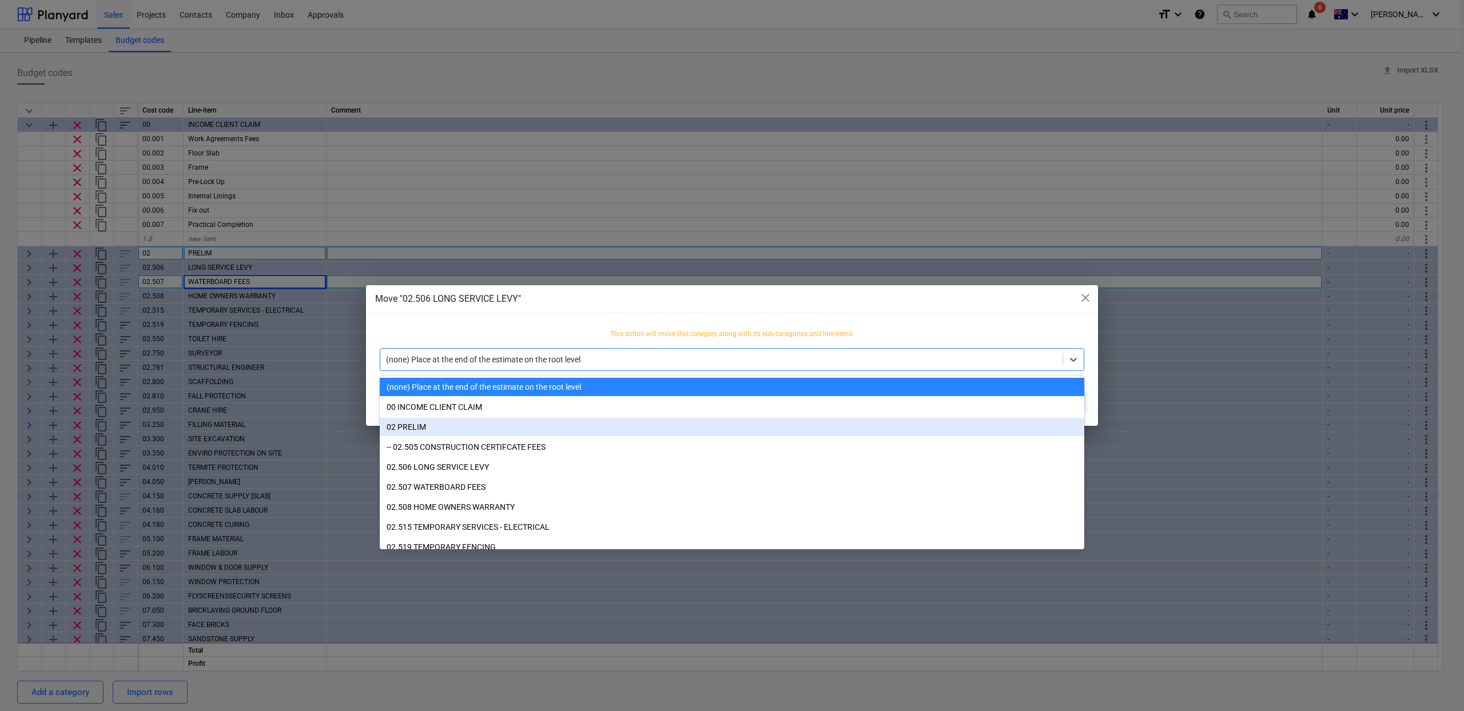
click at [571, 431] on div "02 PRELIM" at bounding box center [732, 427] width 705 height 18
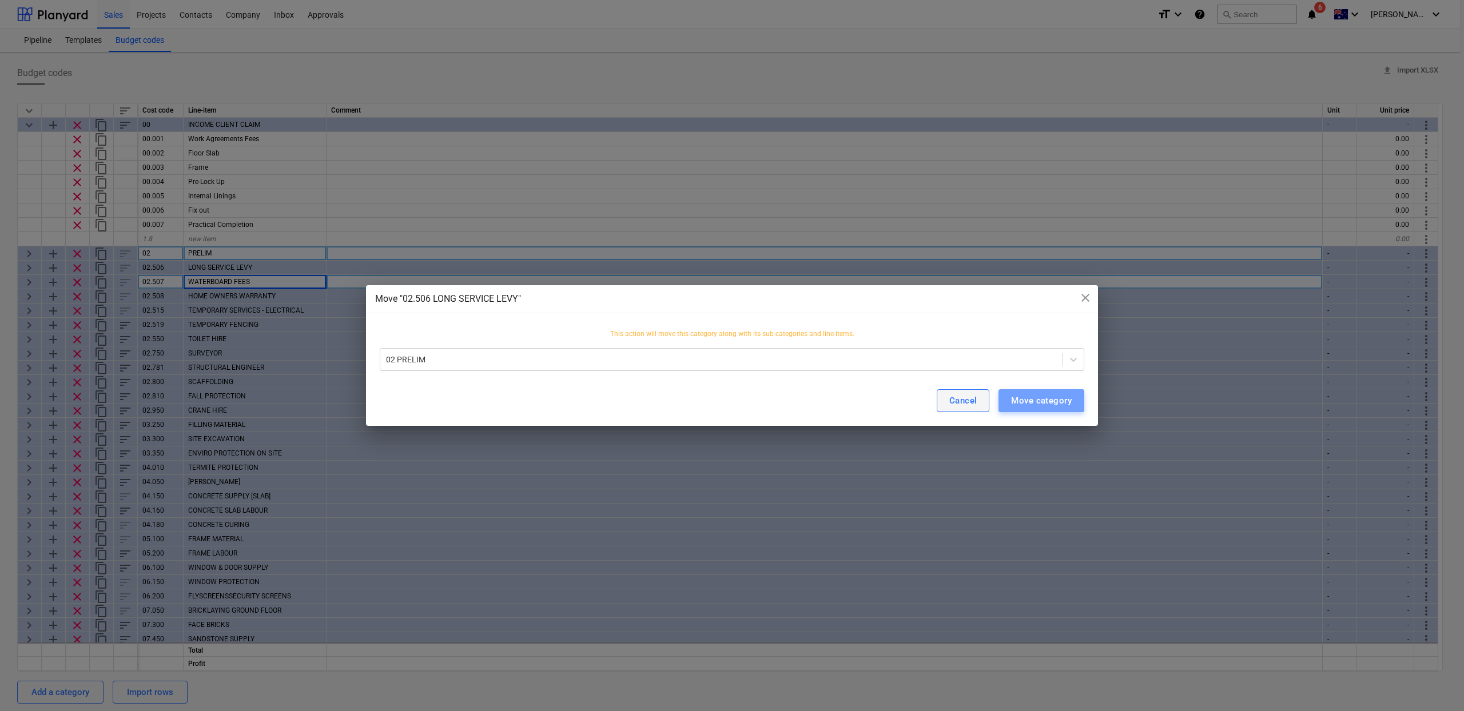
drag, startPoint x: 1058, startPoint y: 402, endPoint x: 964, endPoint y: 395, distance: 94.0
click at [1058, 403] on div "Move category" at bounding box center [1041, 400] width 61 height 15
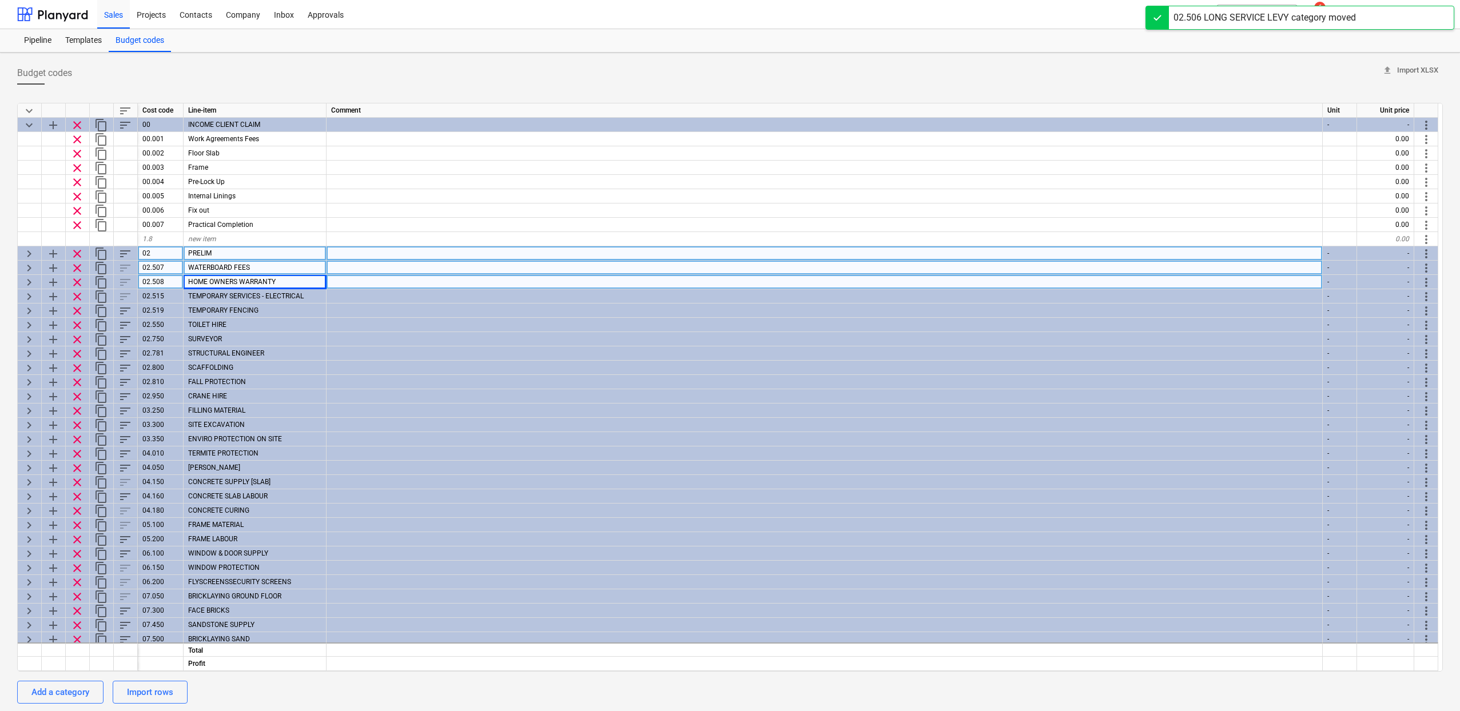
click at [1425, 267] on span "more_vert" at bounding box center [1426, 268] width 14 height 14
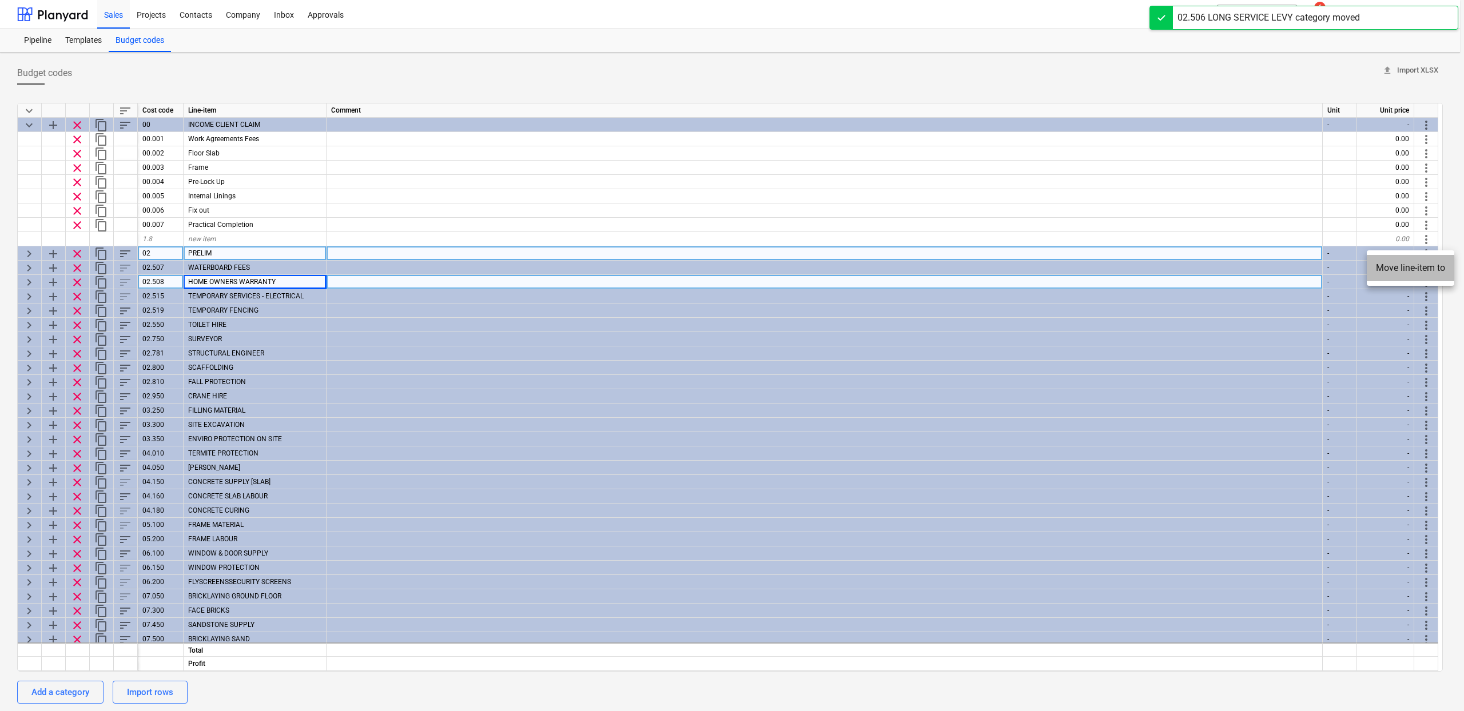
click at [1379, 271] on li "Move line-item to" at bounding box center [1411, 268] width 88 height 26
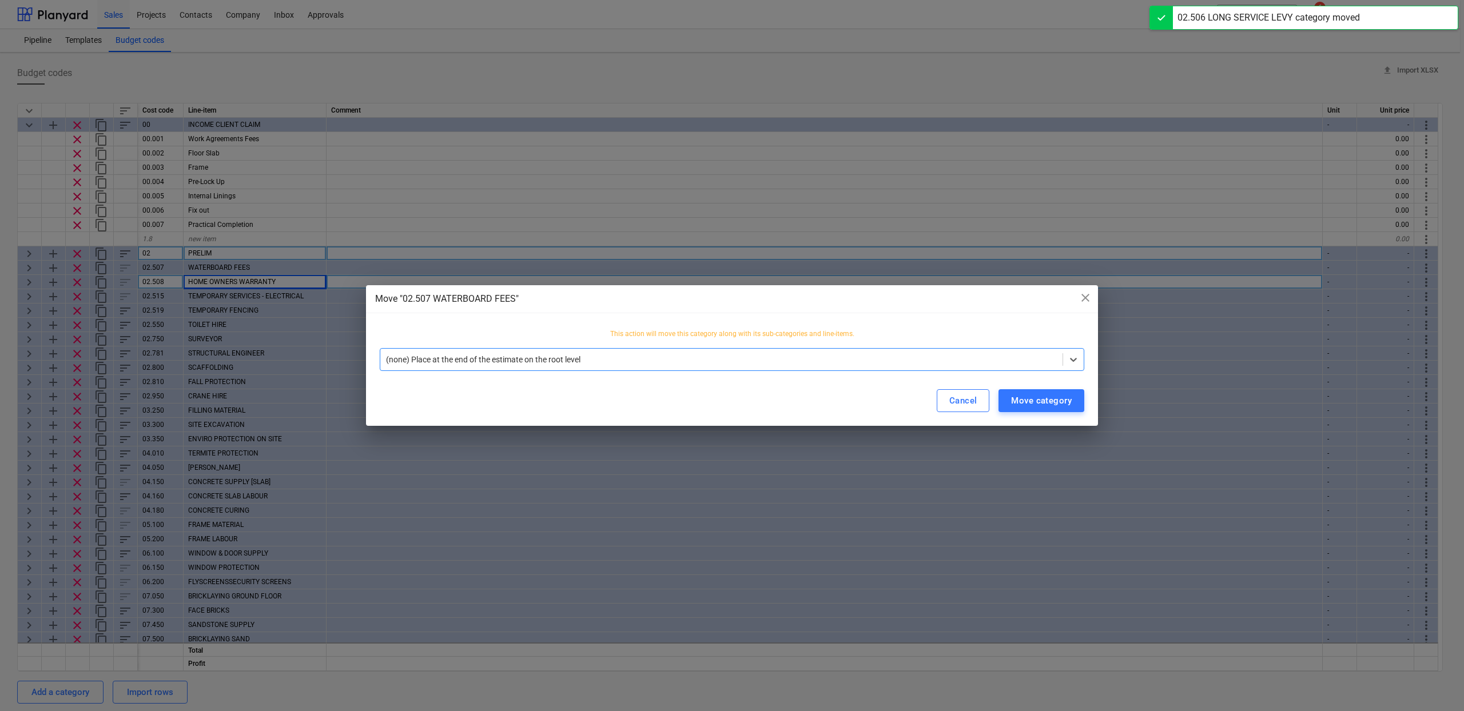
click at [706, 356] on div at bounding box center [721, 359] width 671 height 11
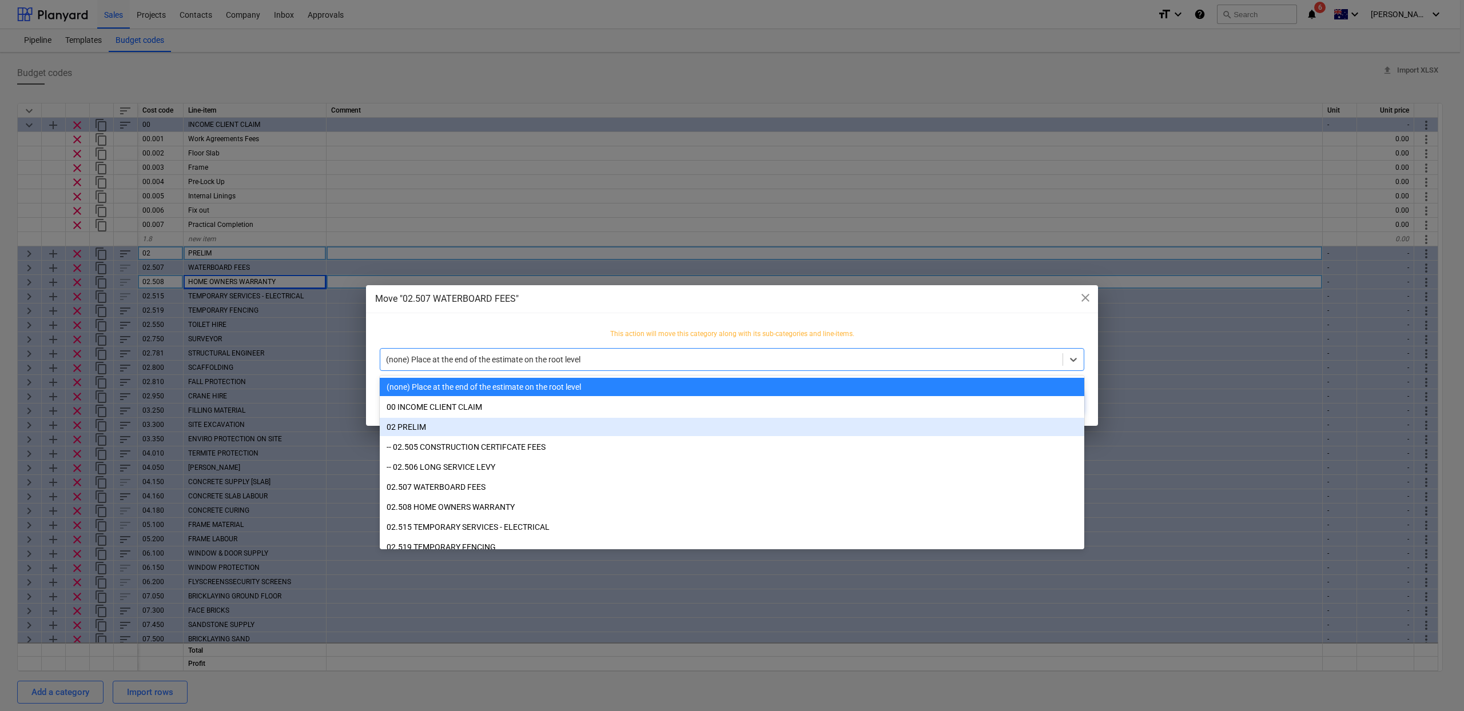
click at [633, 431] on div "02 PRELIM" at bounding box center [732, 427] width 705 height 18
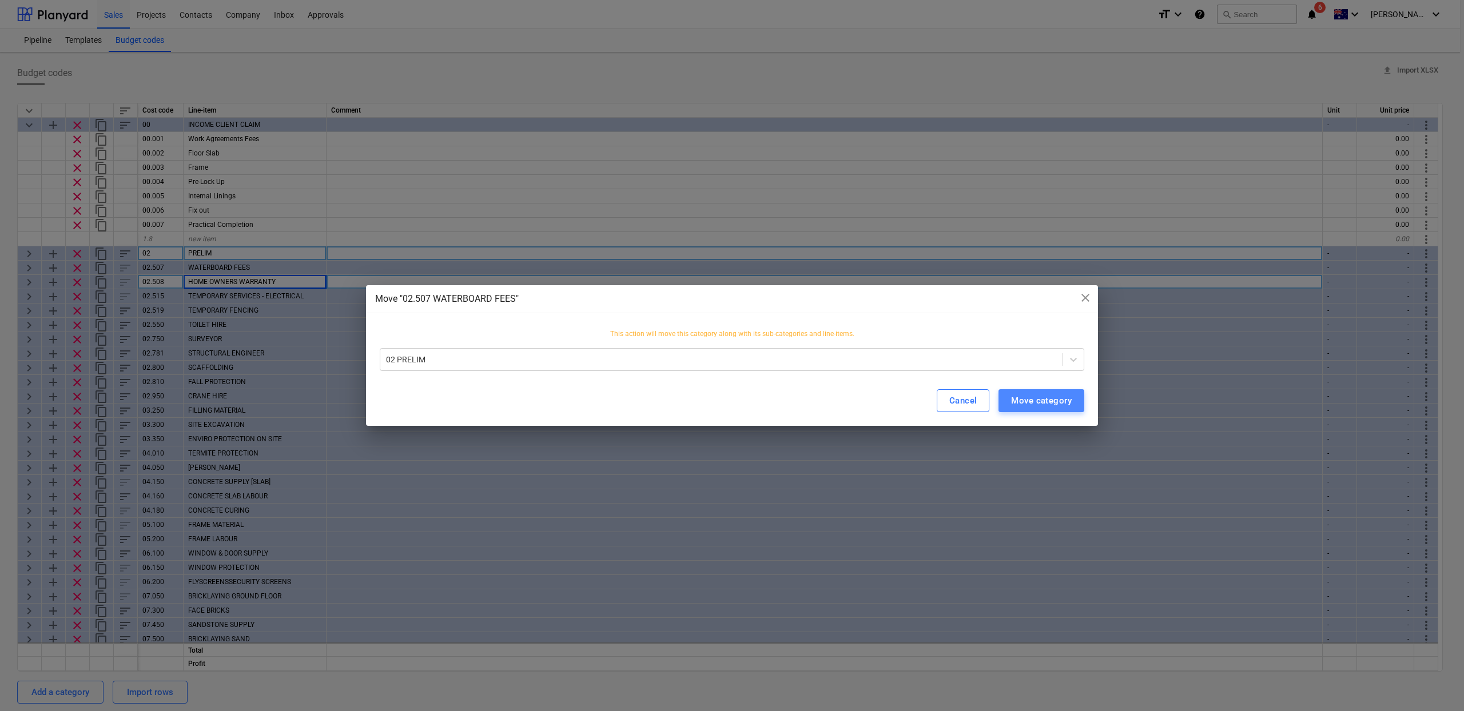
click at [1063, 401] on div "Move category" at bounding box center [1041, 400] width 61 height 15
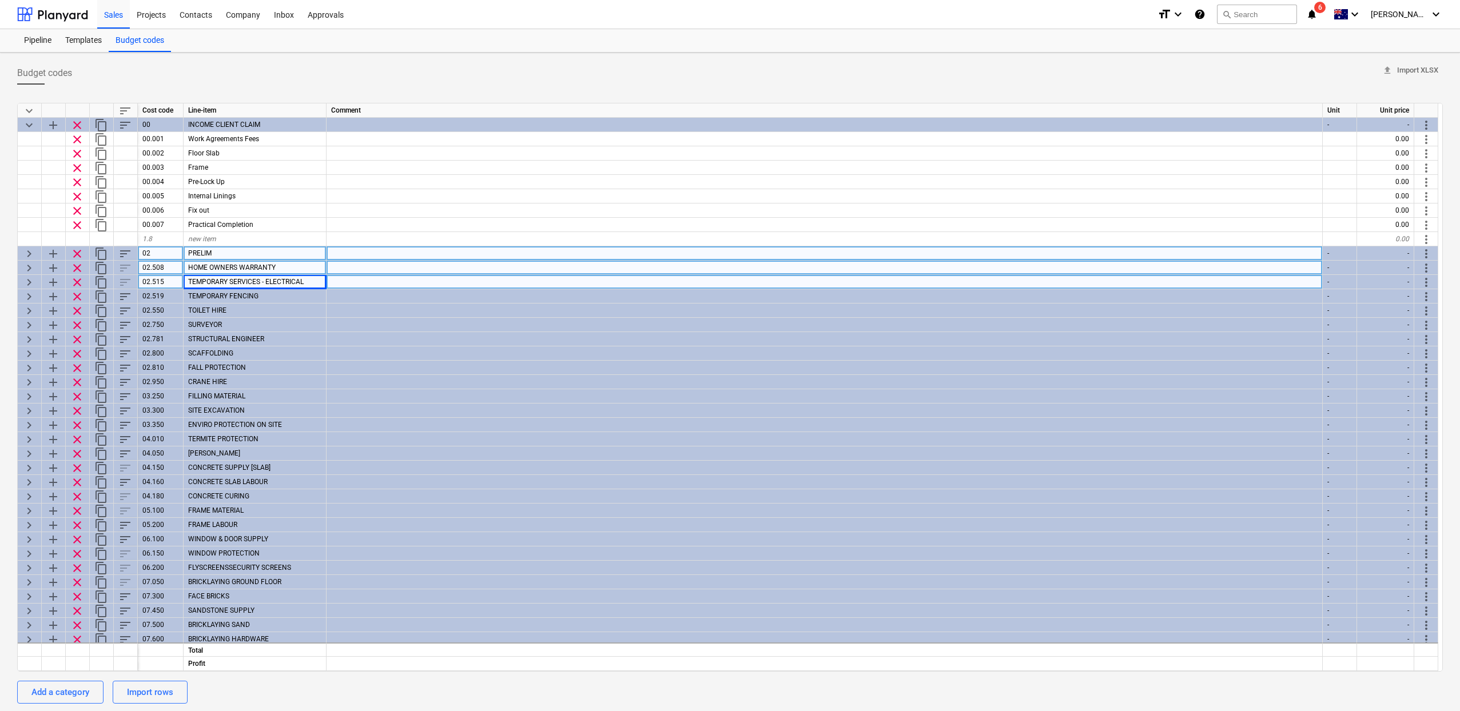
click at [1420, 264] on span "more_vert" at bounding box center [1426, 268] width 14 height 14
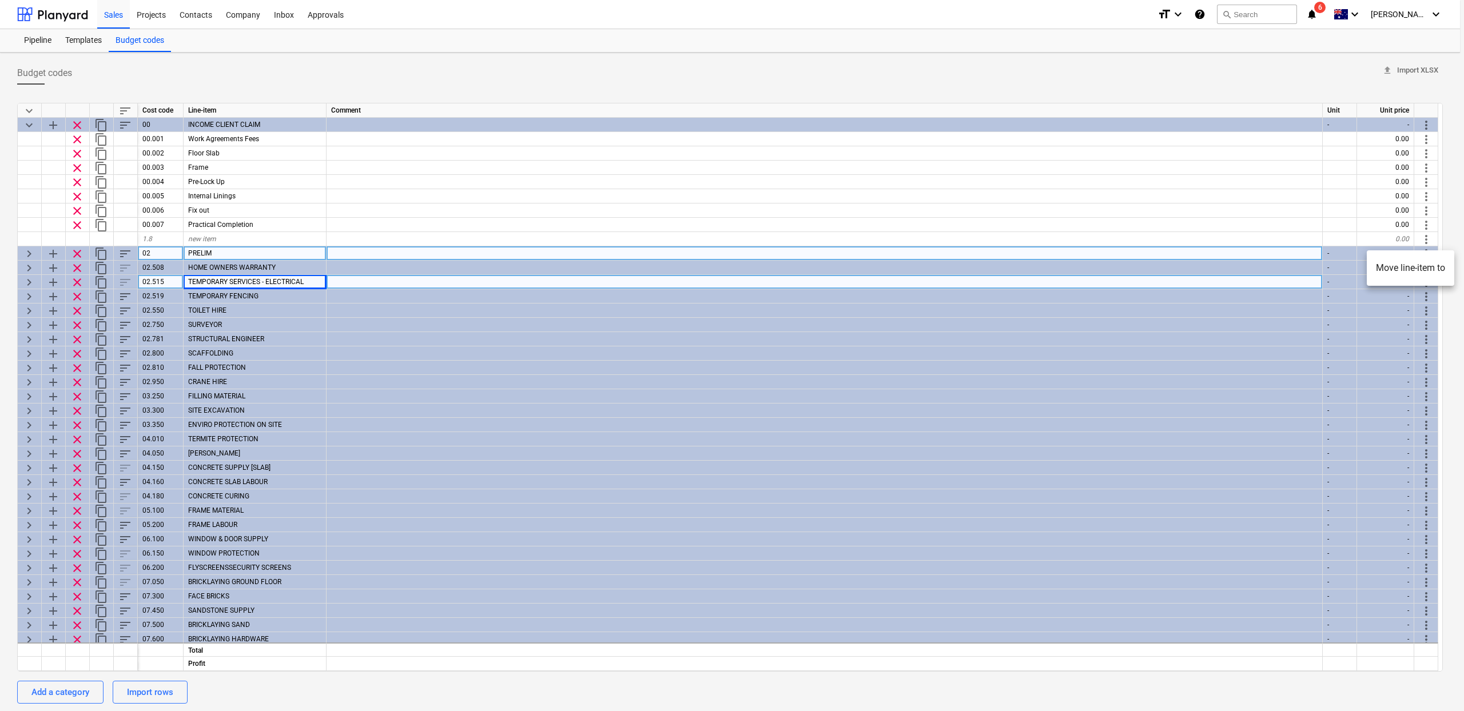
click at [1383, 277] on li "Move line-item to" at bounding box center [1411, 268] width 88 height 26
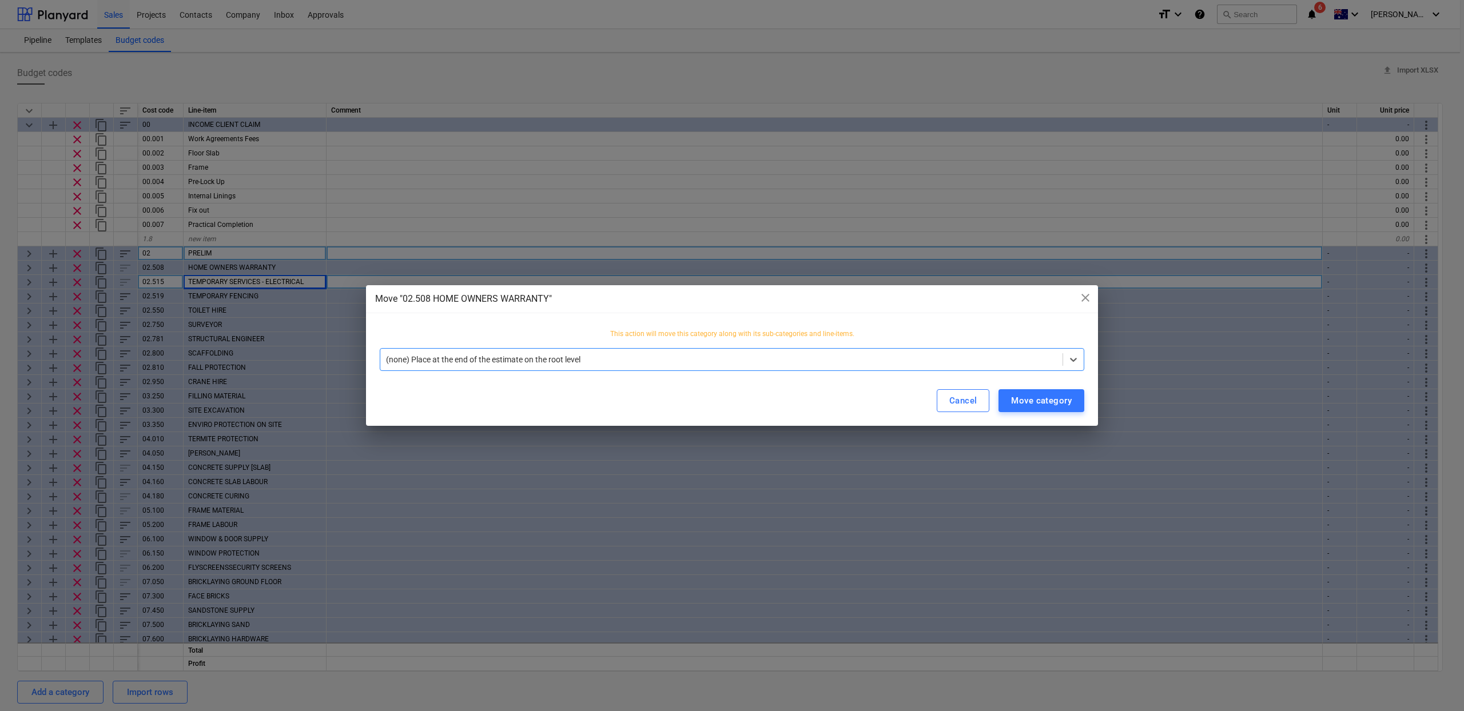
click at [845, 364] on div at bounding box center [721, 359] width 671 height 11
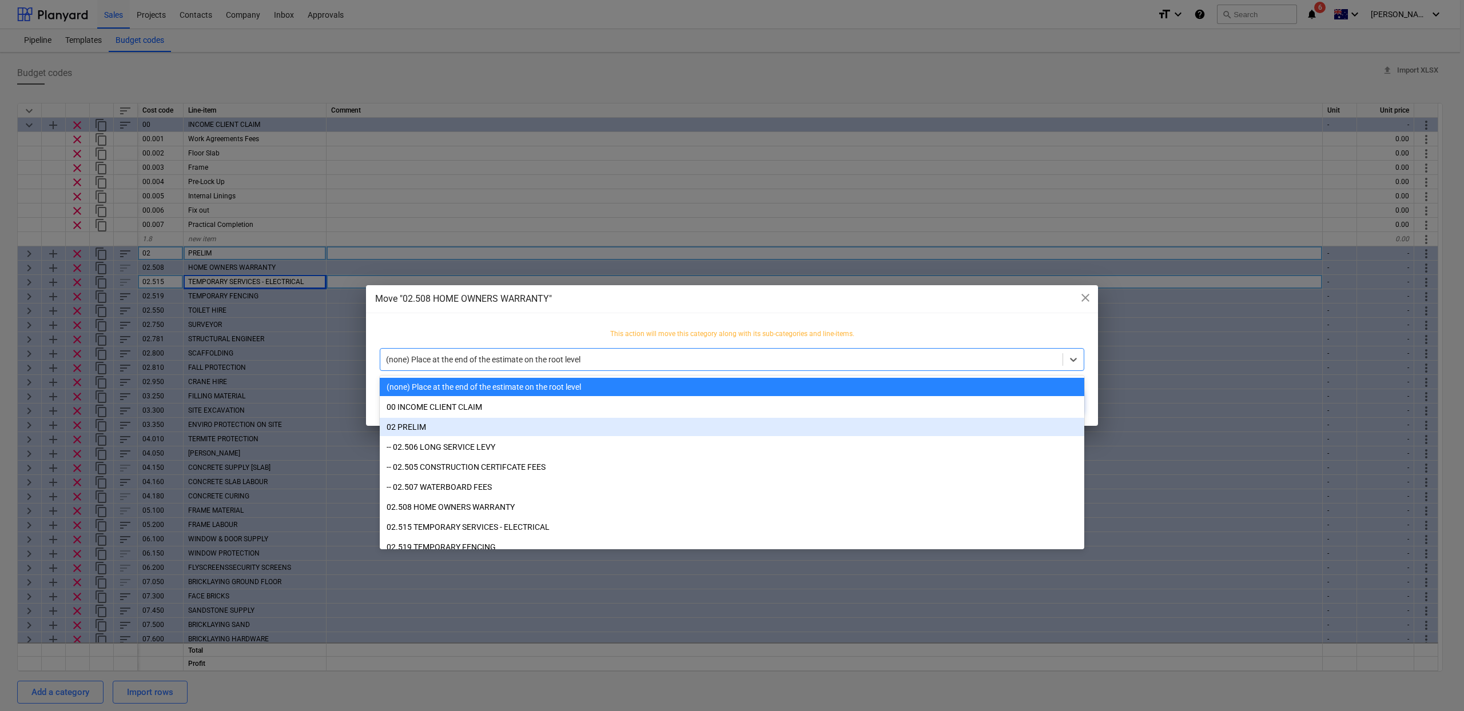
click at [657, 420] on div "02 PRELIM" at bounding box center [732, 427] width 705 height 18
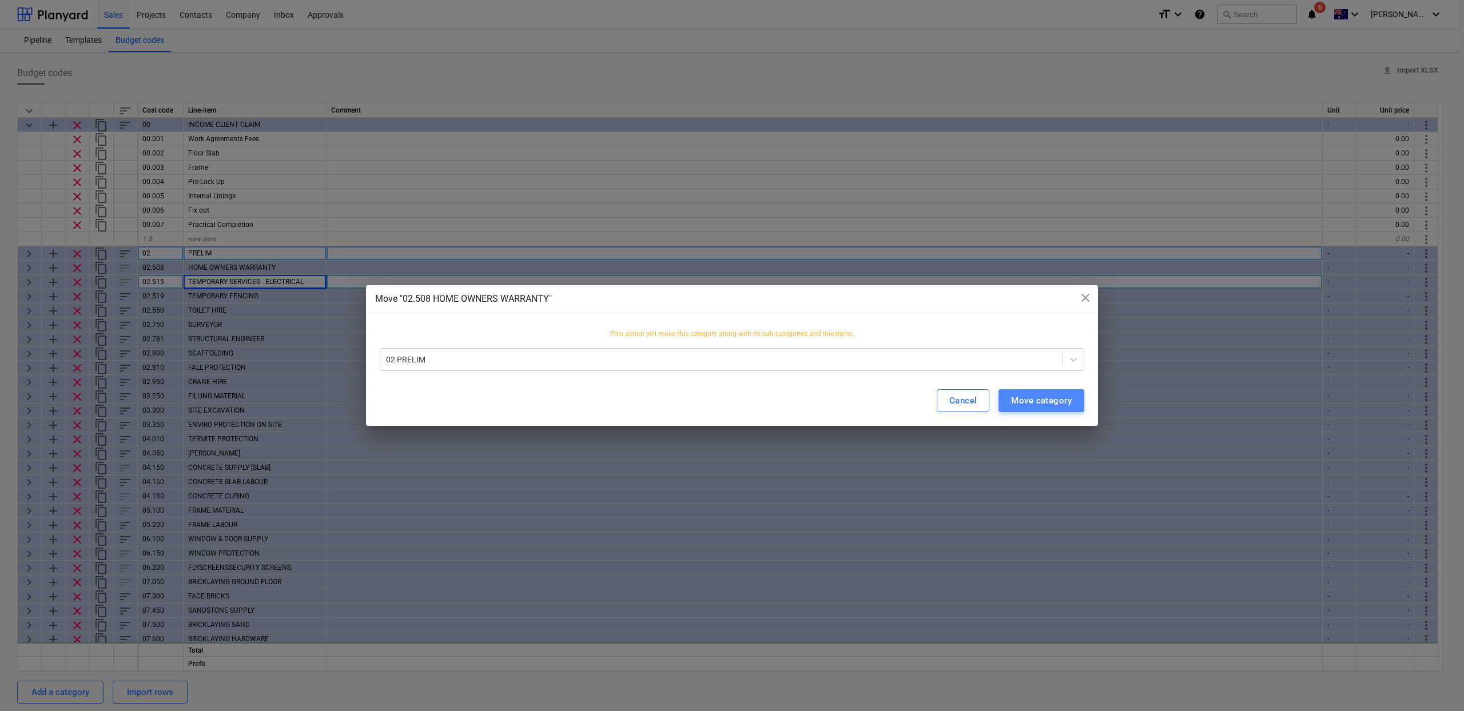
click at [1021, 403] on div "Move category" at bounding box center [1041, 400] width 61 height 15
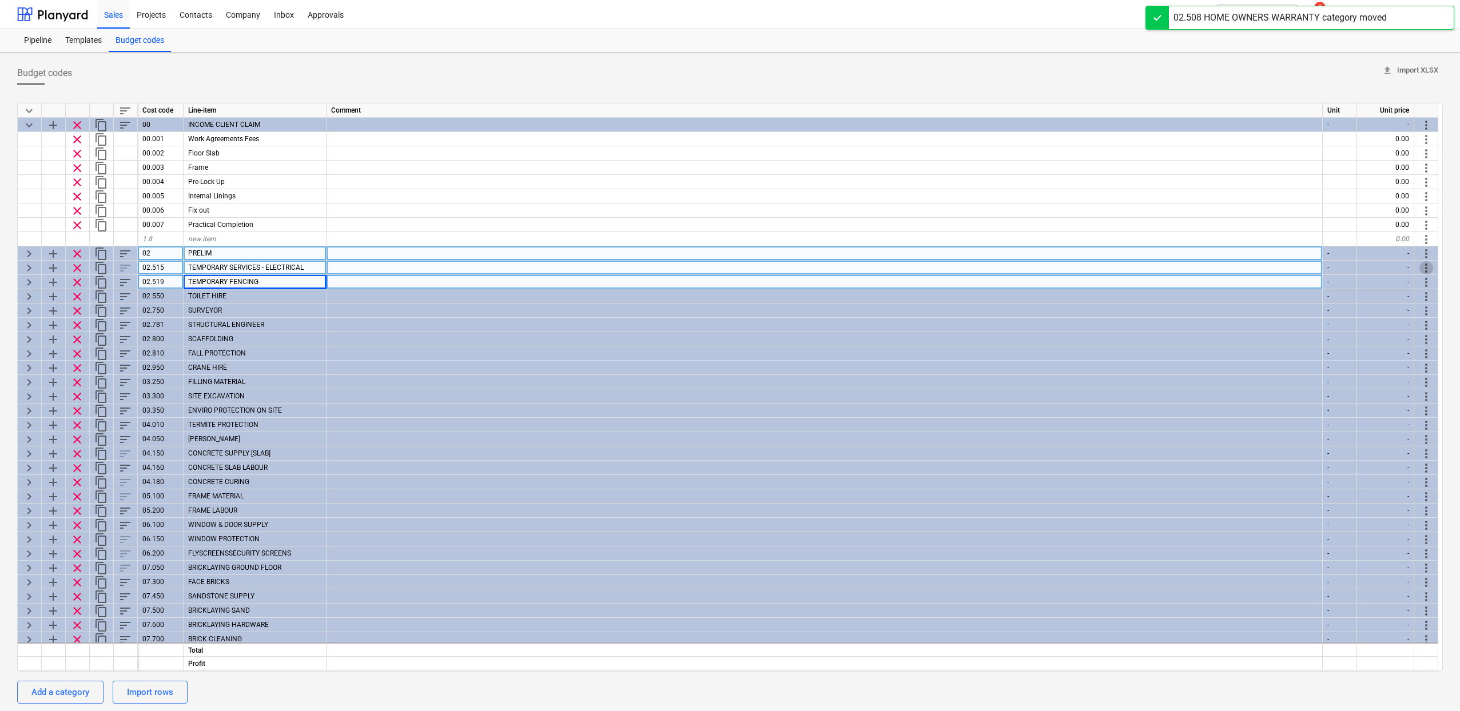
click at [1428, 264] on span "more_vert" at bounding box center [1426, 268] width 14 height 14
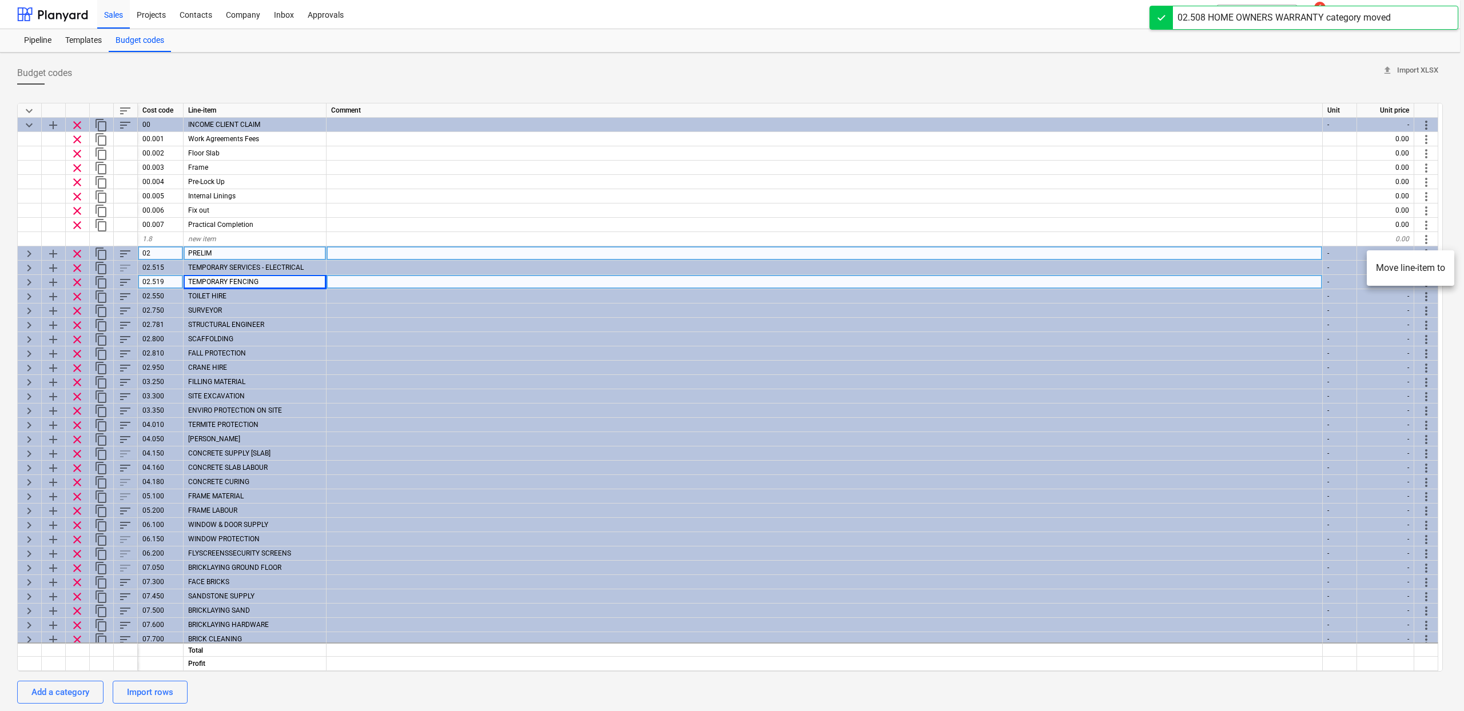
click at [1415, 273] on li "Move line-item to" at bounding box center [1411, 268] width 88 height 26
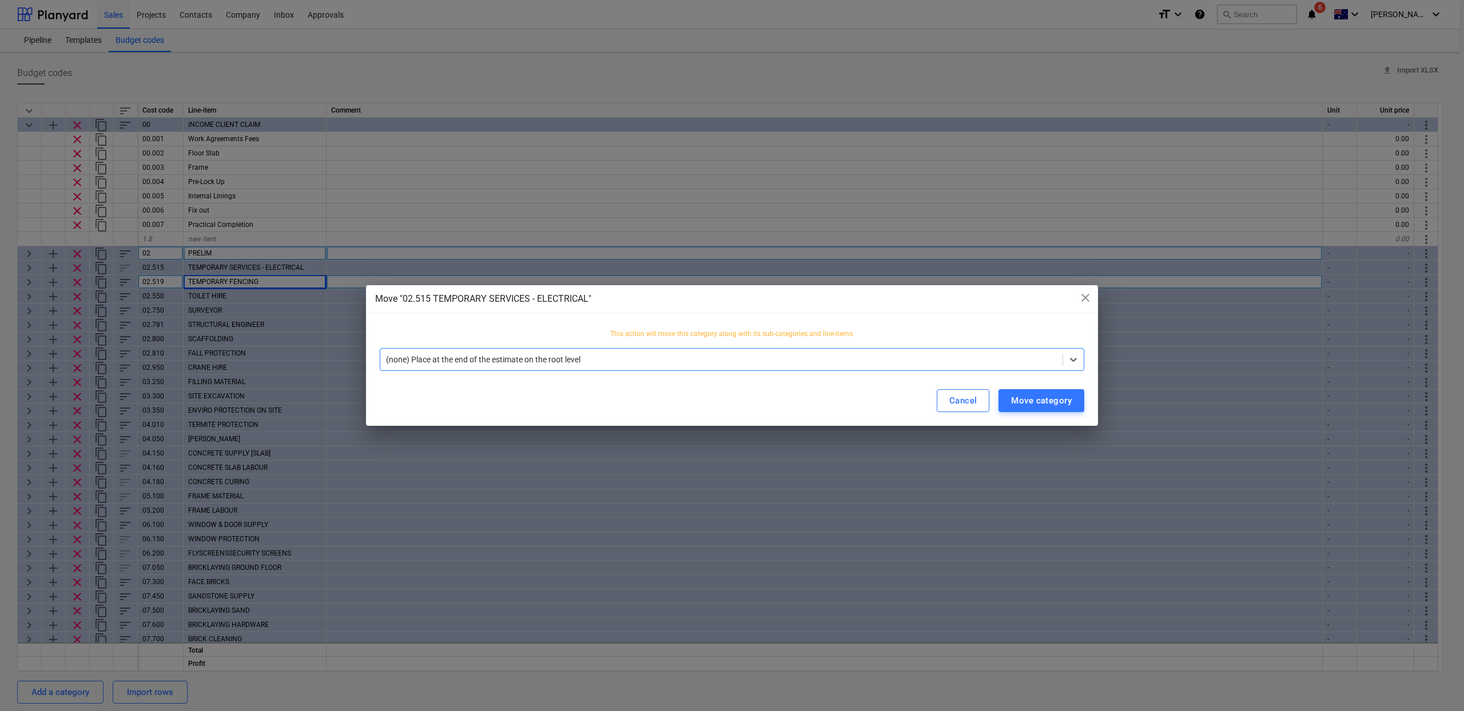
click at [633, 359] on div at bounding box center [721, 359] width 671 height 11
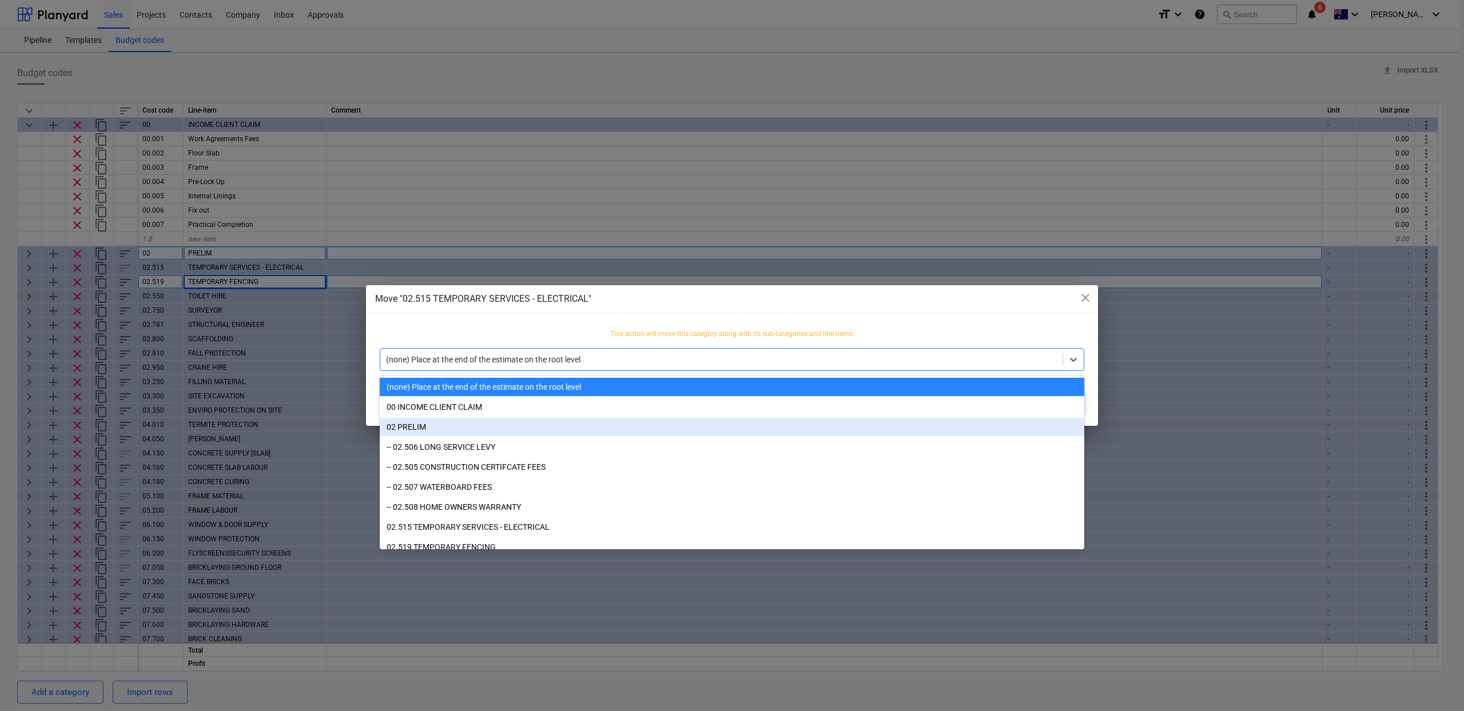
click at [508, 433] on div "02 PRELIM" at bounding box center [732, 427] width 705 height 18
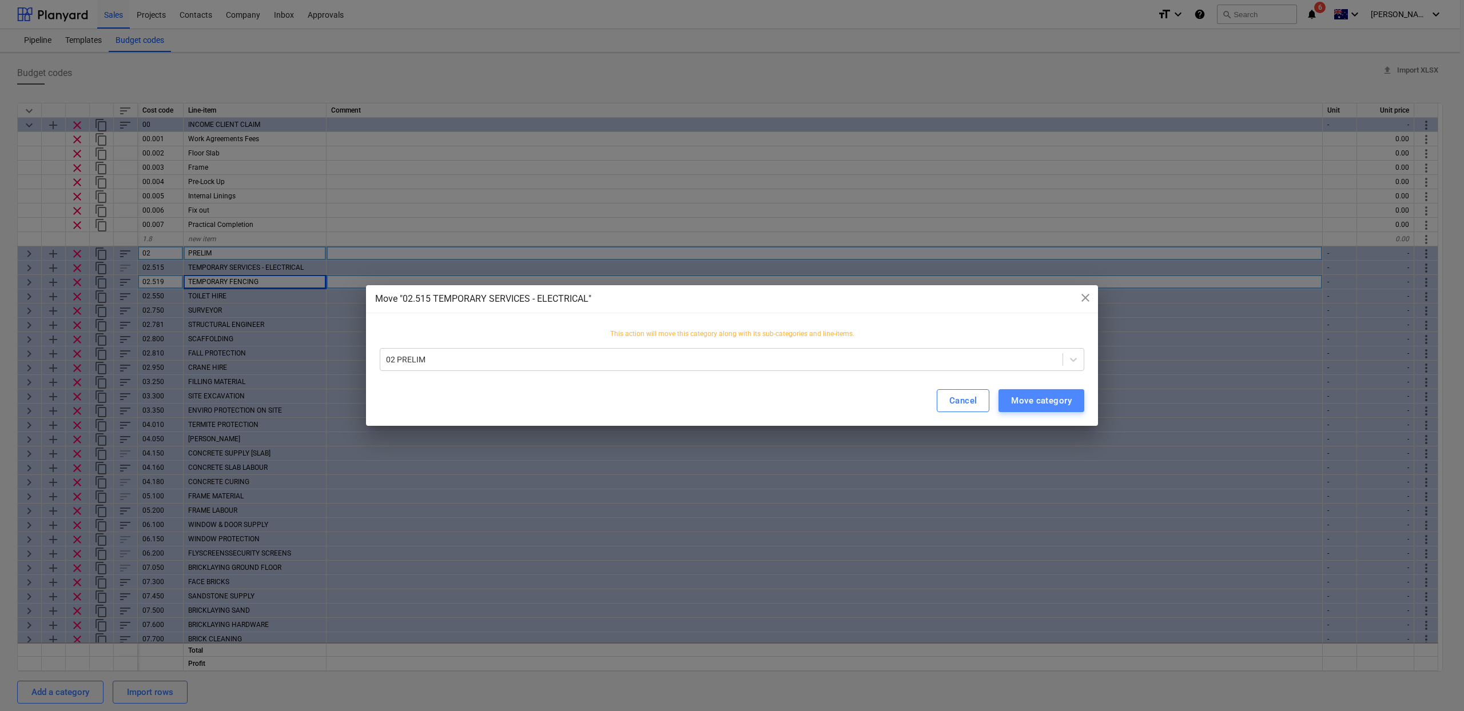
click at [1077, 408] on button "Move category" at bounding box center [1042, 400] width 86 height 23
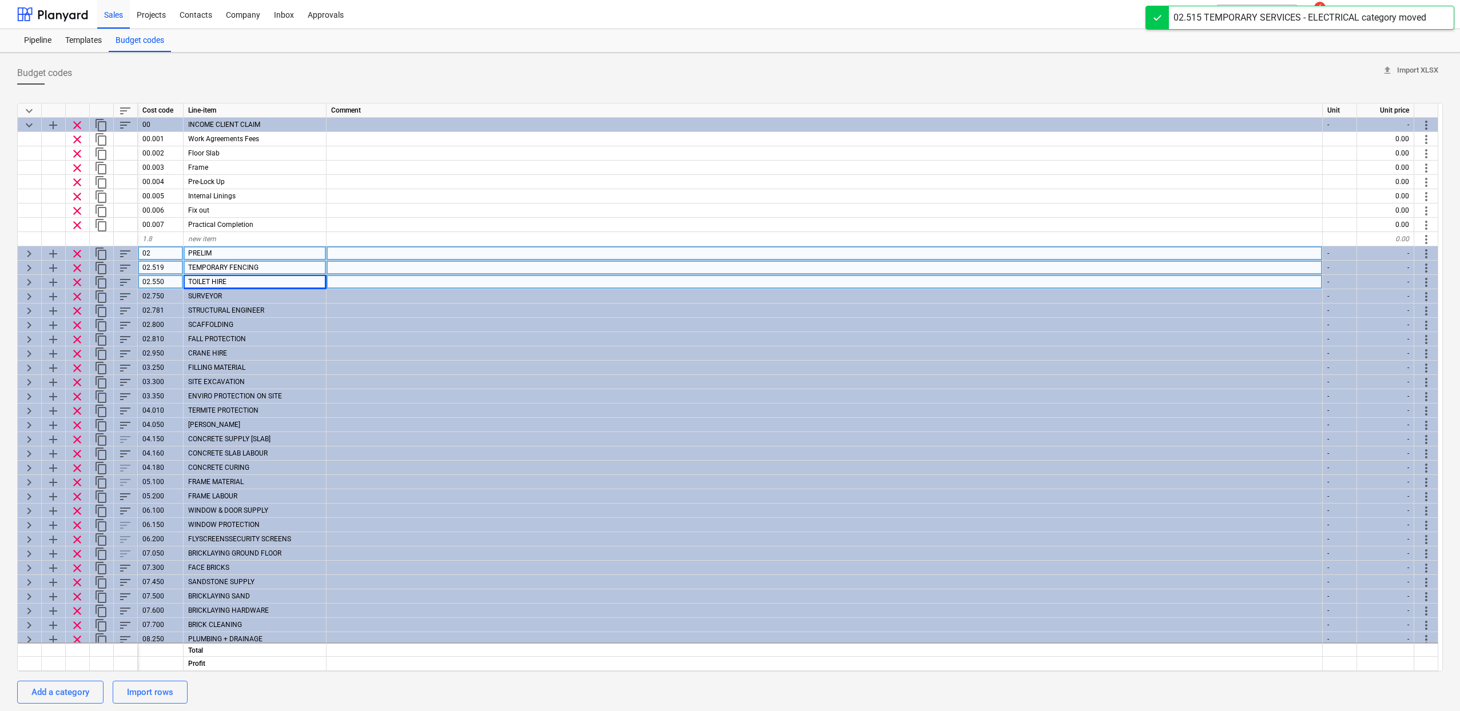
click at [1429, 270] on span "more_vert" at bounding box center [1426, 268] width 14 height 14
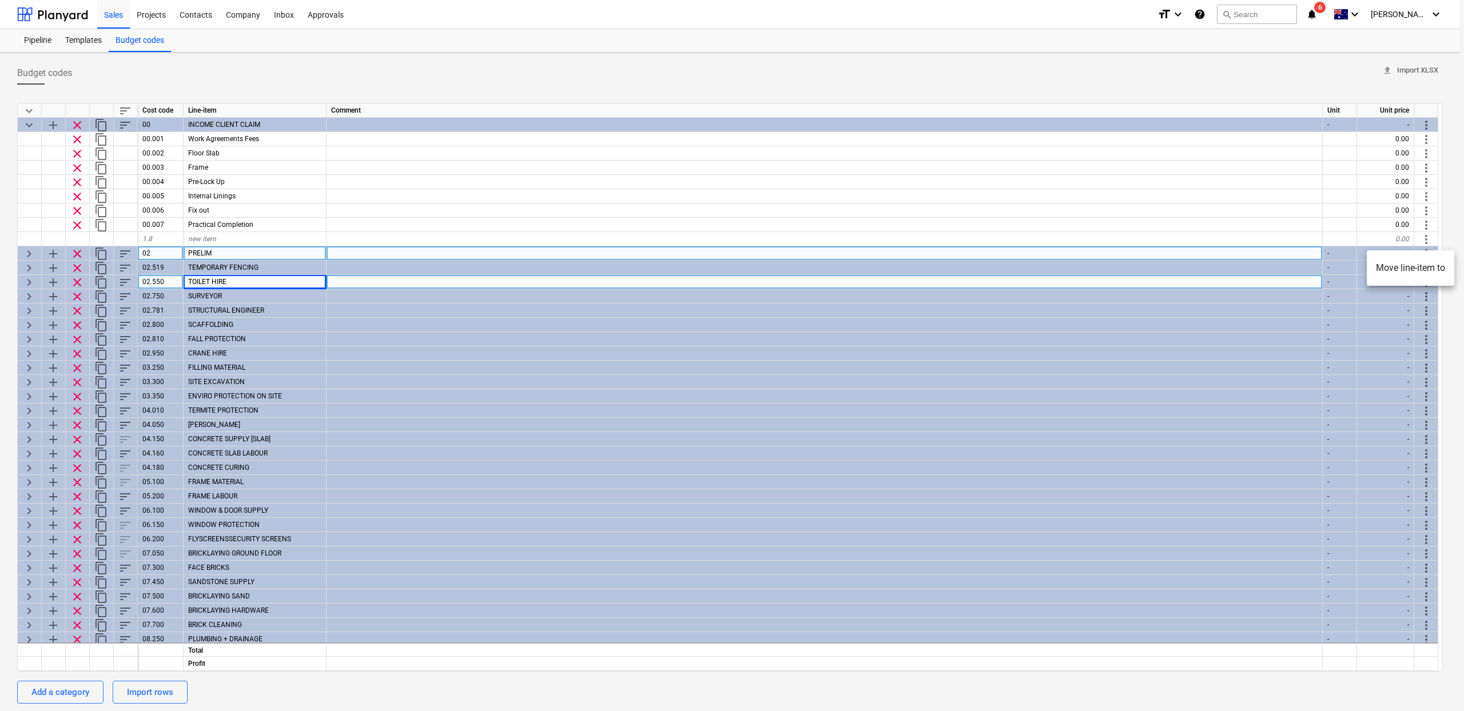
click at [1406, 273] on li "Move line-item to" at bounding box center [1411, 268] width 88 height 26
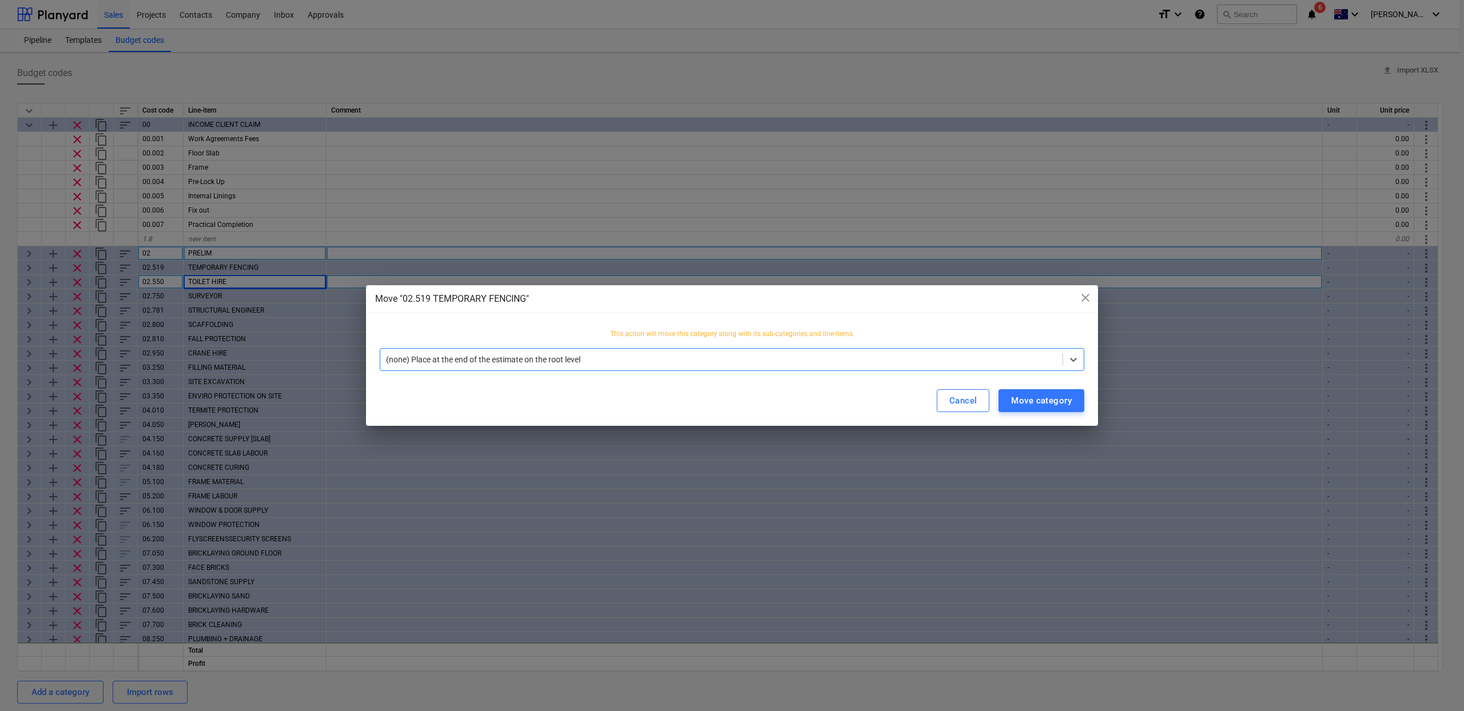
click at [428, 364] on div at bounding box center [721, 359] width 671 height 11
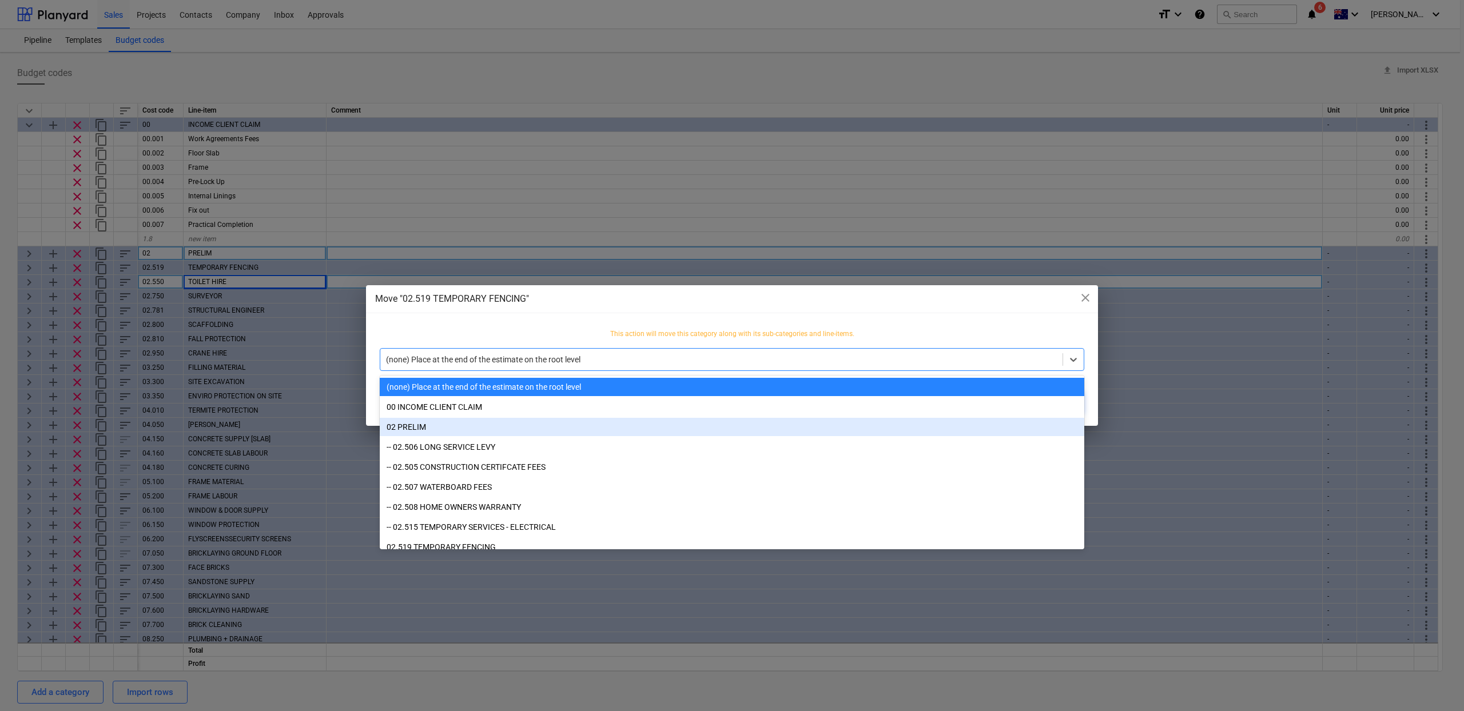
click at [472, 421] on div "02 PRELIM" at bounding box center [732, 427] width 705 height 18
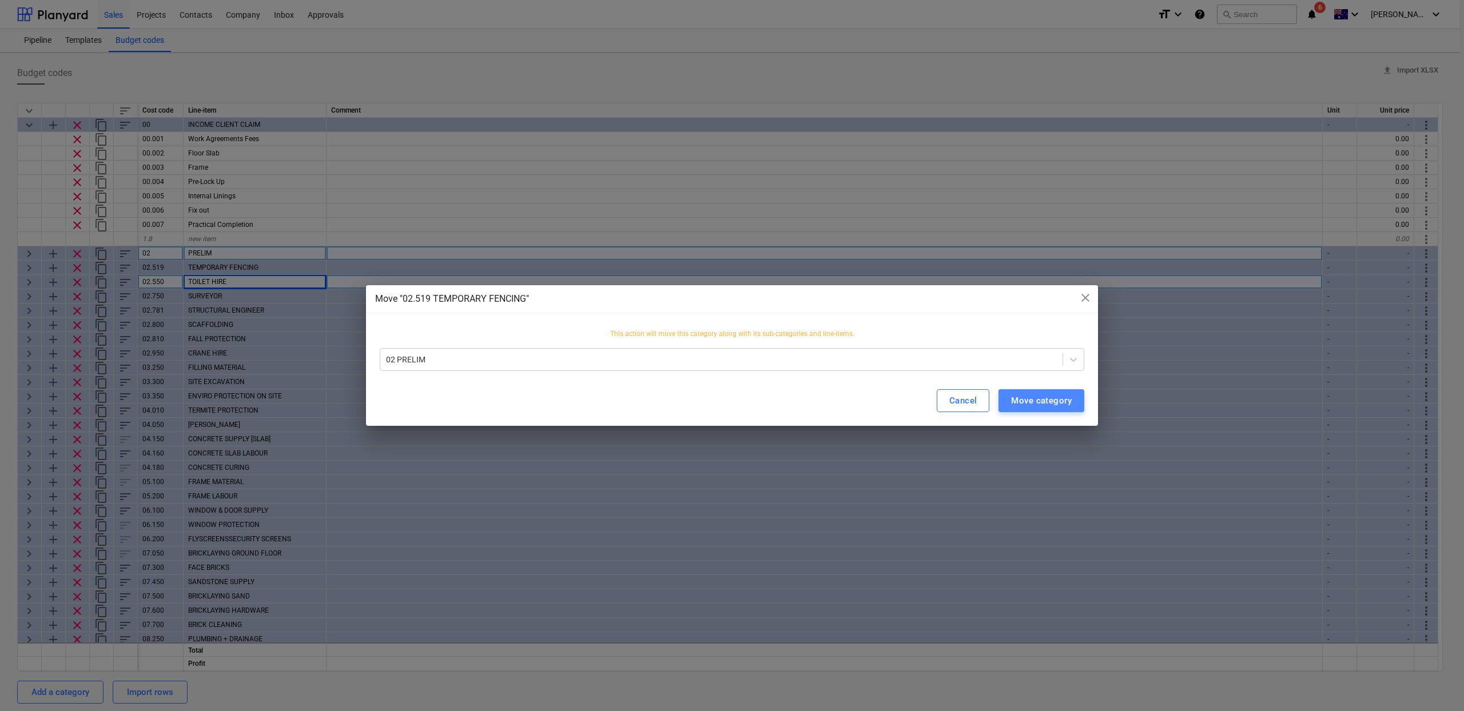
click at [1061, 396] on div "Move category" at bounding box center [1041, 400] width 61 height 15
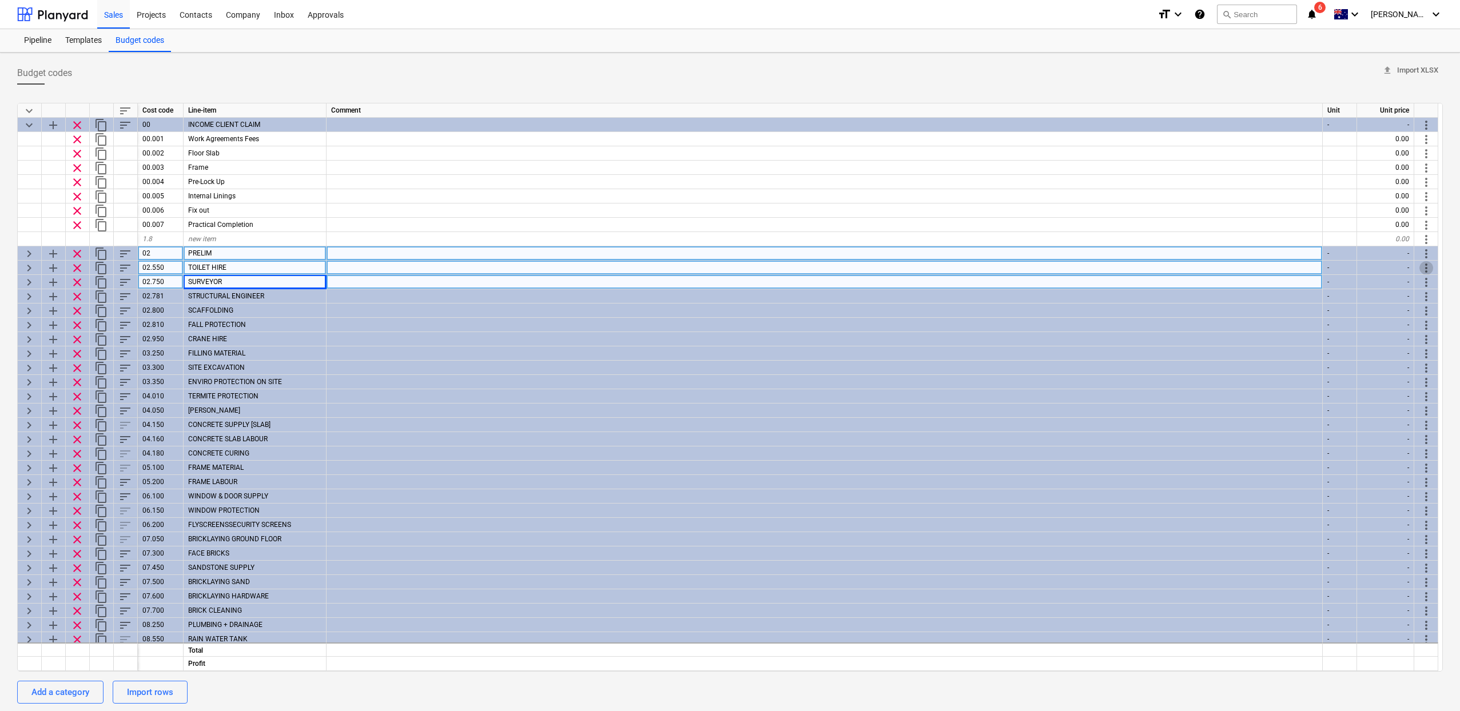
click at [1424, 268] on span "more_vert" at bounding box center [1426, 268] width 14 height 14
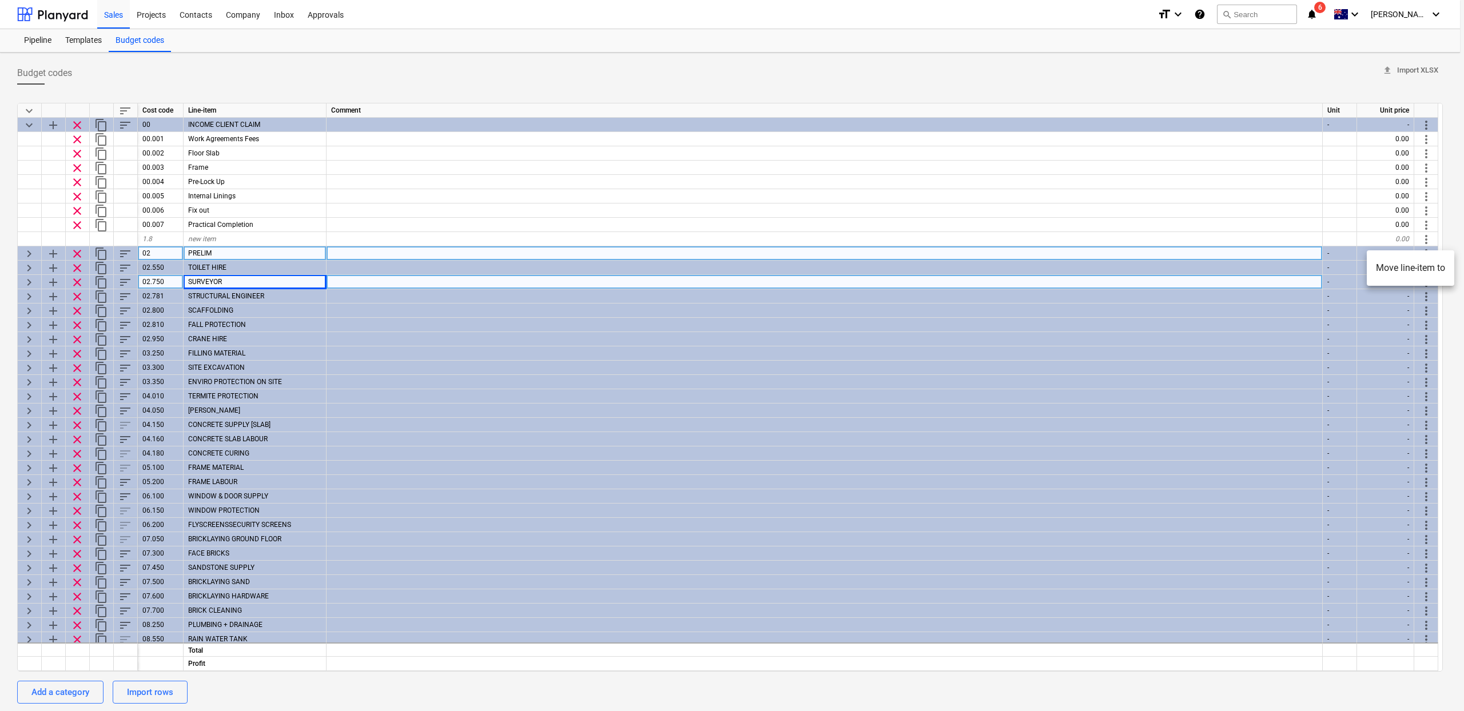
click at [1421, 271] on li "Move line-item to" at bounding box center [1411, 268] width 88 height 26
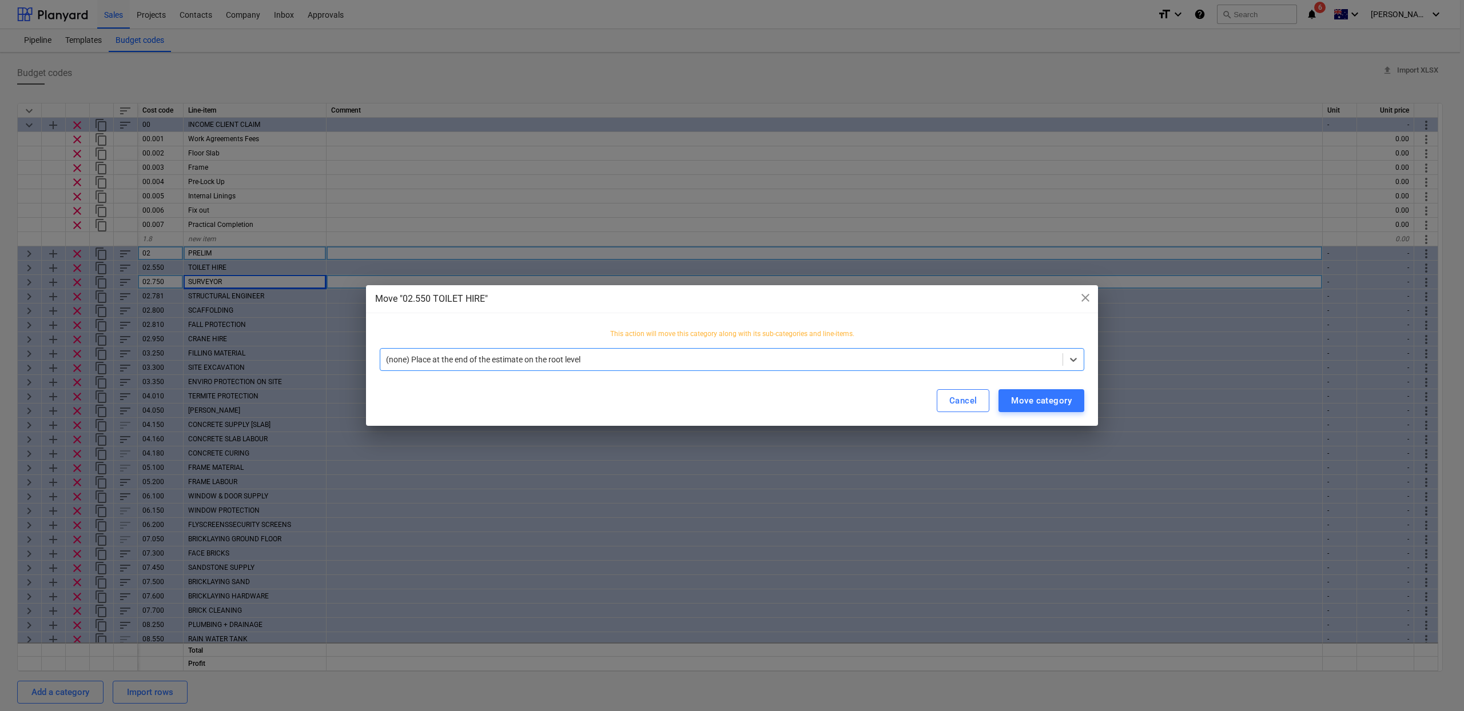
click at [652, 365] on div "(none) Place at the end of the estimate on the root level" at bounding box center [721, 360] width 682 height 16
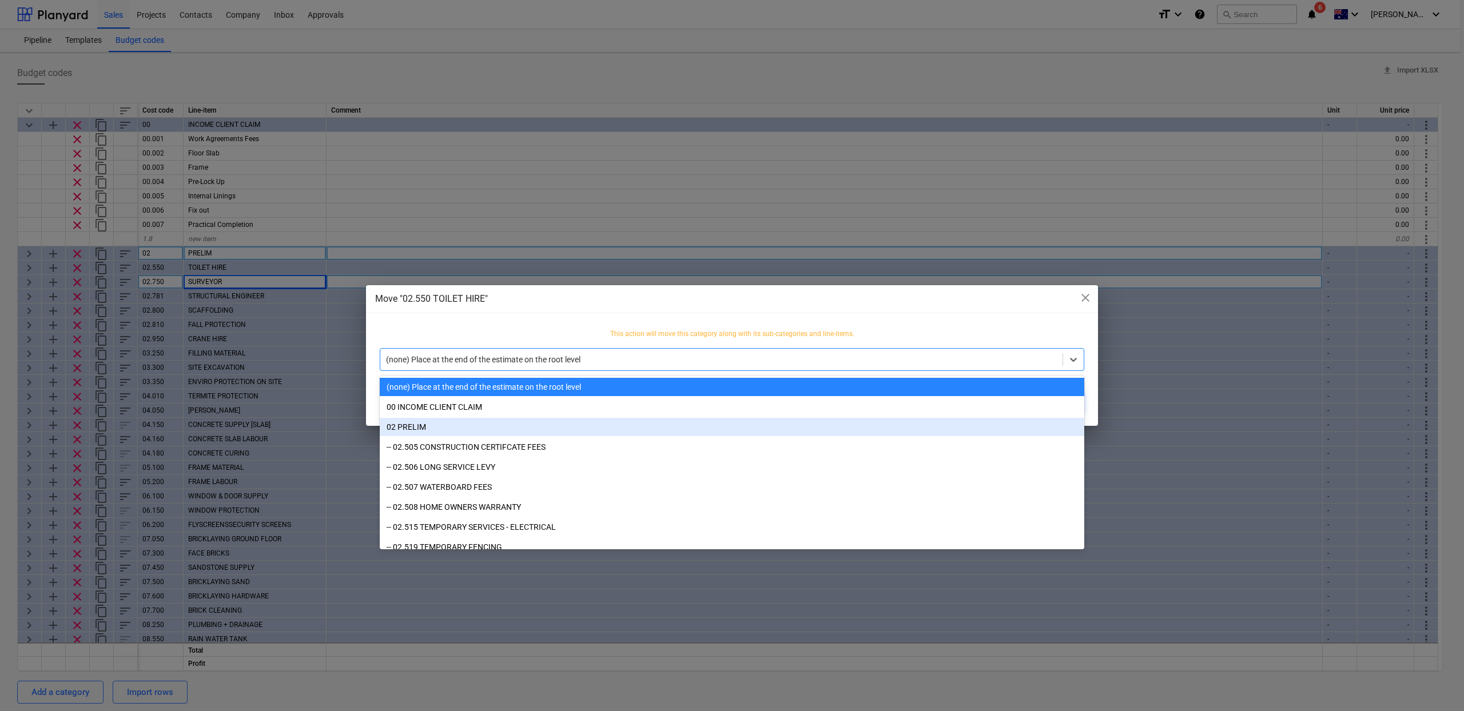
click at [574, 428] on div "02 PRELIM" at bounding box center [732, 427] width 705 height 18
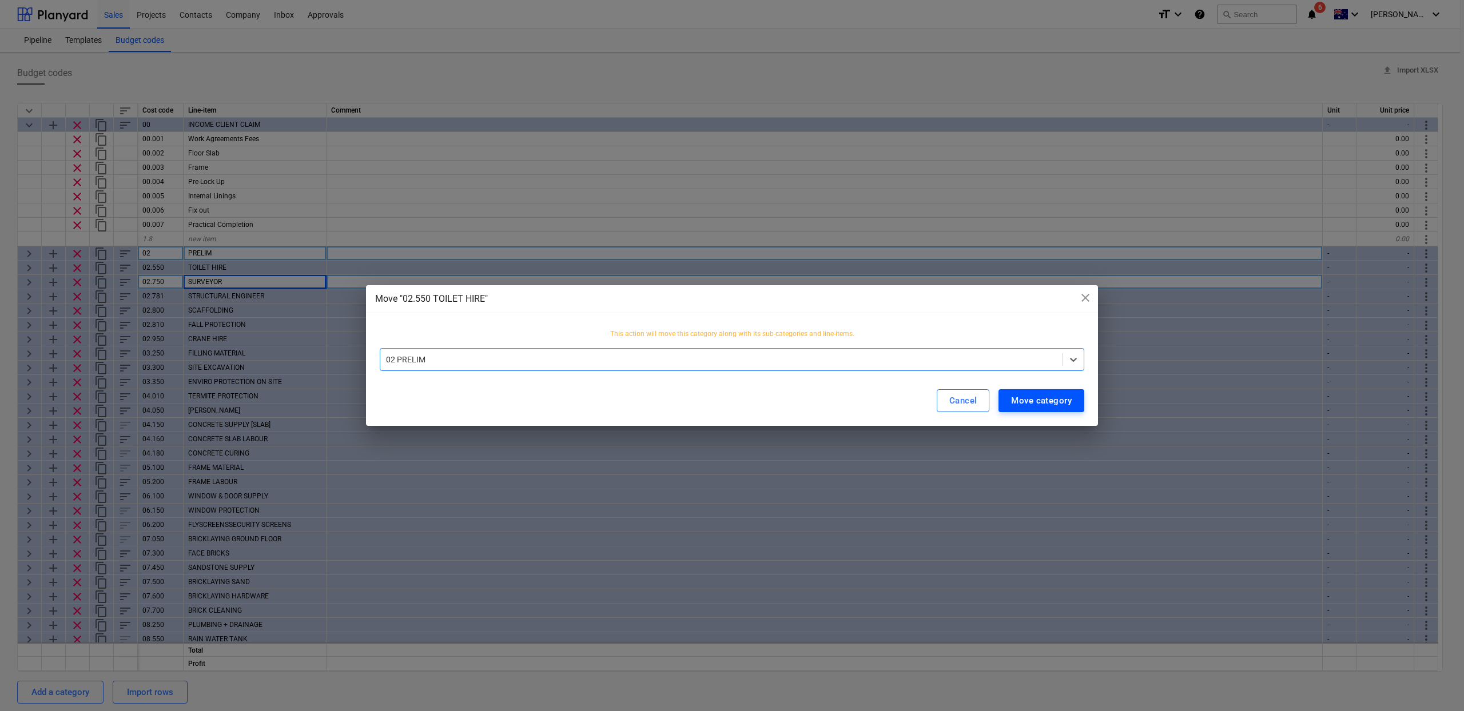
click at [1028, 407] on div "Move category" at bounding box center [1041, 400] width 61 height 15
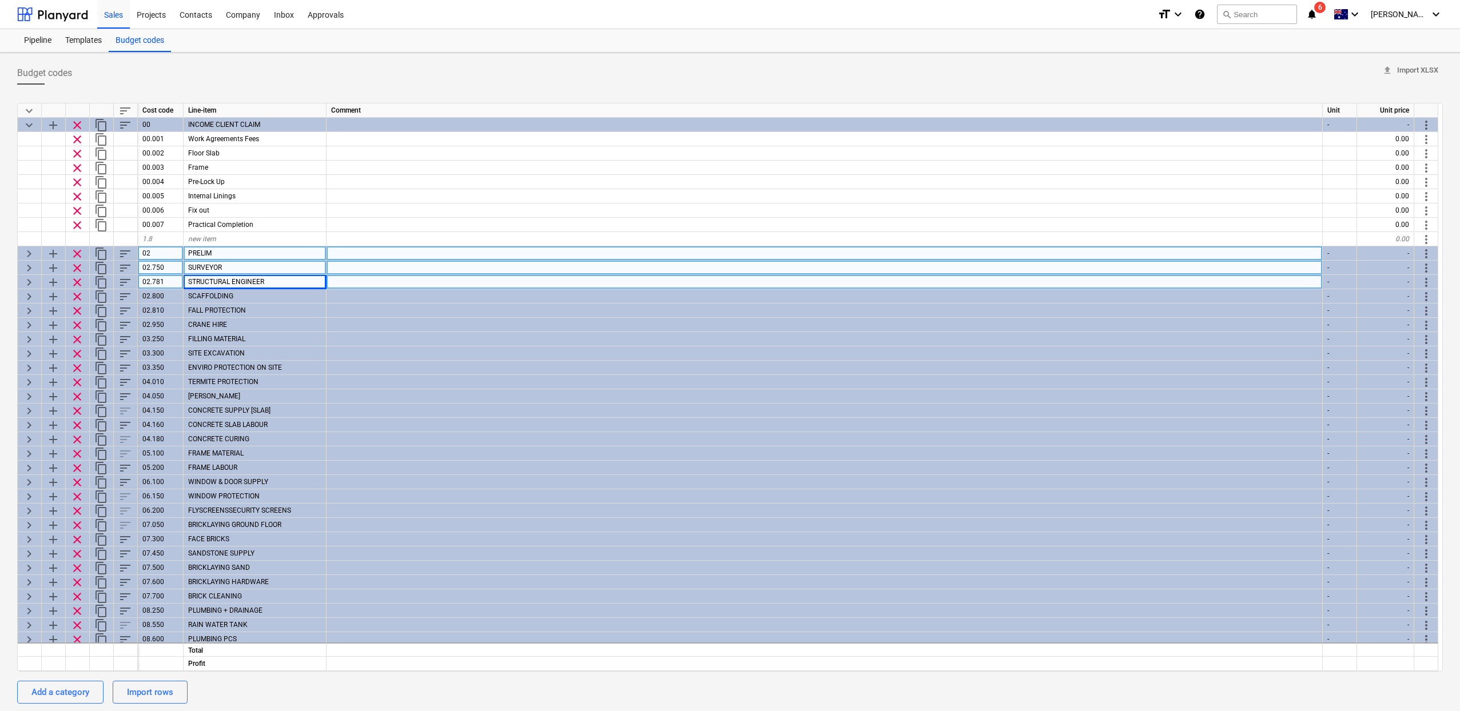
click at [1422, 265] on span "more_vert" at bounding box center [1426, 268] width 14 height 14
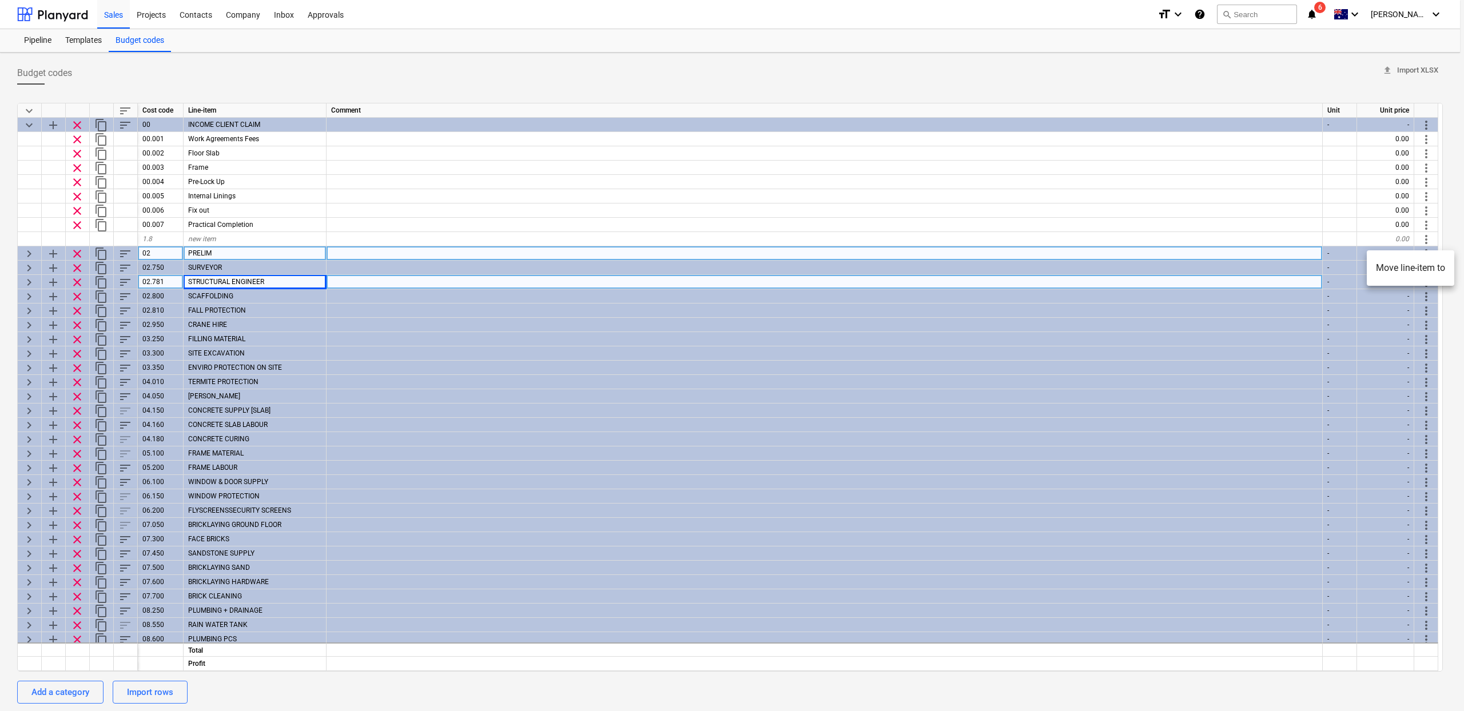
click at [1403, 271] on li "Move line-item to" at bounding box center [1411, 268] width 88 height 26
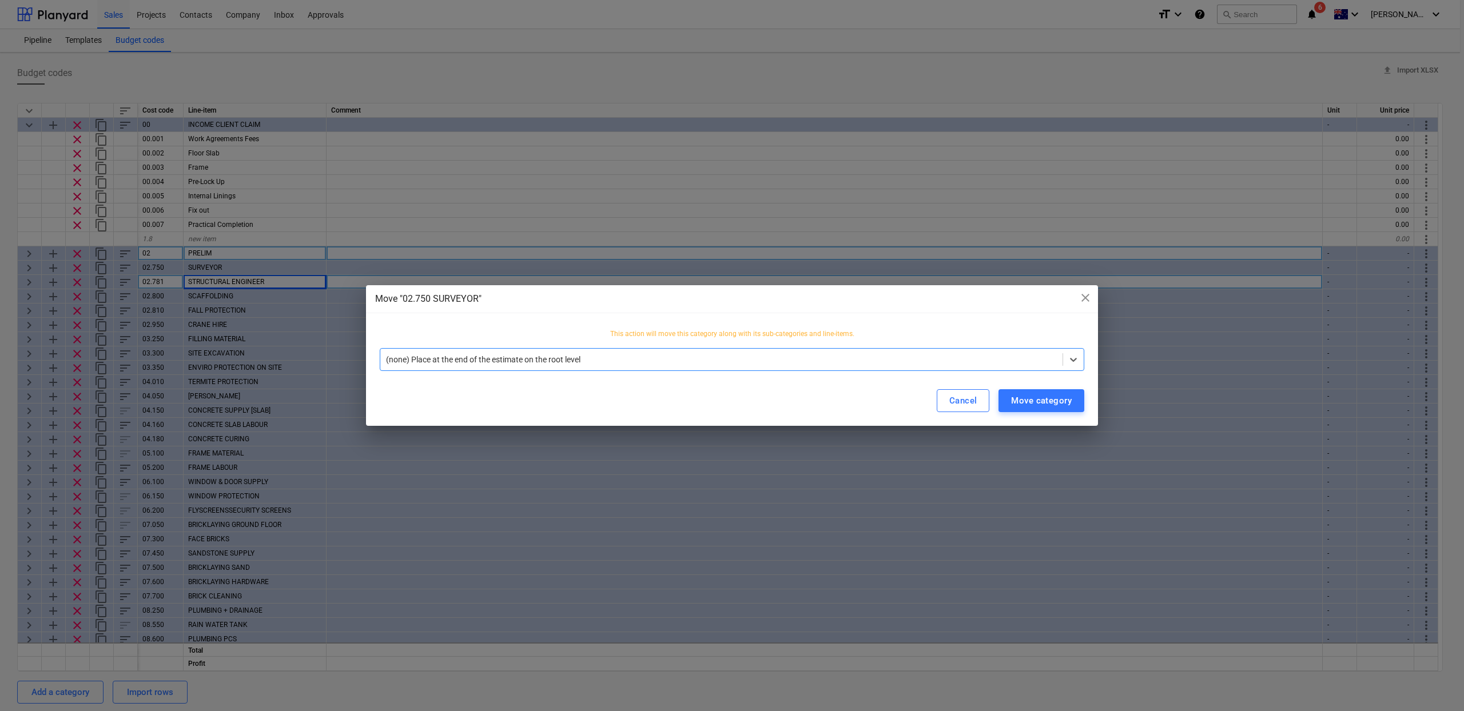
click at [901, 365] on div at bounding box center [721, 359] width 671 height 11
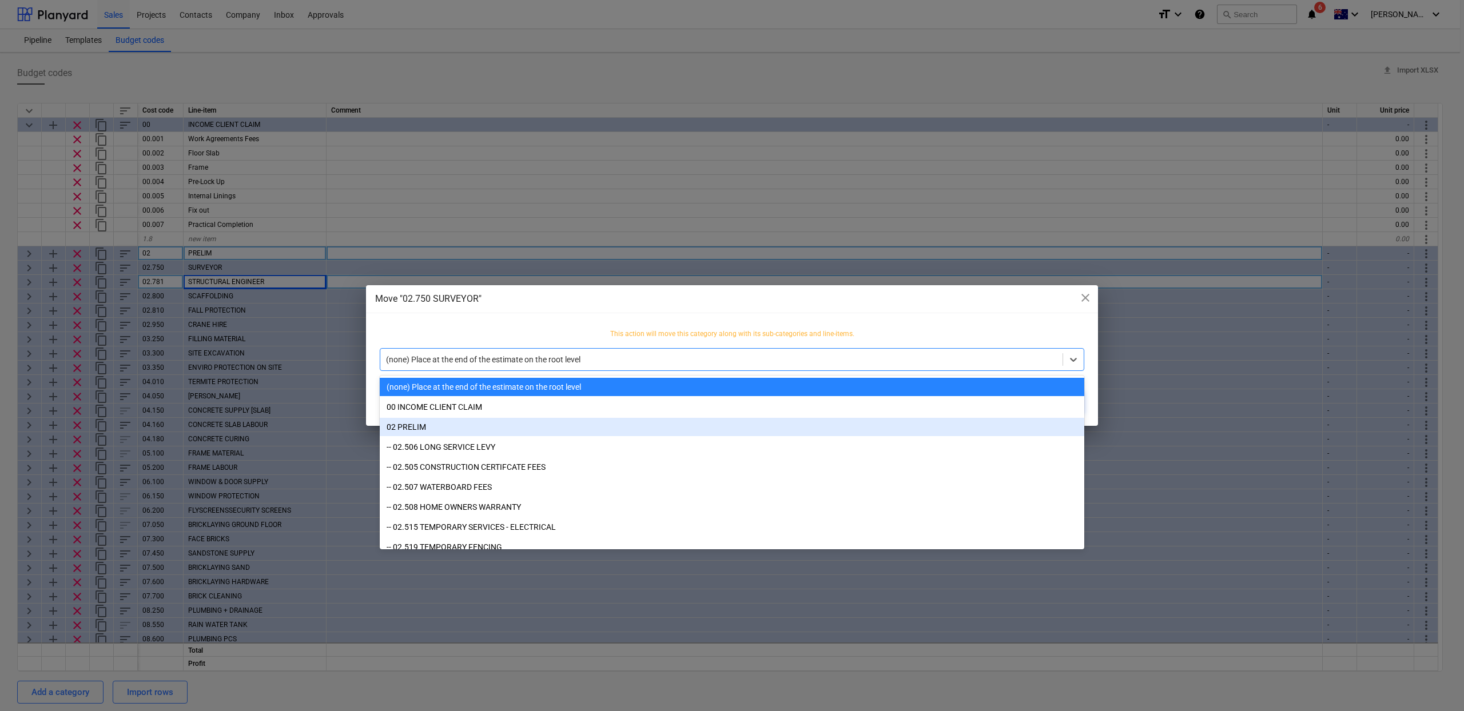
click at [523, 429] on div "02 PRELIM" at bounding box center [732, 427] width 705 height 18
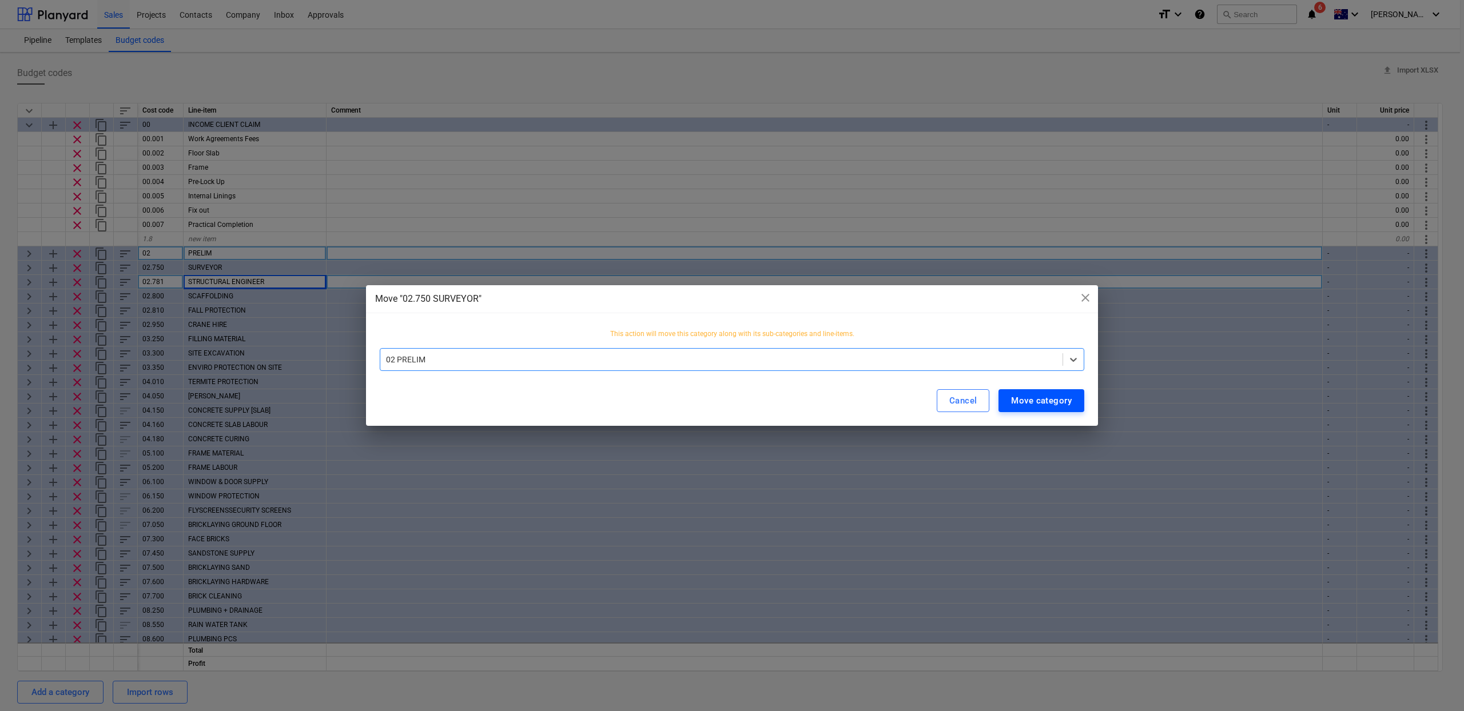
click at [1079, 399] on button "Move category" at bounding box center [1042, 400] width 86 height 23
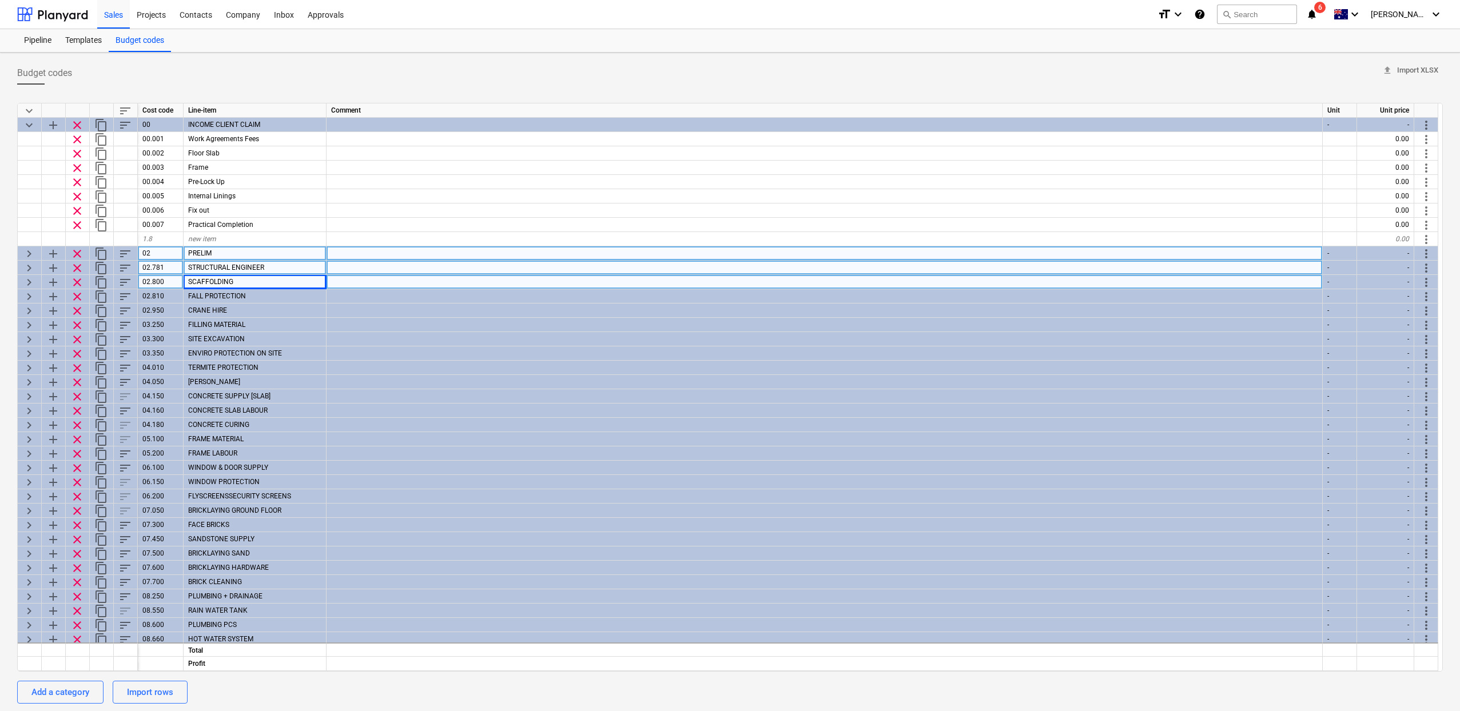
click at [1434, 265] on div "more_vert" at bounding box center [1426, 268] width 24 height 14
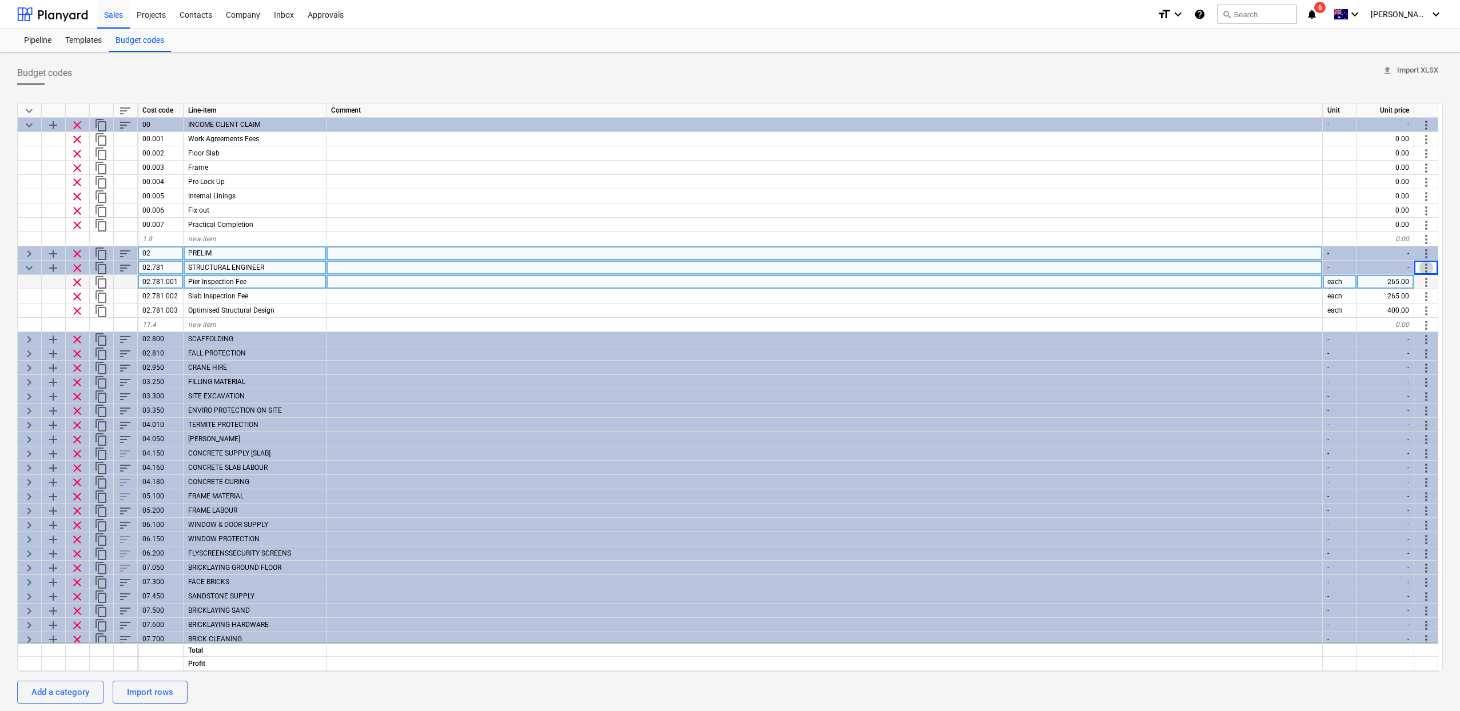
click at [1430, 268] on span "more_vert" at bounding box center [1426, 268] width 14 height 14
click at [1430, 268] on li "Move line-item to" at bounding box center [1411, 268] width 88 height 26
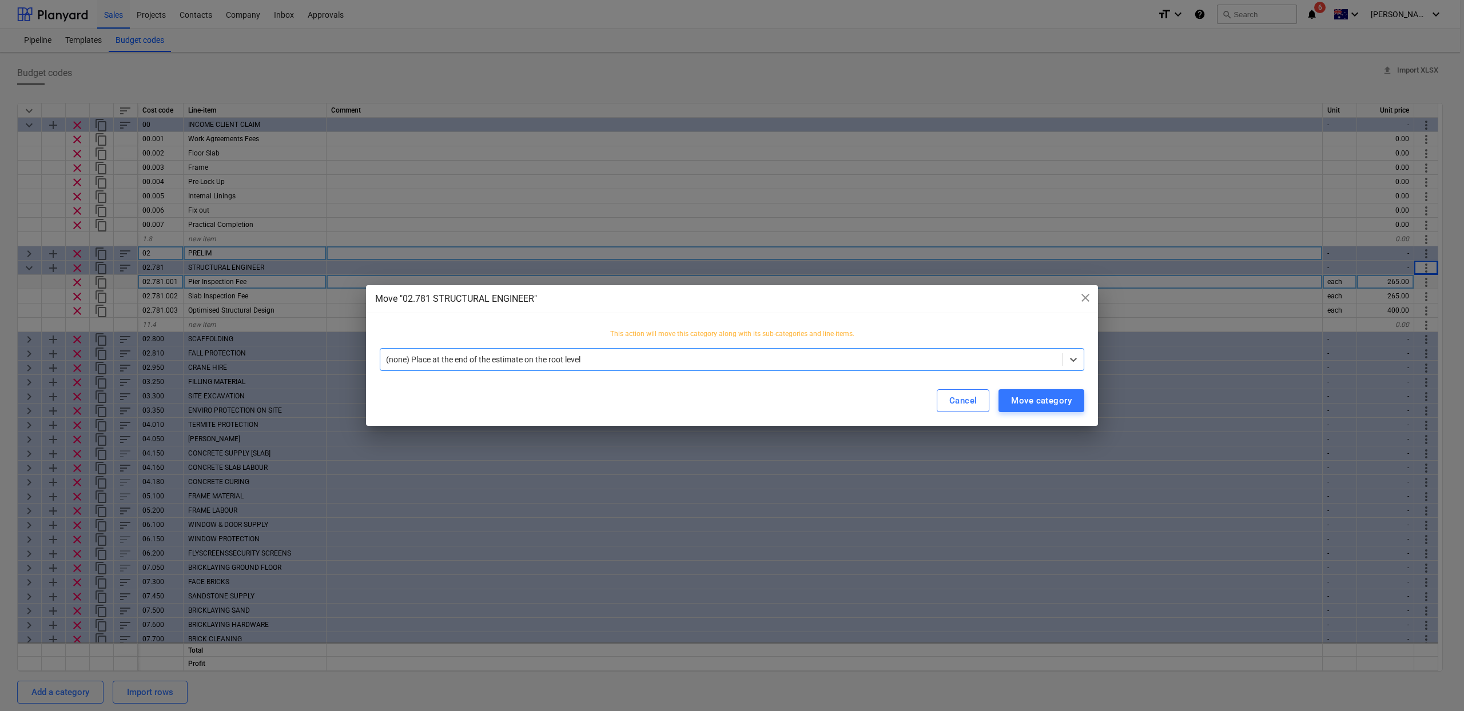
click at [687, 365] on div at bounding box center [721, 359] width 671 height 11
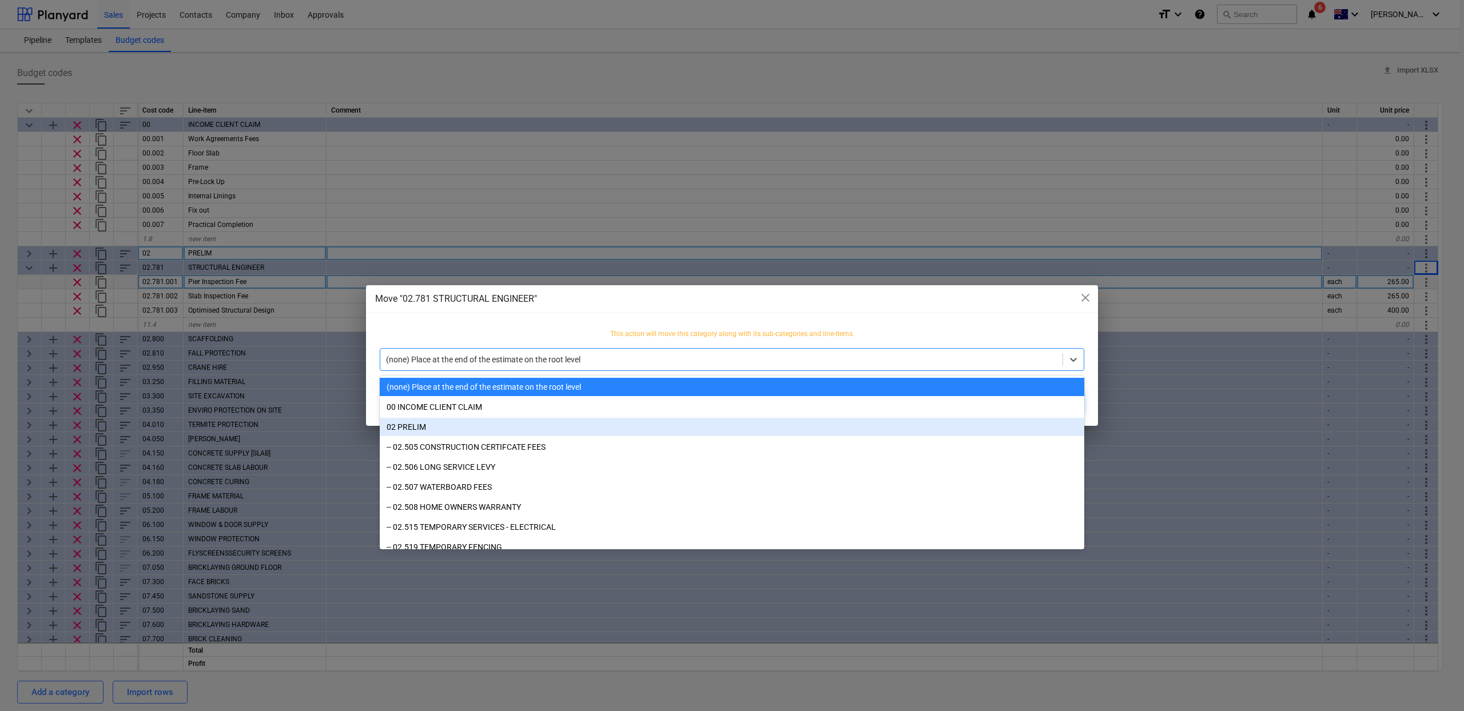
drag, startPoint x: 601, startPoint y: 419, endPoint x: 593, endPoint y: 423, distance: 9.0
click at [593, 423] on div "02 PRELIM" at bounding box center [732, 427] width 705 height 18
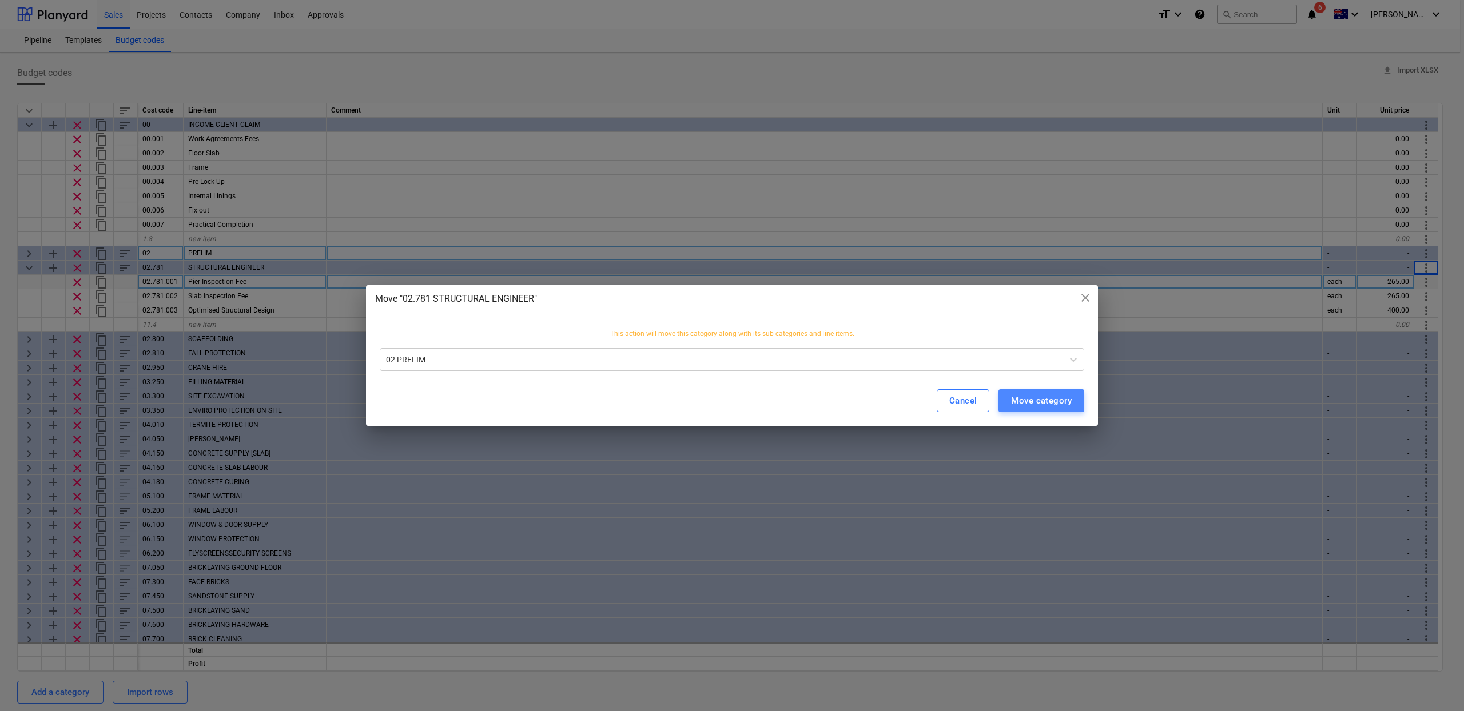
click at [1043, 401] on div "Move category" at bounding box center [1041, 400] width 61 height 15
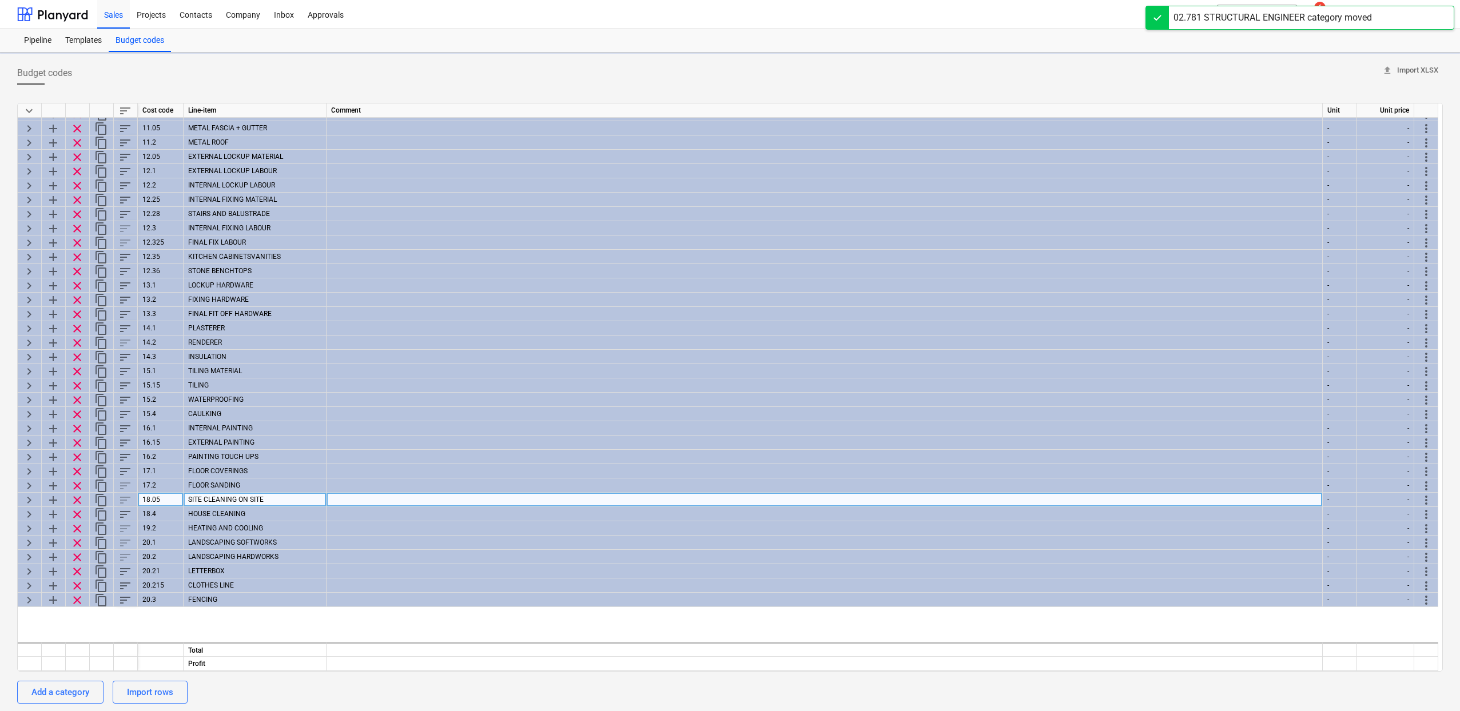
type textarea "x"
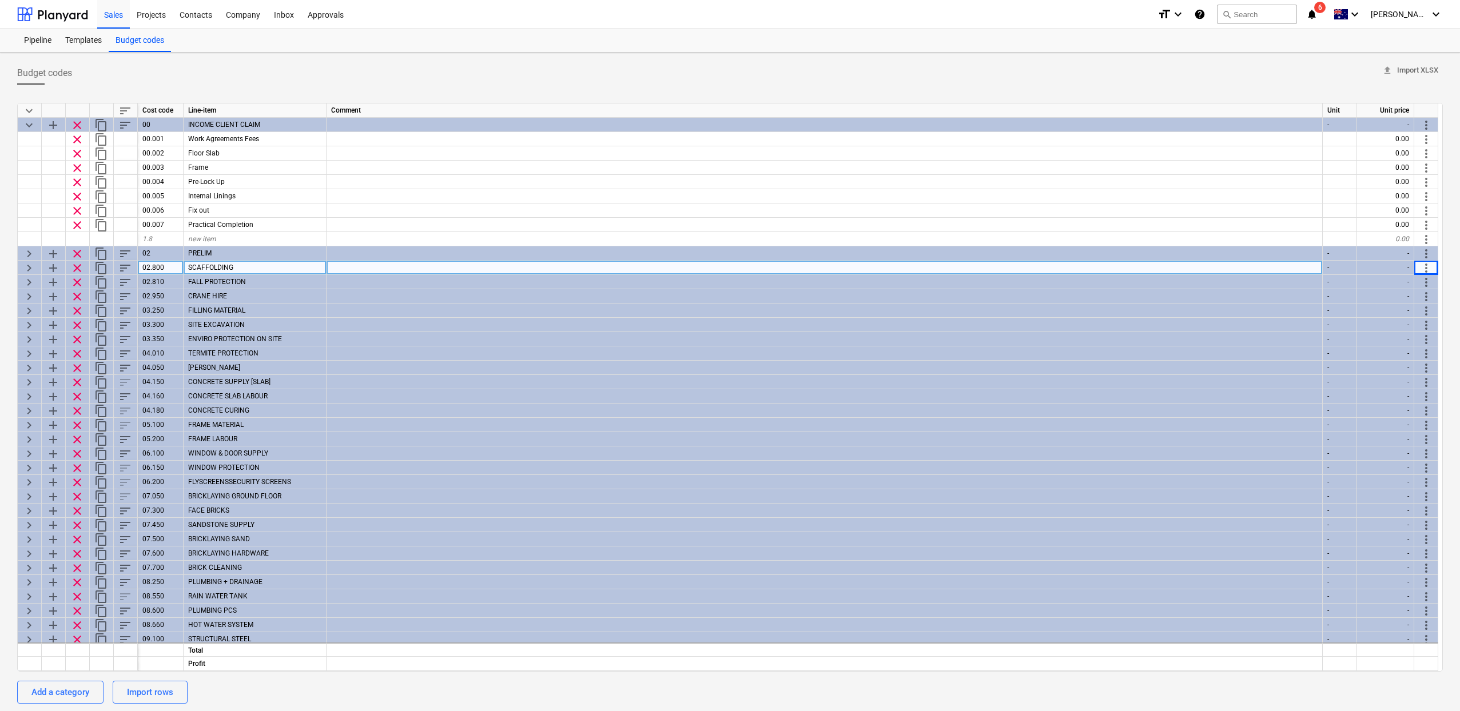
click at [1426, 269] on span "more_vert" at bounding box center [1426, 268] width 14 height 14
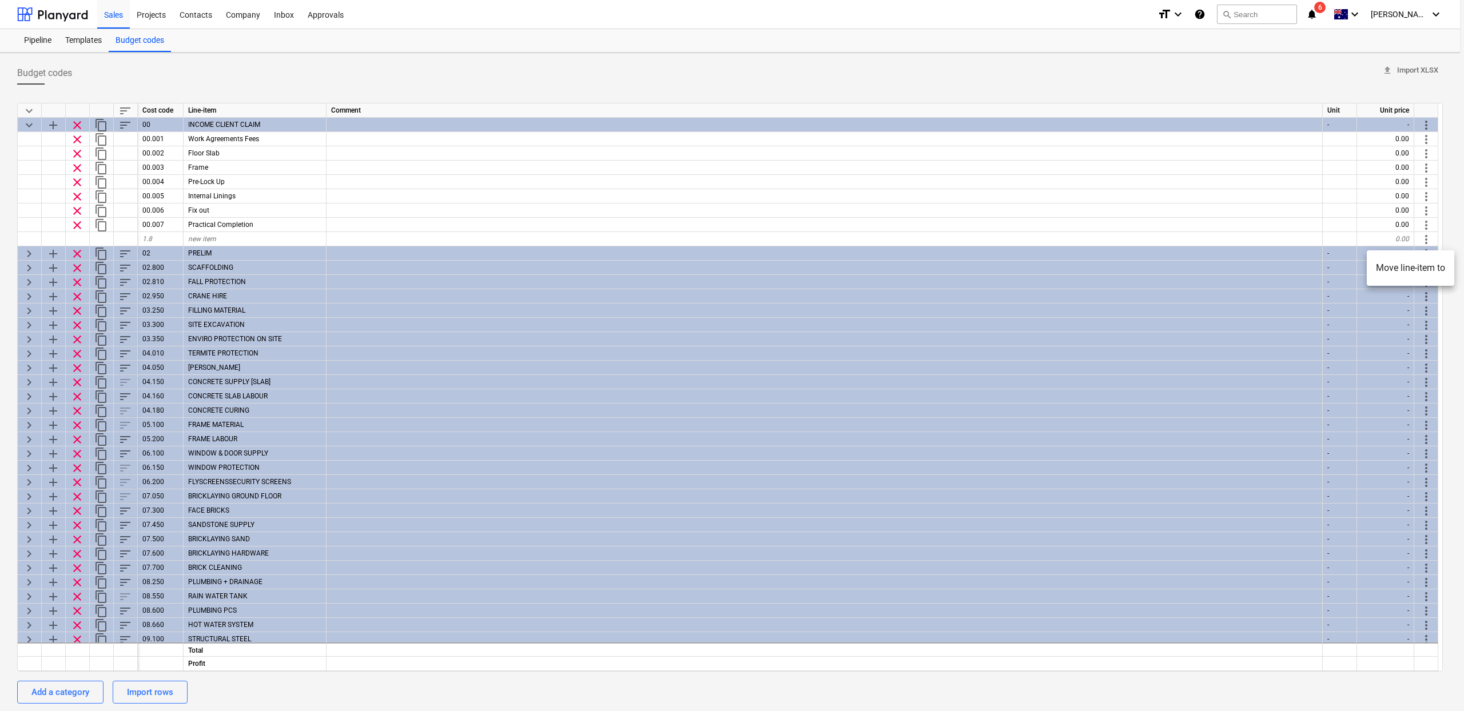
click at [243, 127] on div at bounding box center [732, 355] width 1464 height 711
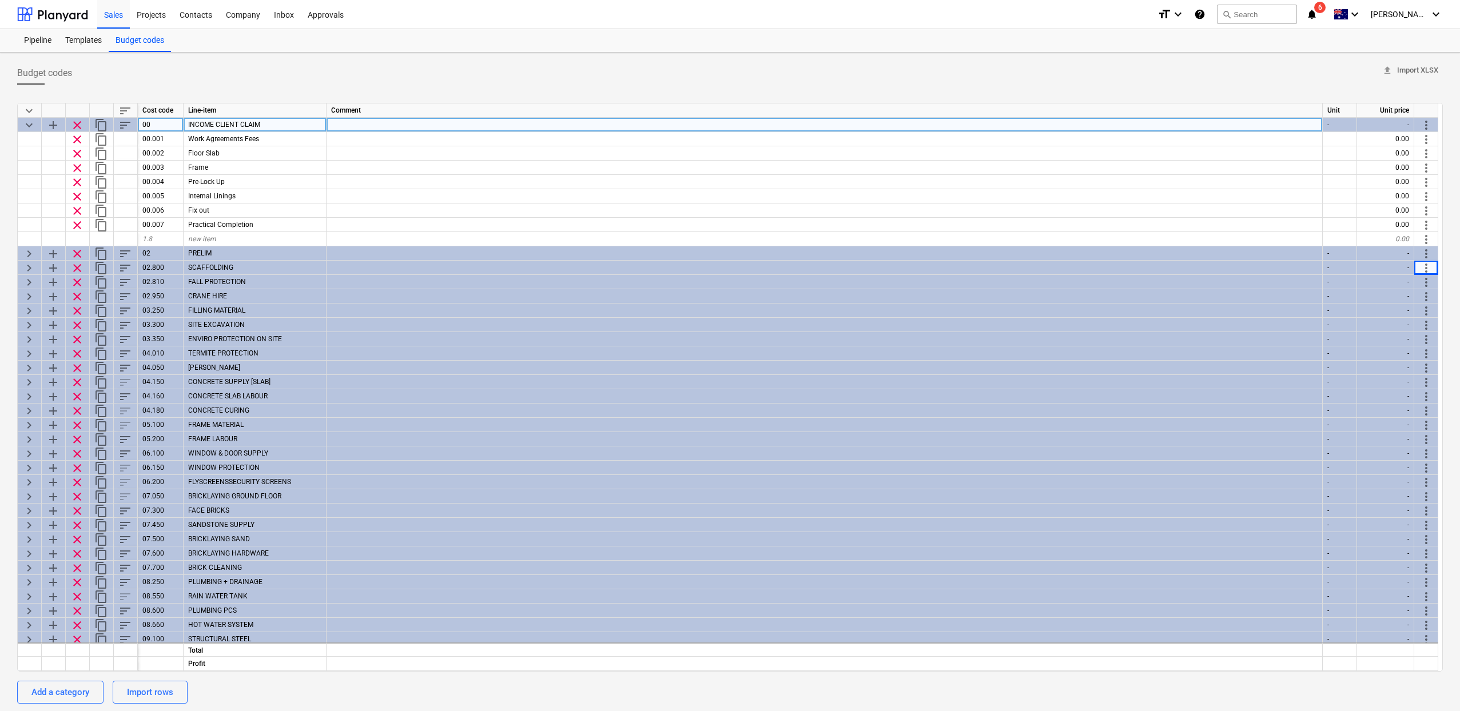
click at [269, 128] on div "INCOME CLIENT CLAIM" at bounding box center [255, 125] width 143 height 14
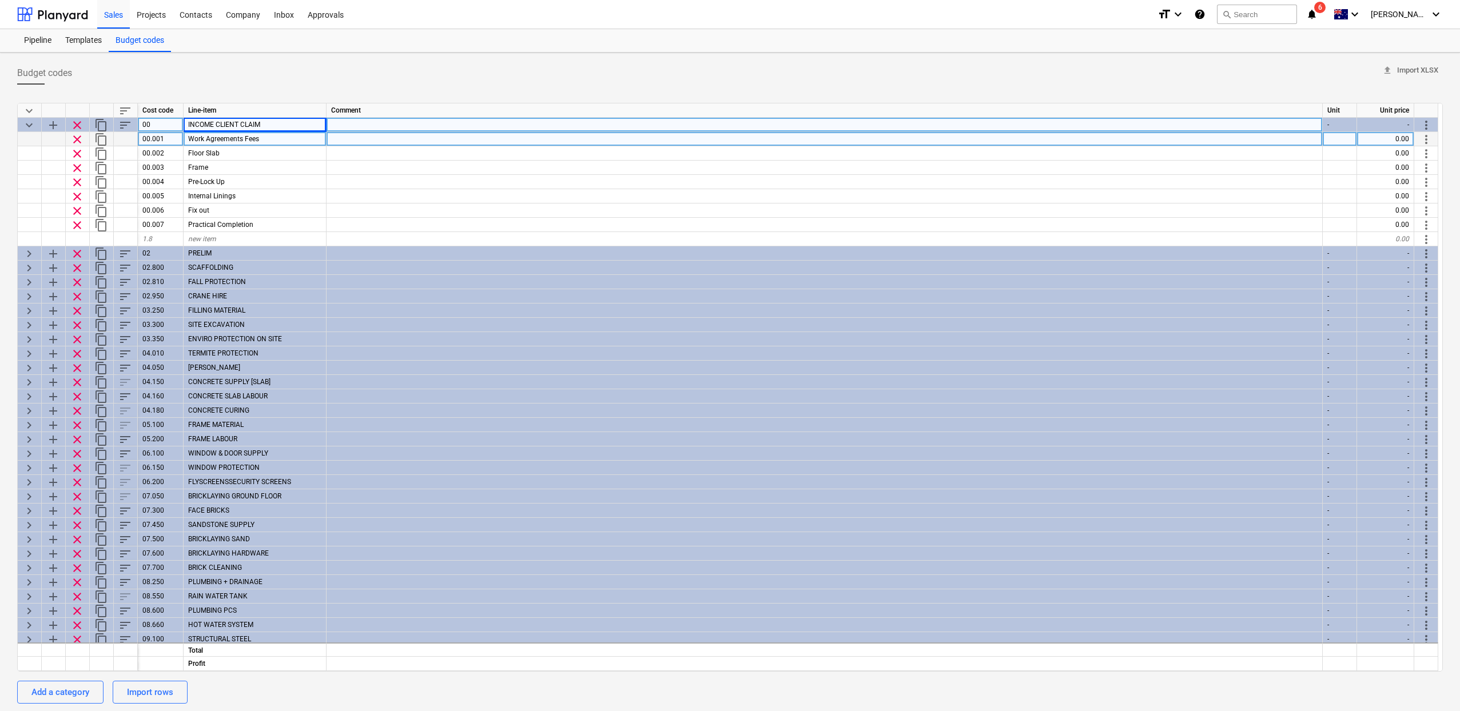
click at [252, 140] on span "Work Agreements Fees" at bounding box center [223, 139] width 71 height 8
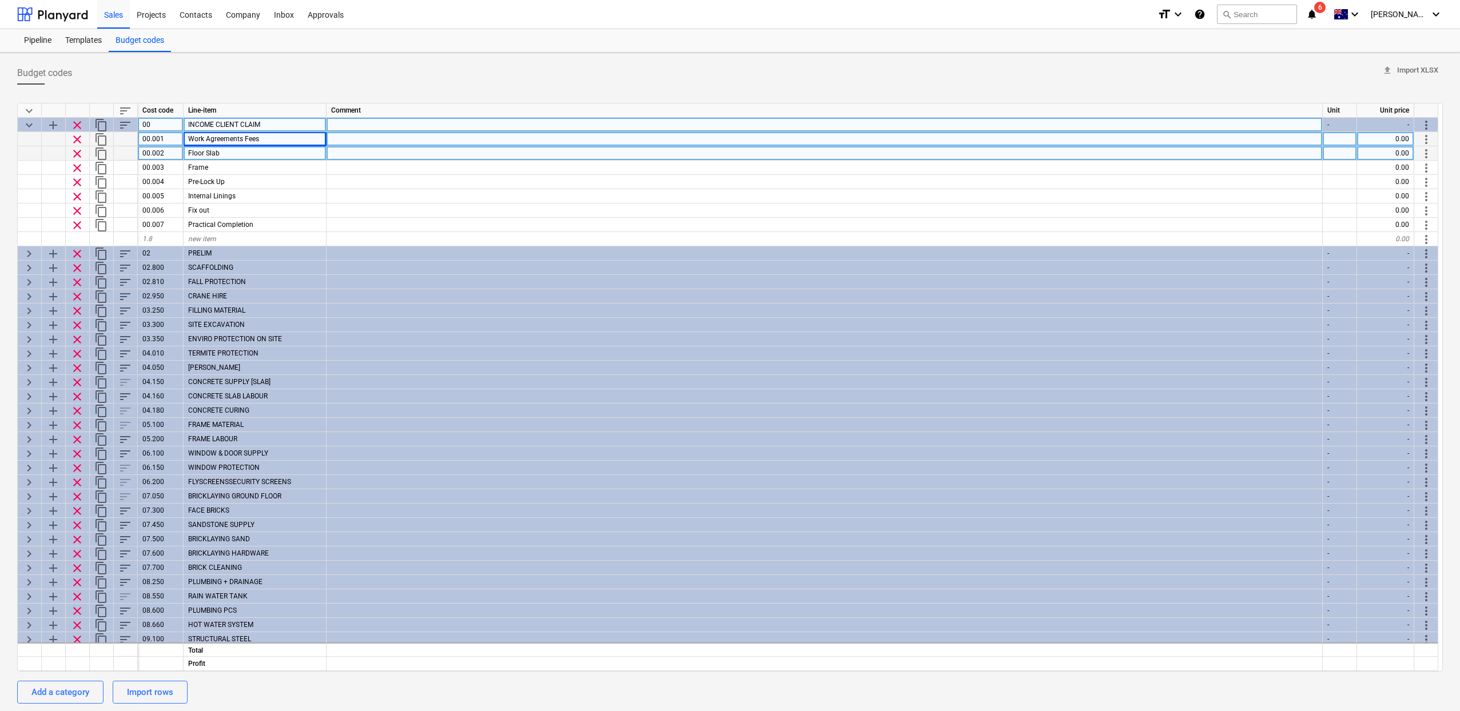
click at [218, 152] on span "Floor Slab" at bounding box center [203, 153] width 31 height 8
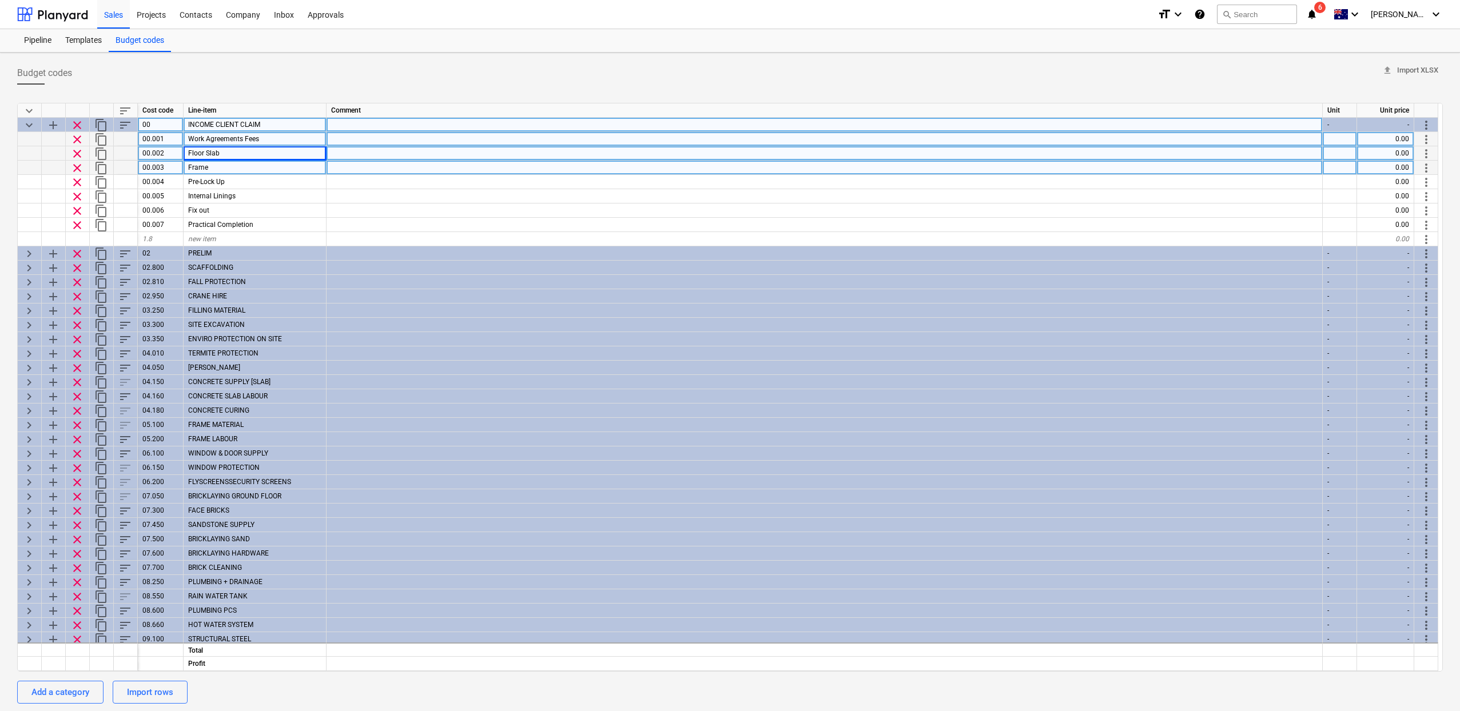
click at [228, 168] on div "Frame" at bounding box center [255, 168] width 143 height 14
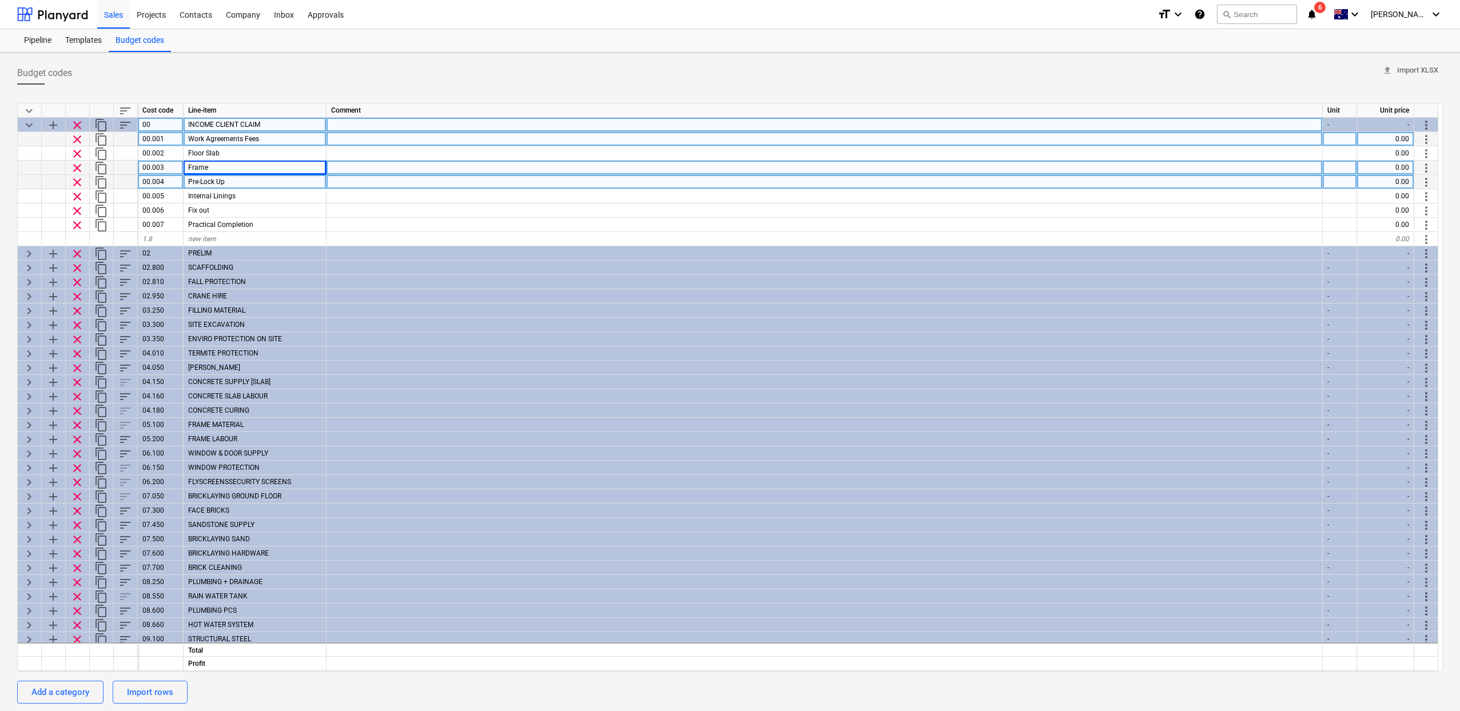
click at [228, 184] on div "Pre-Lock Up" at bounding box center [255, 182] width 143 height 14
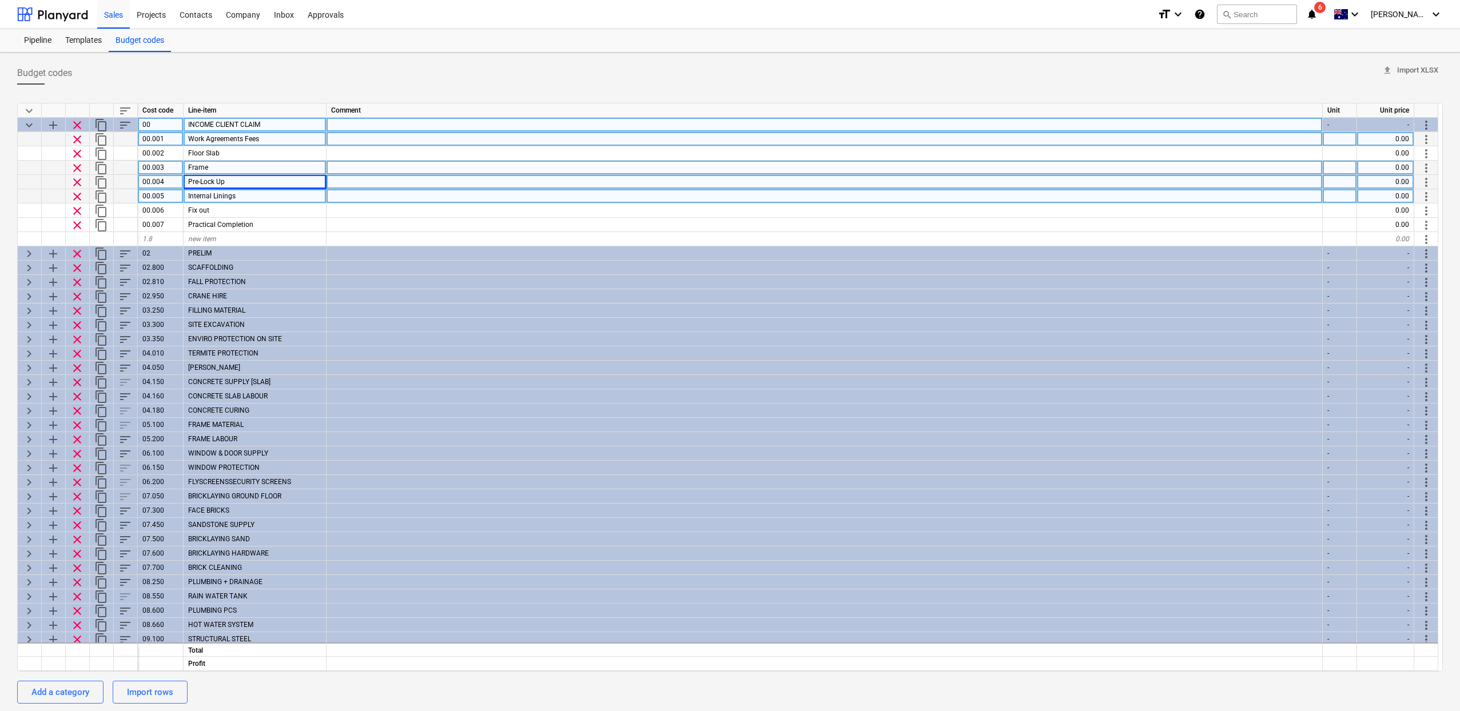
click at [236, 200] on div "Internal Linings" at bounding box center [255, 196] width 143 height 14
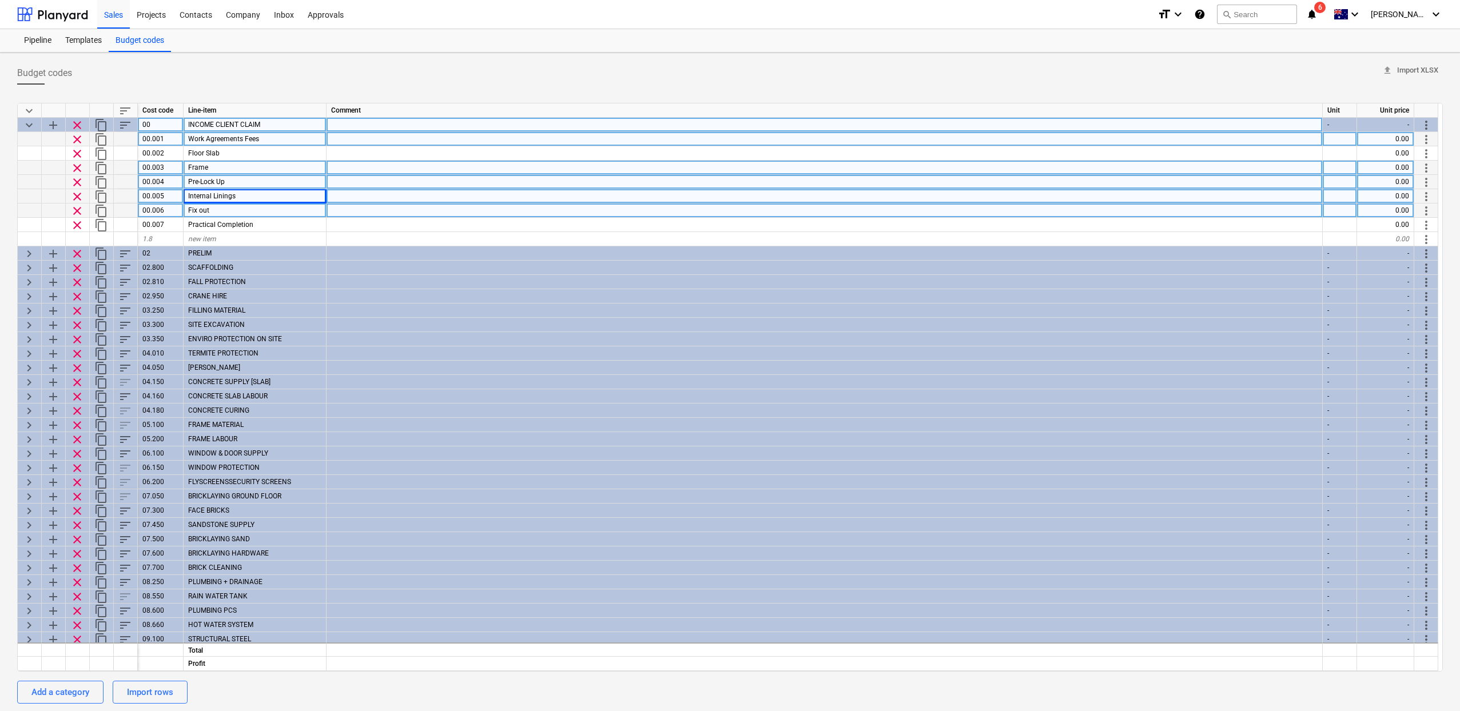
click at [231, 209] on div "Fix out" at bounding box center [255, 211] width 143 height 14
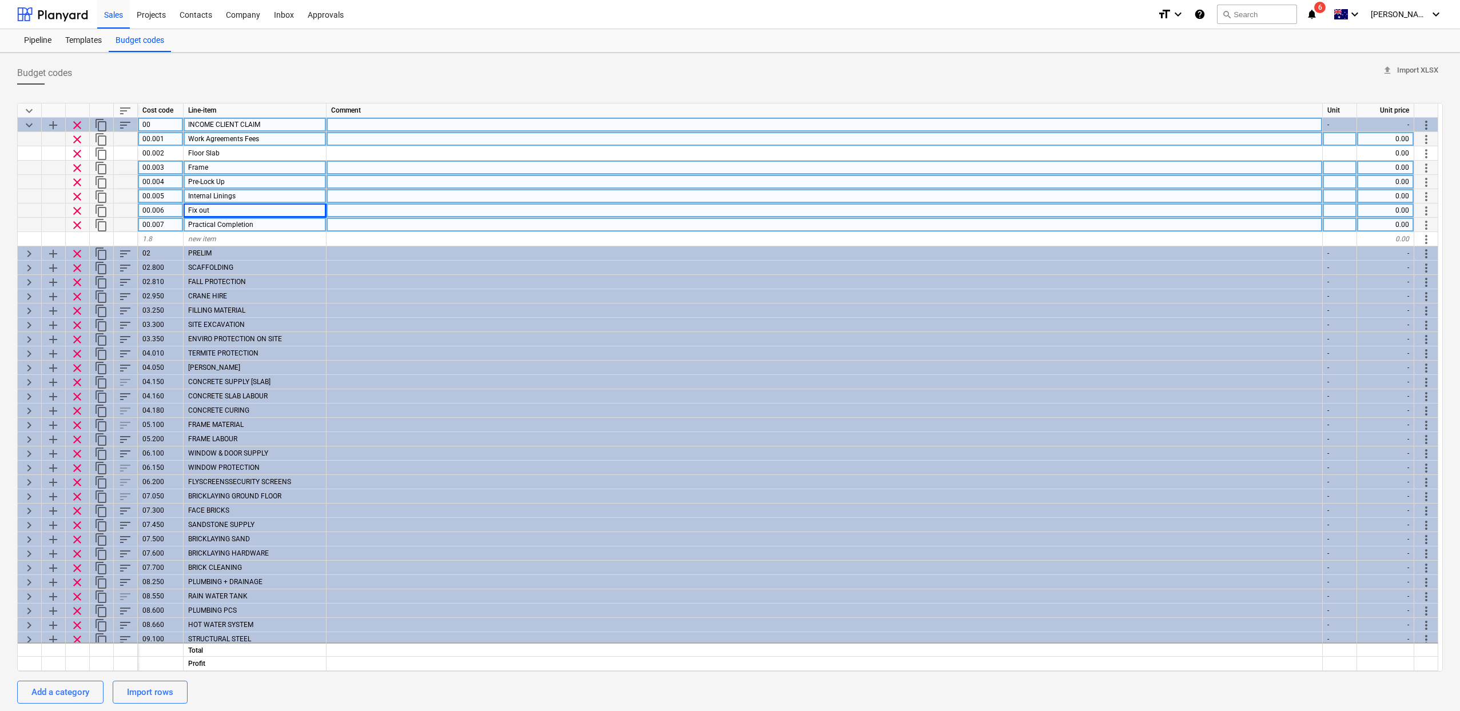
click at [216, 222] on span "Practical Completion" at bounding box center [220, 225] width 65 height 8
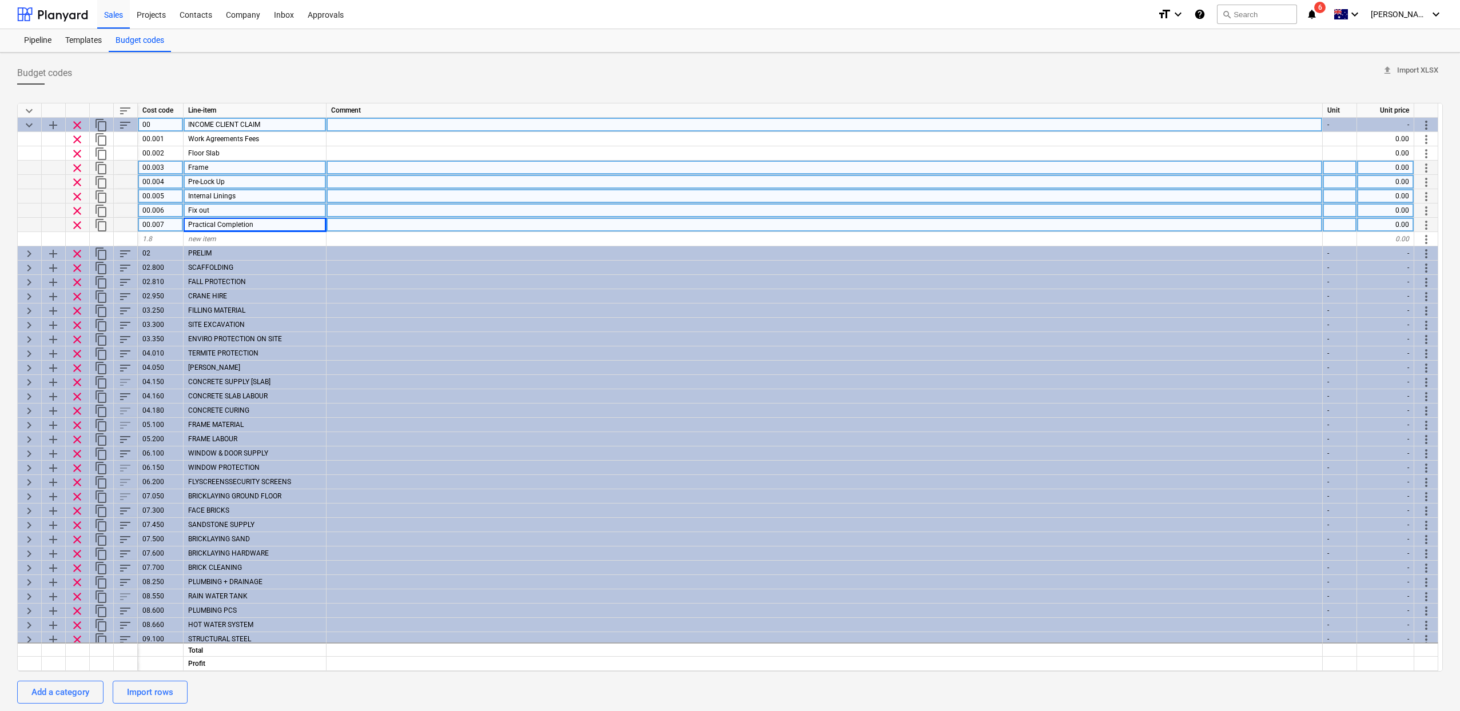
click at [221, 123] on span "INCOME CLIENT CLAIM" at bounding box center [224, 125] width 72 height 8
